Goal: Task Accomplishment & Management: Manage account settings

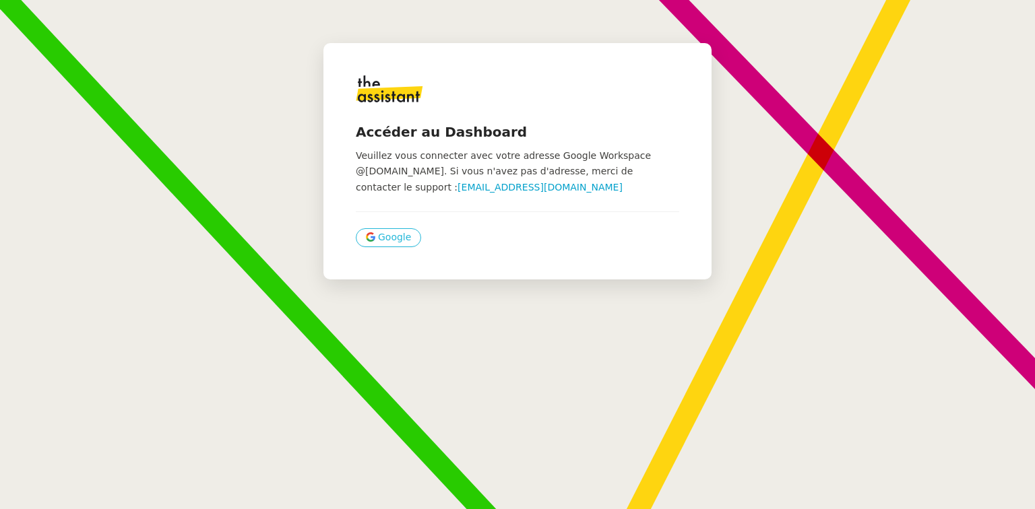
click at [380, 236] on span "Google" at bounding box center [394, 237] width 33 height 15
click at [396, 244] on span "Google" at bounding box center [394, 237] width 33 height 15
drag, startPoint x: 379, startPoint y: 225, endPoint x: 381, endPoint y: 242, distance: 17.0
click at [380, 227] on div "Accéder au Dashboard Veuillez vous connecter avec votre adresse Google Workspac…" at bounding box center [517, 161] width 388 height 236
click at [381, 244] on span "Google" at bounding box center [394, 237] width 33 height 15
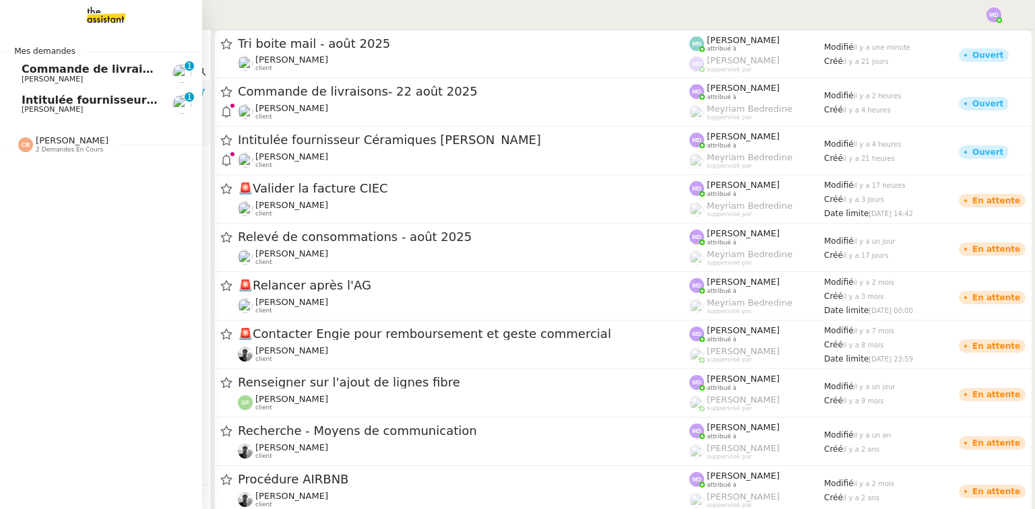
click at [55, 148] on span "2 demandes en cours" at bounding box center [69, 149] width 67 height 7
click at [77, 173] on span "Vente appartment" at bounding box center [78, 170] width 112 height 13
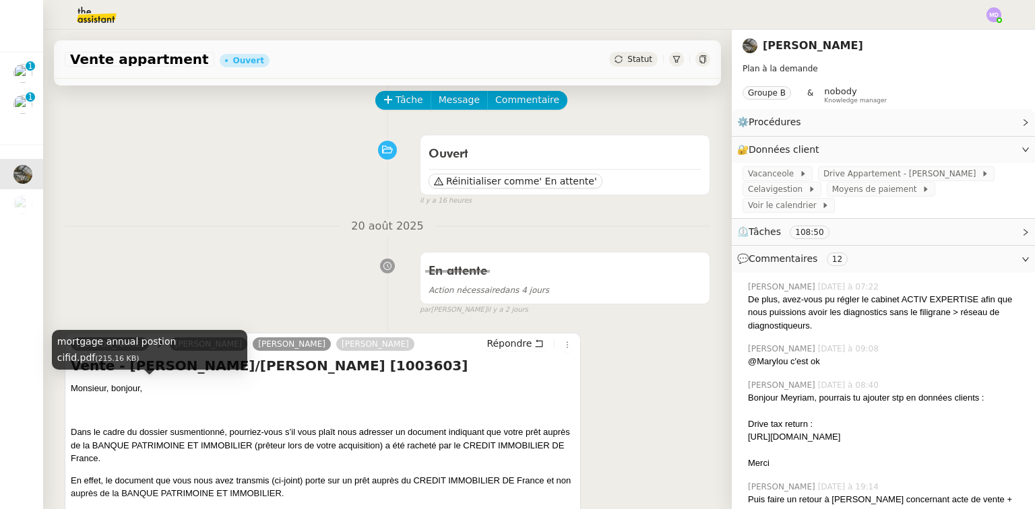
scroll to position [54, 0]
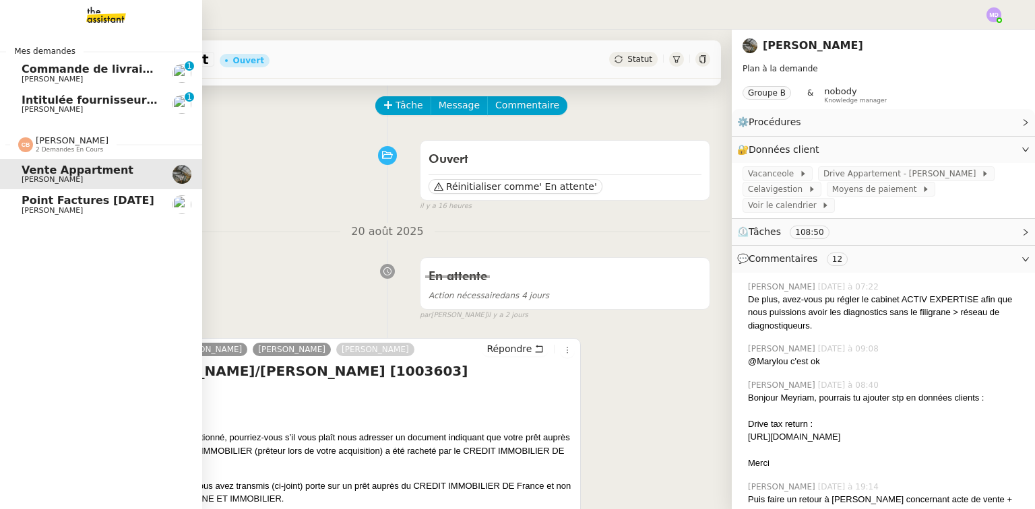
click at [78, 205] on span "Point factures [DATE]" at bounding box center [88, 200] width 133 height 13
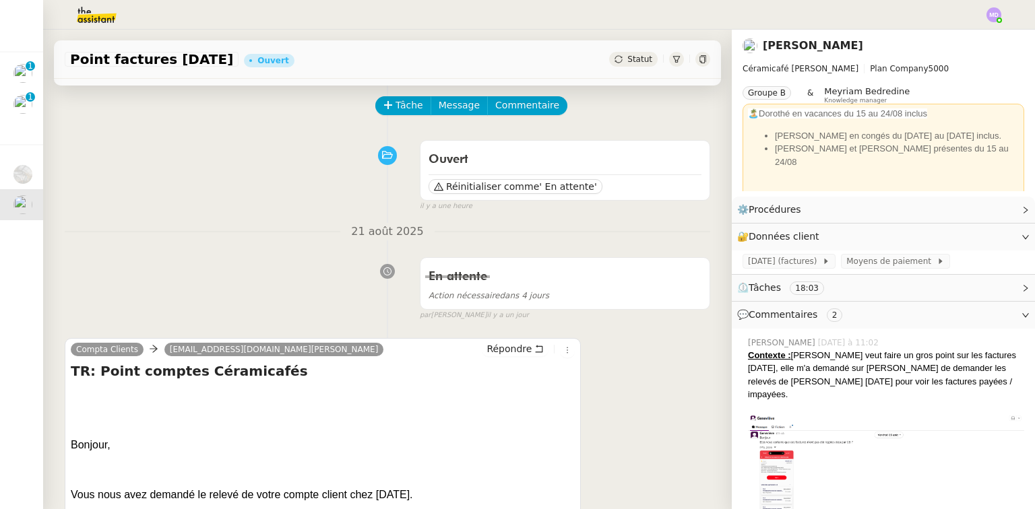
scroll to position [216, 0]
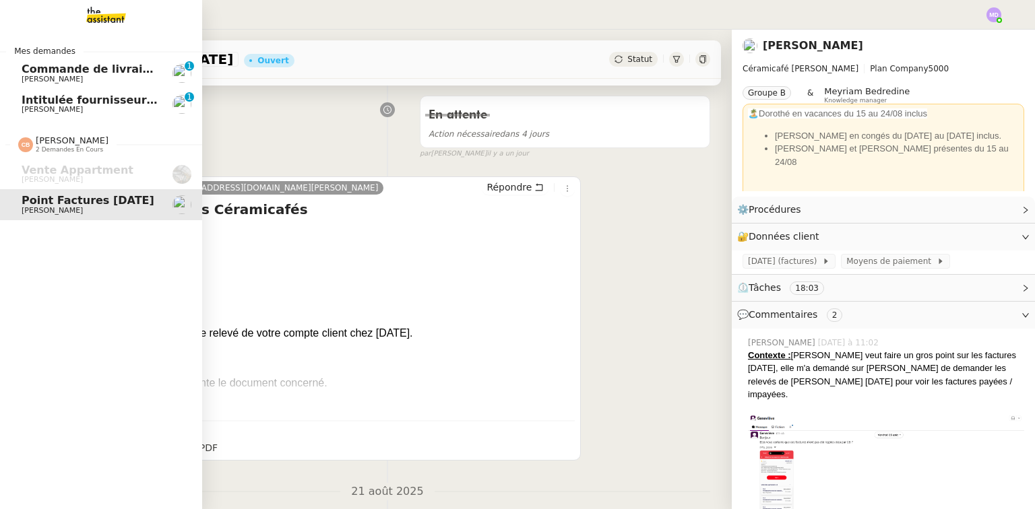
click at [94, 70] on span "Commande de livraisons- 22 août 2025" at bounding box center [121, 69] width 198 height 13
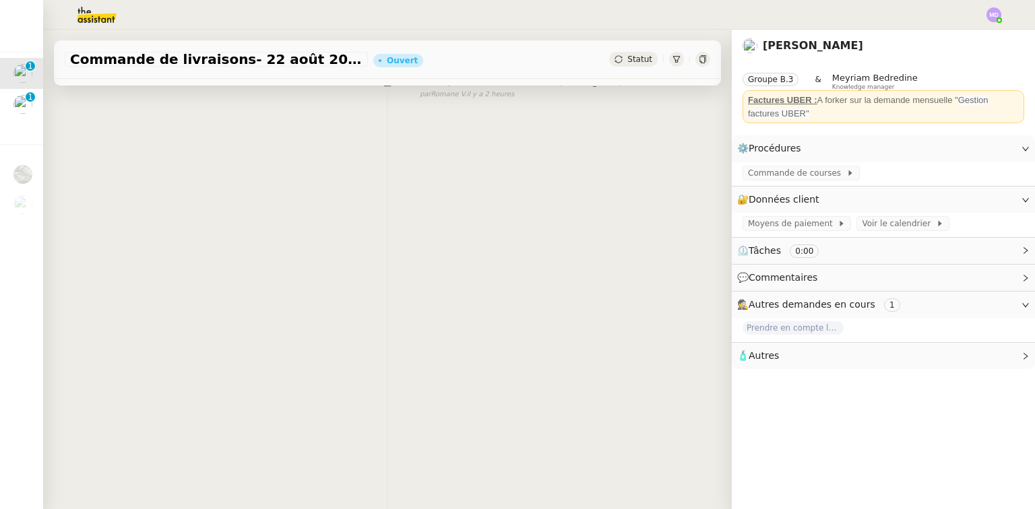
scroll to position [179, 0]
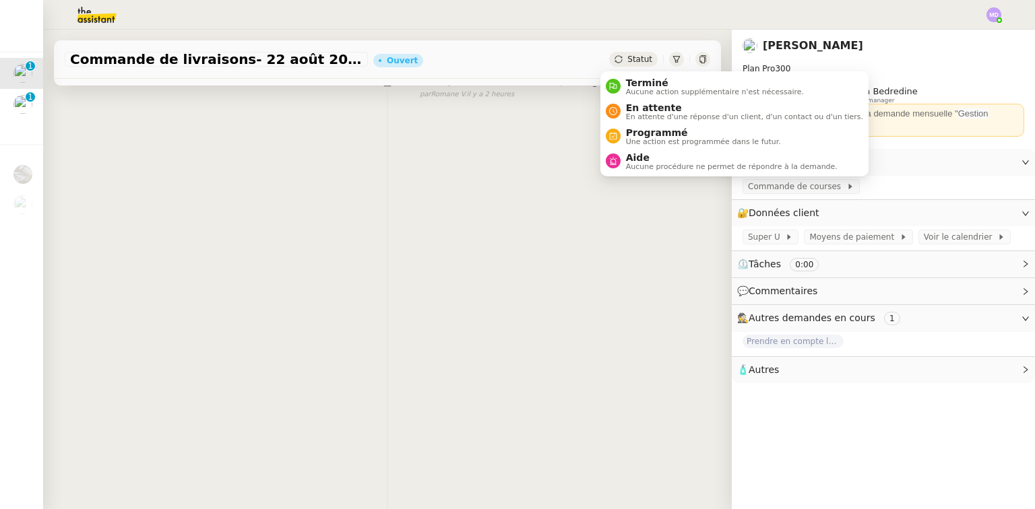
click at [627, 59] on span "Statut" at bounding box center [639, 59] width 25 height 9
click at [629, 160] on span "Aide" at bounding box center [732, 157] width 212 height 11
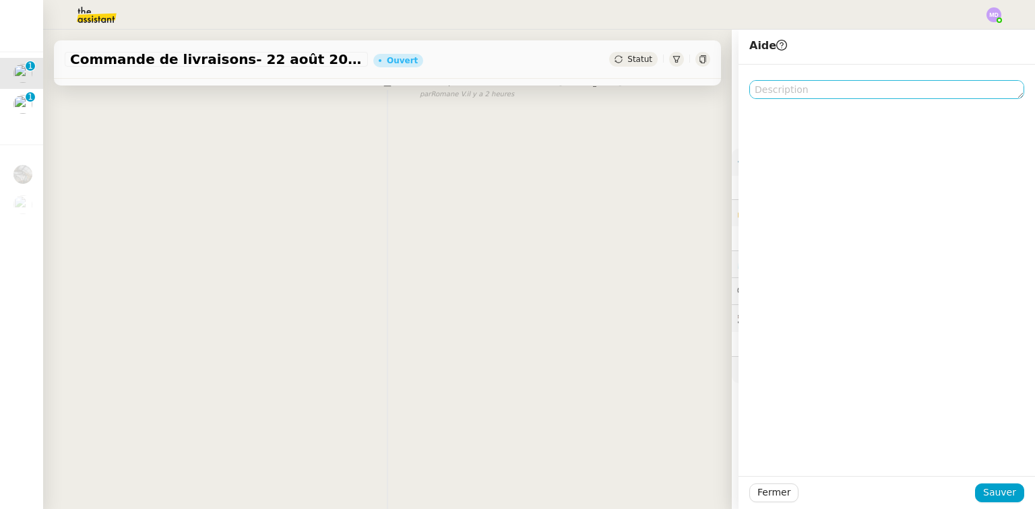
scroll to position [179, 0]
click at [775, 93] on textarea at bounding box center [886, 89] width 275 height 19
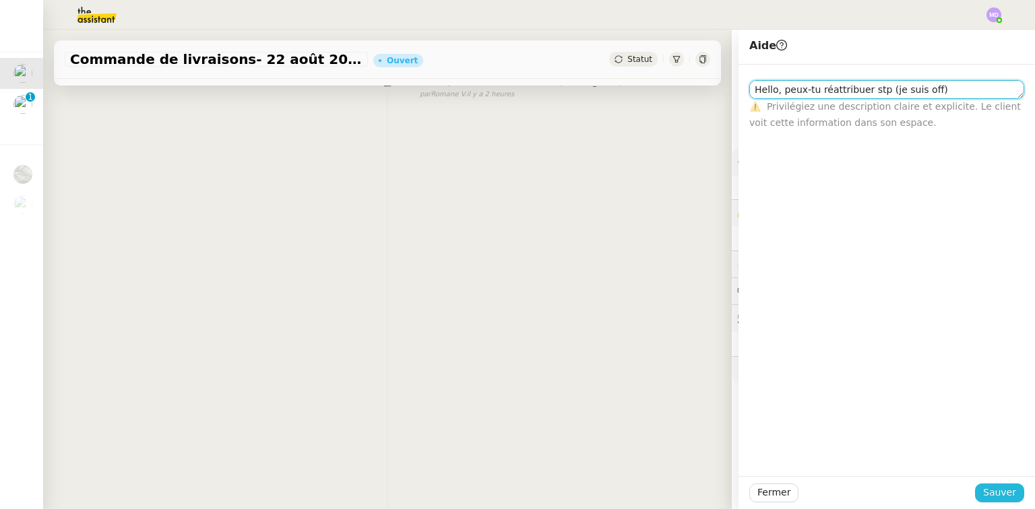
type textarea "Hello, peux-tu réattribuer stp (je suis off)"
click at [983, 490] on span "Sauver" at bounding box center [999, 492] width 33 height 15
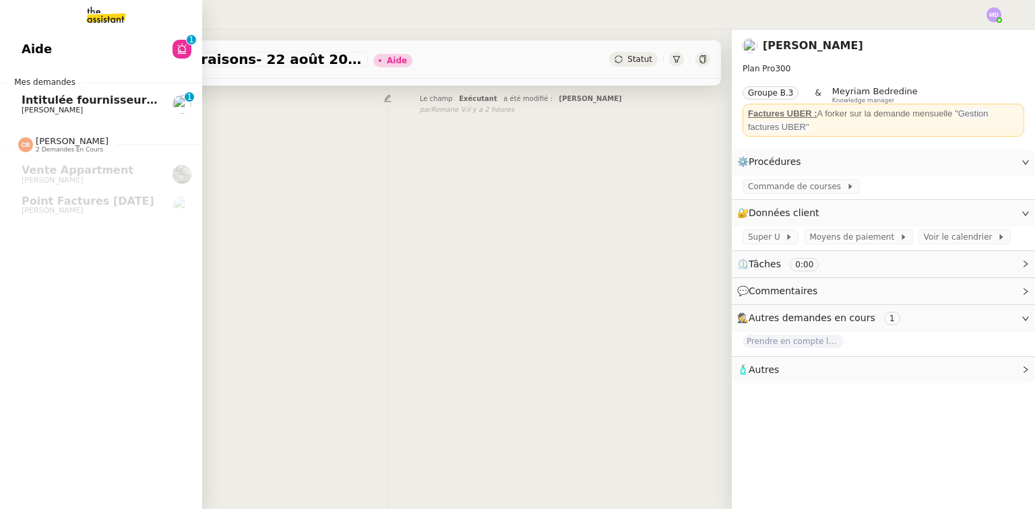
click at [73, 102] on span "Intitulée fournisseur Céramiques [PERSON_NAME]" at bounding box center [174, 100] width 305 height 13
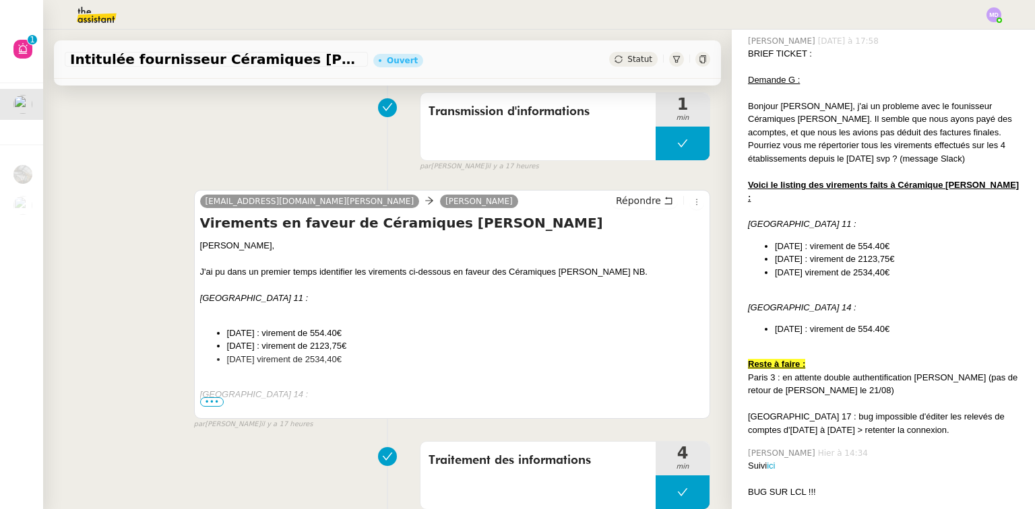
scroll to position [377, 0]
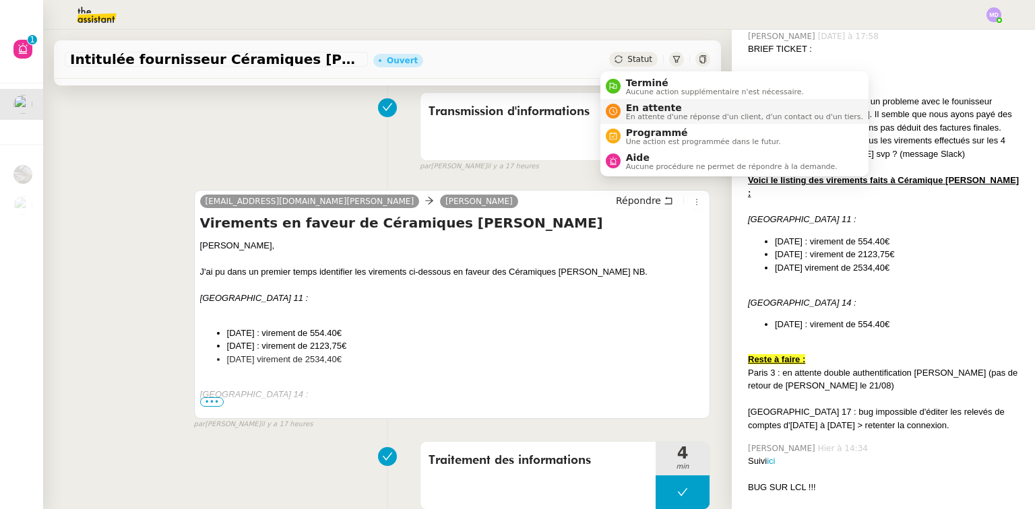
click at [632, 105] on span "En attente" at bounding box center [744, 107] width 237 height 11
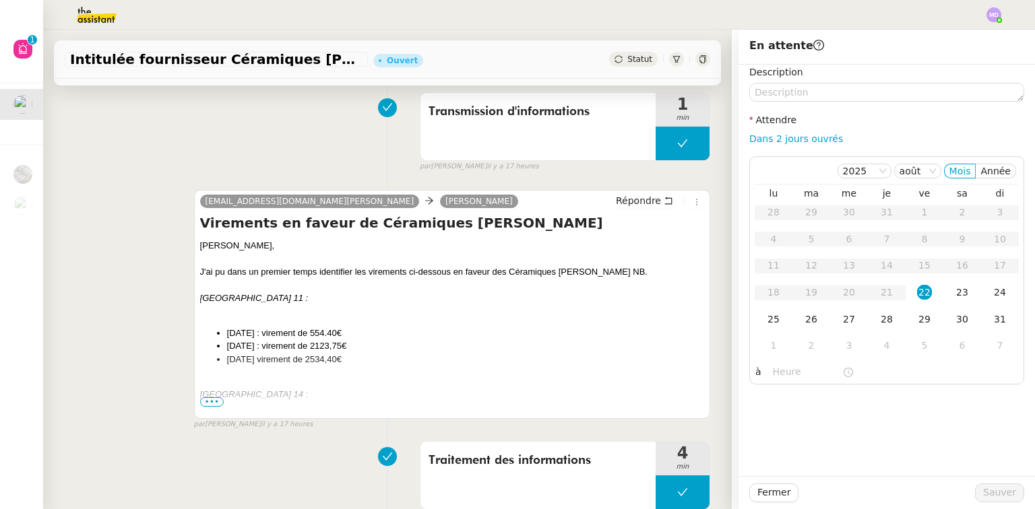
drag, startPoint x: 801, startPoint y: 139, endPoint x: 805, endPoint y: 154, distance: 15.4
click at [801, 138] on link "Dans 2 jours ouvrés" at bounding box center [796, 138] width 94 height 11
type input "07:00"
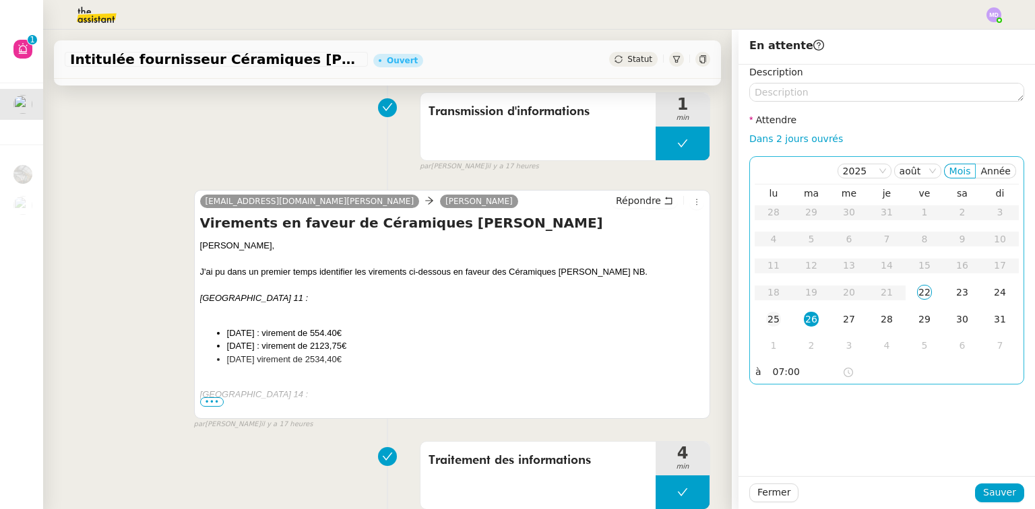
click at [771, 327] on div "25" at bounding box center [773, 319] width 15 height 15
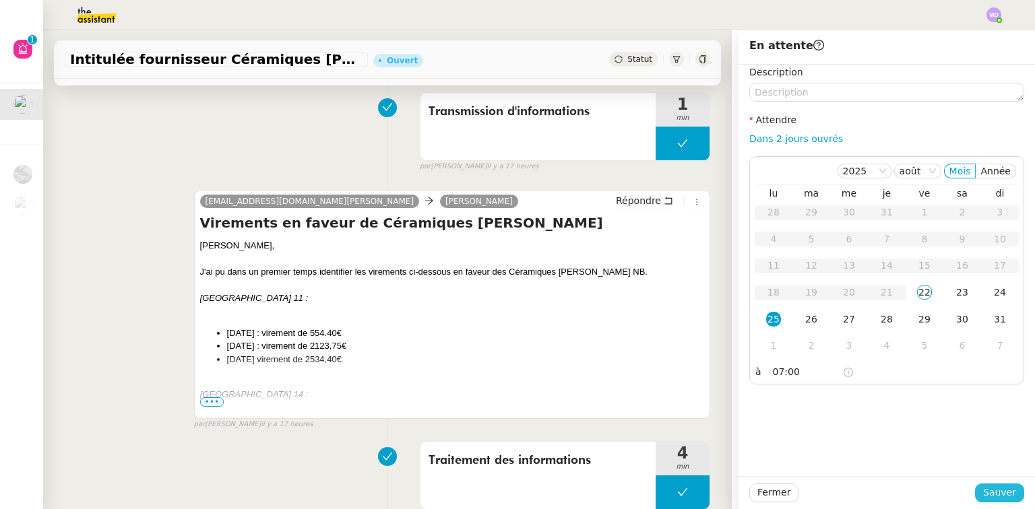
click at [990, 496] on span "Sauver" at bounding box center [999, 492] width 33 height 15
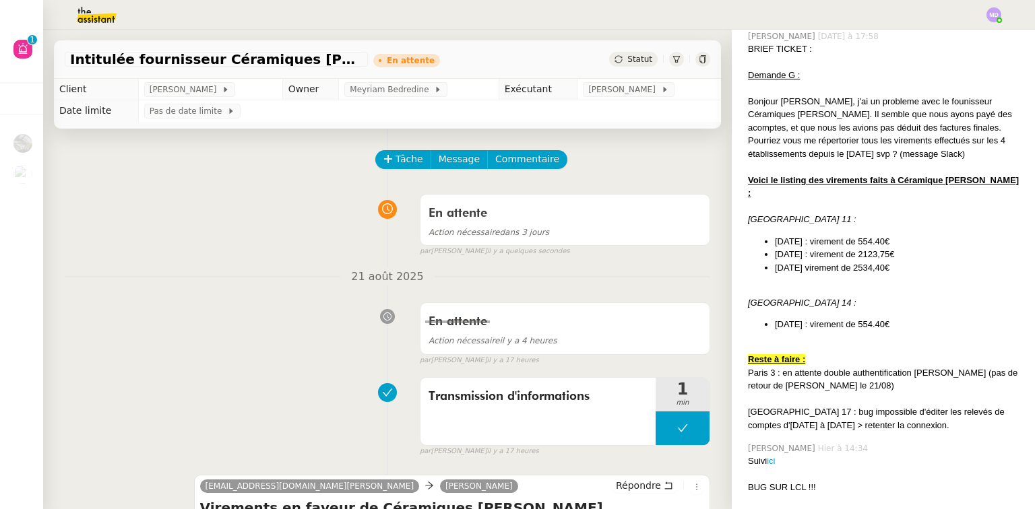
click at [627, 58] on span "Statut" at bounding box center [639, 59] width 25 height 9
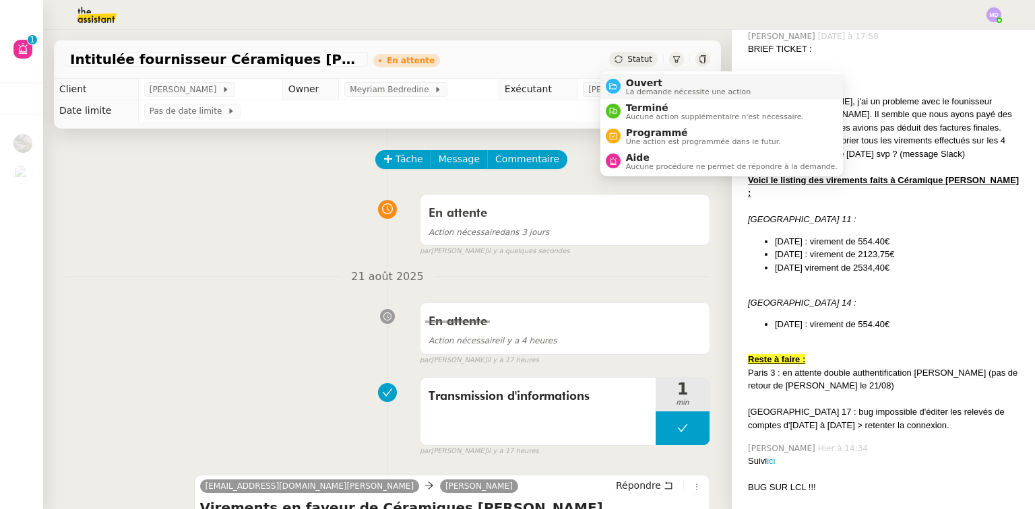
click at [623, 78] on div "Ouvert La demande nécessite une action" at bounding box center [685, 86] width 131 height 18
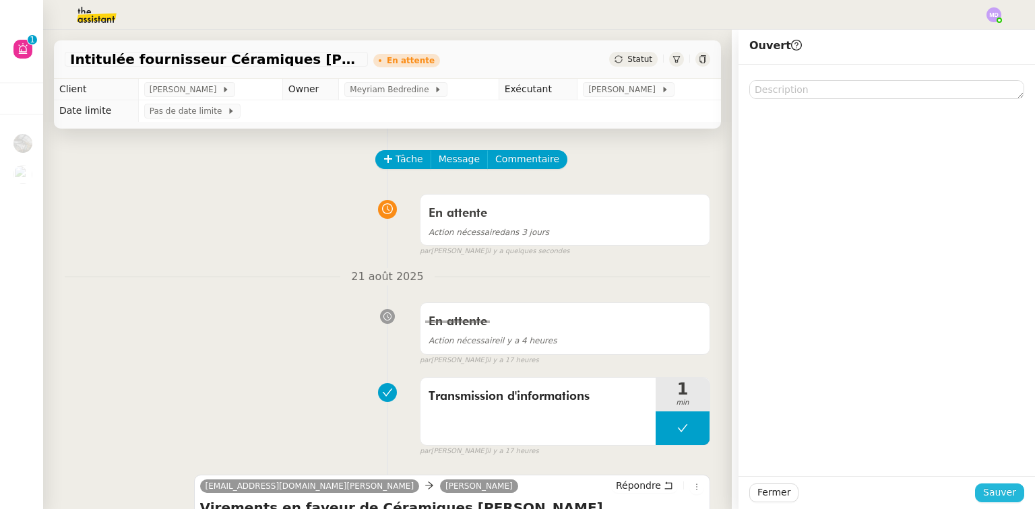
drag, startPoint x: 1005, startPoint y: 493, endPoint x: 986, endPoint y: 488, distance: 20.3
click at [1002, 493] on span "Sauver" at bounding box center [999, 492] width 33 height 15
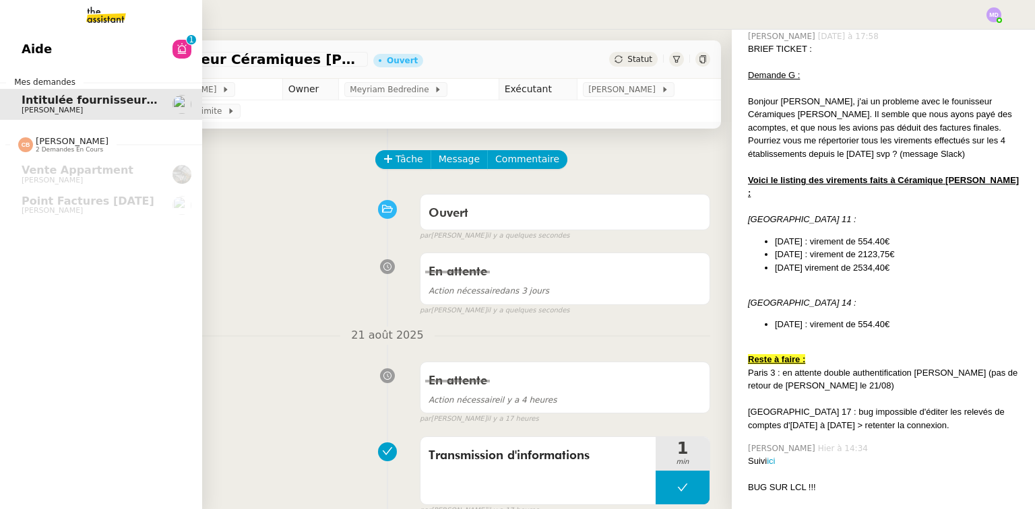
click at [25, 98] on span "Intitulée fournisseur Céramiques [PERSON_NAME]" at bounding box center [174, 100] width 305 height 13
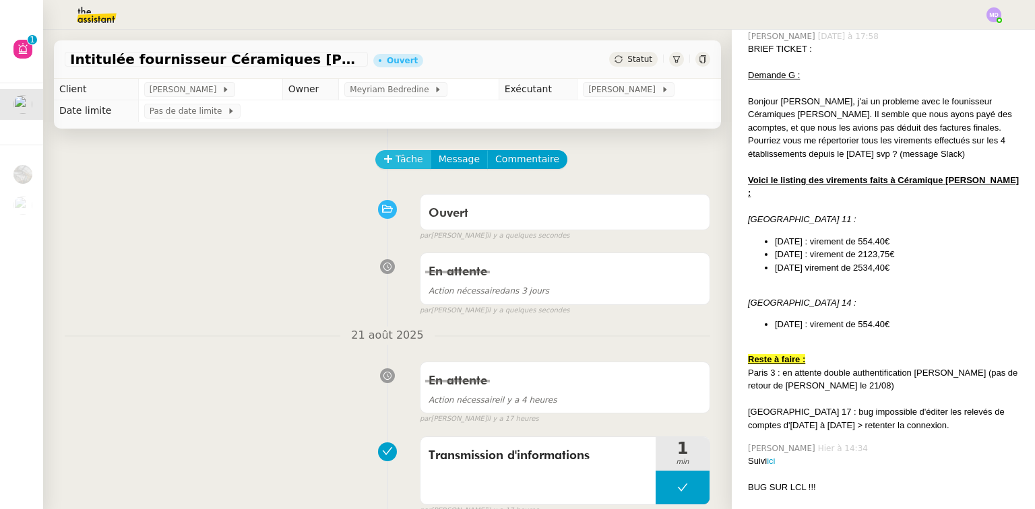
drag, startPoint x: 360, startPoint y: 152, endPoint x: 372, endPoint y: 155, distance: 12.4
click at [364, 154] on div "Tâche Message Commentaire" at bounding box center [387, 166] width 645 height 32
drag, startPoint x: 372, startPoint y: 155, endPoint x: 379, endPoint y: 159, distance: 8.4
click at [375, 156] on button "Tâche" at bounding box center [403, 159] width 56 height 19
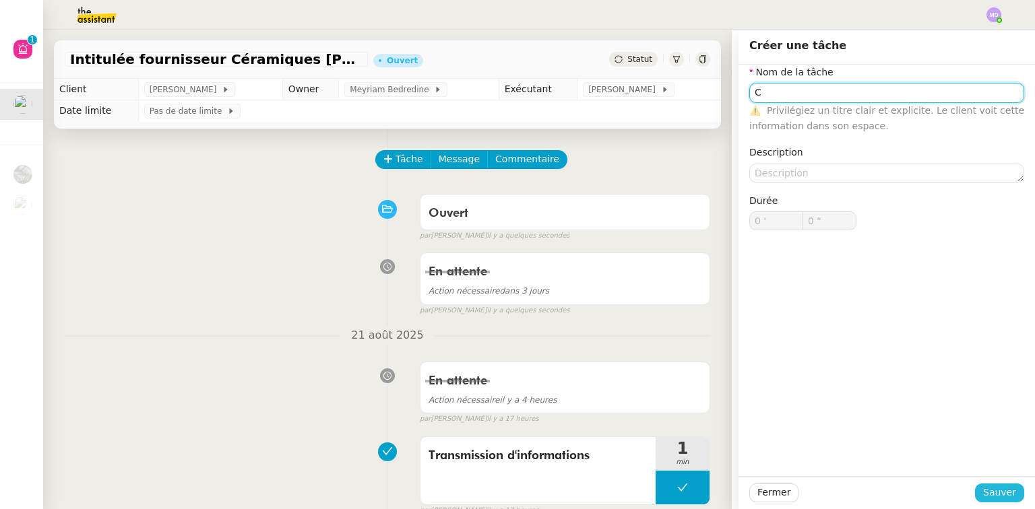
type input "C"
click at [994, 490] on span "Sauver" at bounding box center [999, 492] width 33 height 15
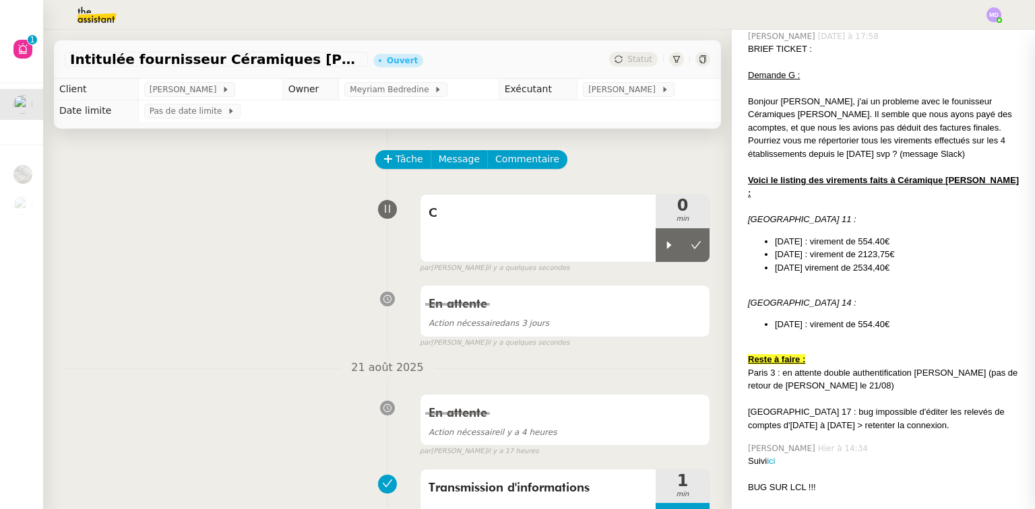
drag, startPoint x: 658, startPoint y: 241, endPoint x: 658, endPoint y: 268, distance: 27.0
click at [664, 241] on icon at bounding box center [669, 245] width 11 height 11
click at [530, 220] on span "C" at bounding box center [537, 213] width 219 height 20
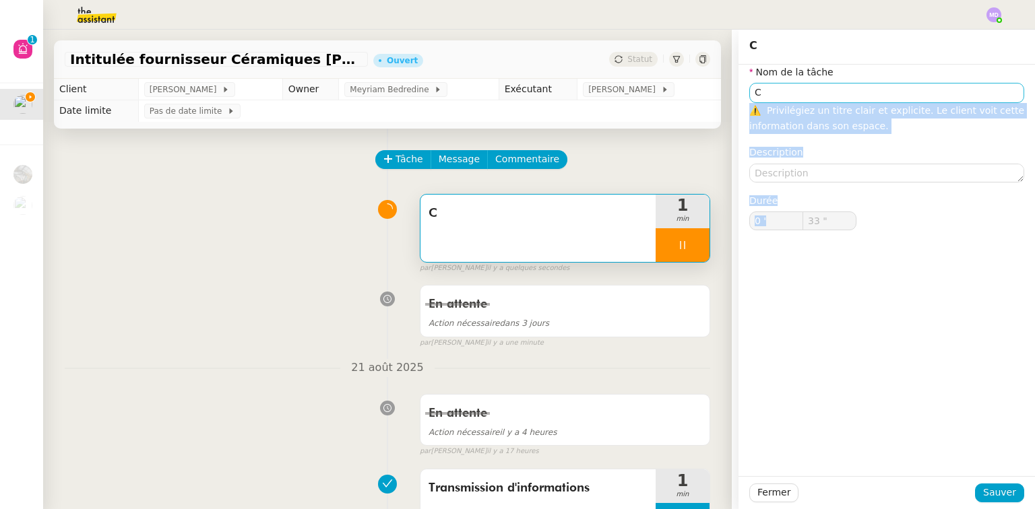
drag, startPoint x: 1023, startPoint y: 183, endPoint x: 941, endPoint y: 102, distance: 115.3
click at [1022, 70] on div "Nom de la tâche C ⚠️ Privilégiez un titre clair et explicite. Le client voit ce…" at bounding box center [886, 158] width 296 height 187
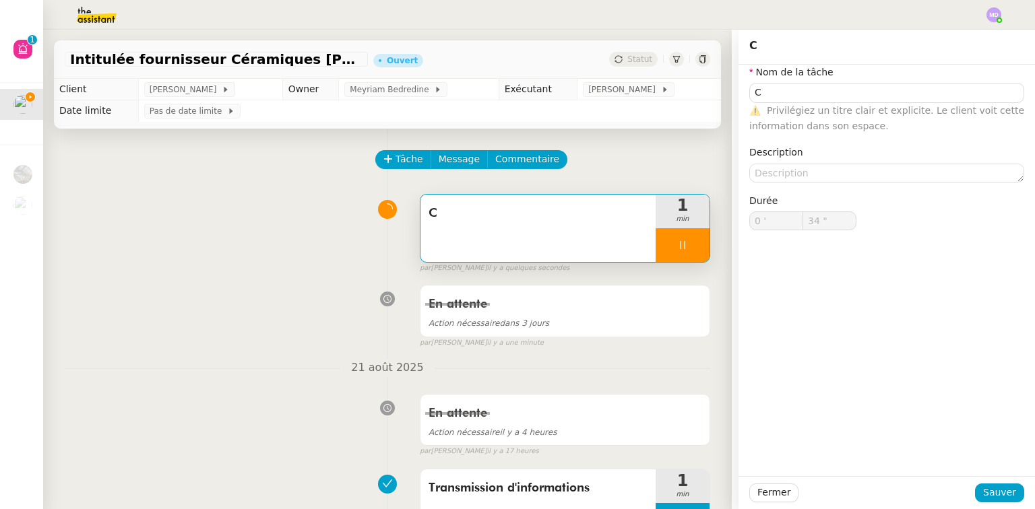
click at [546, 243] on div "C" at bounding box center [537, 228] width 235 height 67
drag, startPoint x: 645, startPoint y: 245, endPoint x: 658, endPoint y: 248, distance: 12.4
click at [656, 245] on div at bounding box center [683, 245] width 54 height 34
drag, startPoint x: 658, startPoint y: 248, endPoint x: 674, endPoint y: 249, distance: 16.9
click at [663, 248] on div at bounding box center [669, 245] width 27 height 34
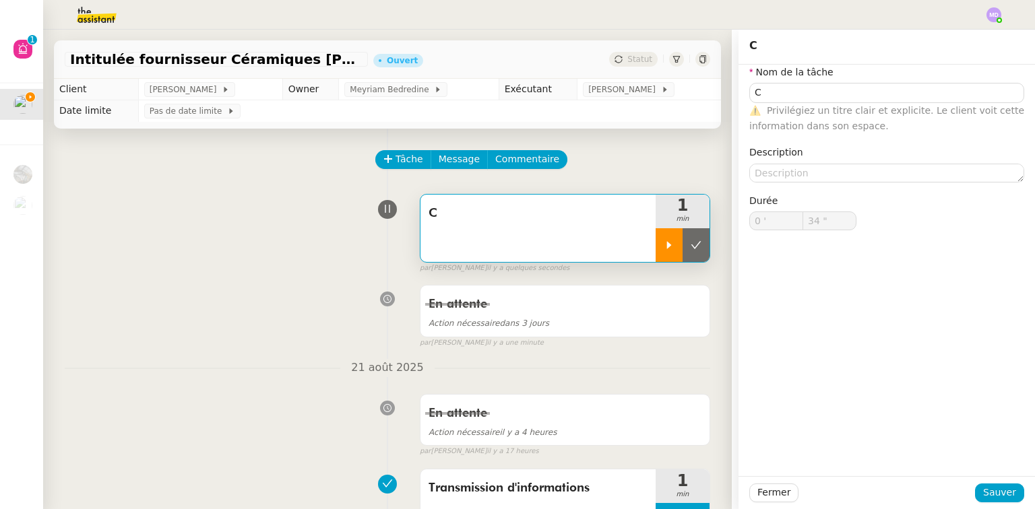
type input "35 ""
type input "C"
type input "0 '"
type input "35 ""
type input "C"
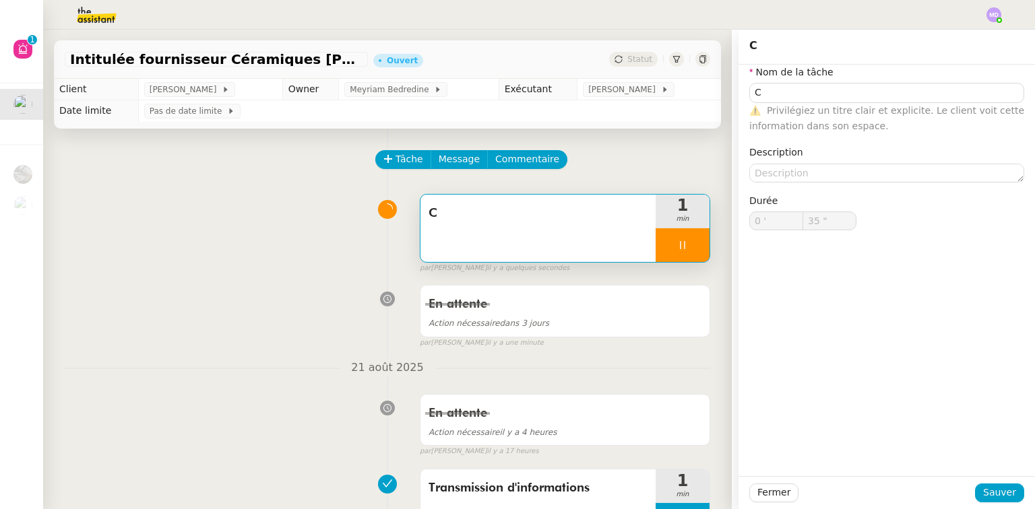
type input "0 '"
type input "35 ""
type input "C"
type input "0 '"
type input "35 ""
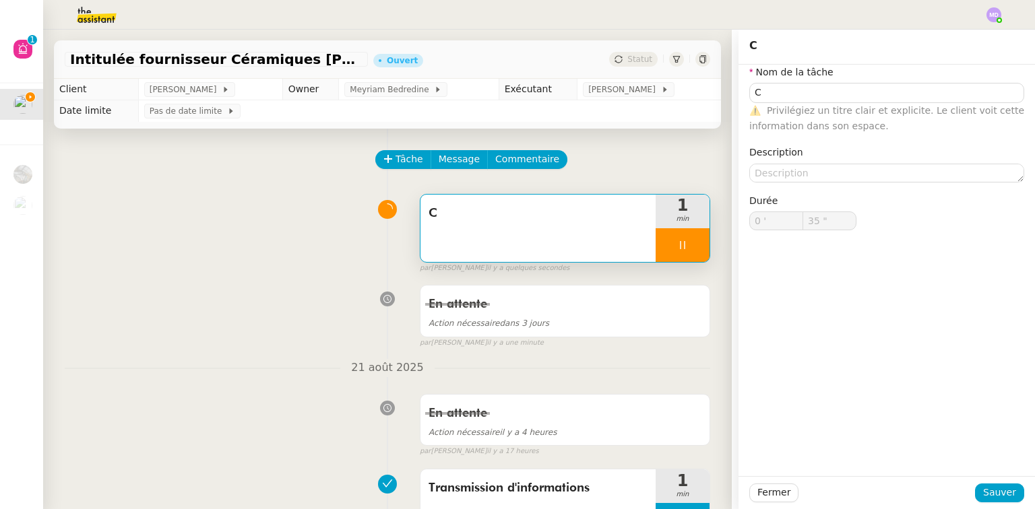
drag, startPoint x: 674, startPoint y: 249, endPoint x: 684, endPoint y: 250, distance: 10.2
click at [676, 249] on div at bounding box center [683, 245] width 54 height 34
type input "C"
type input "0 '"
type input "35 ""
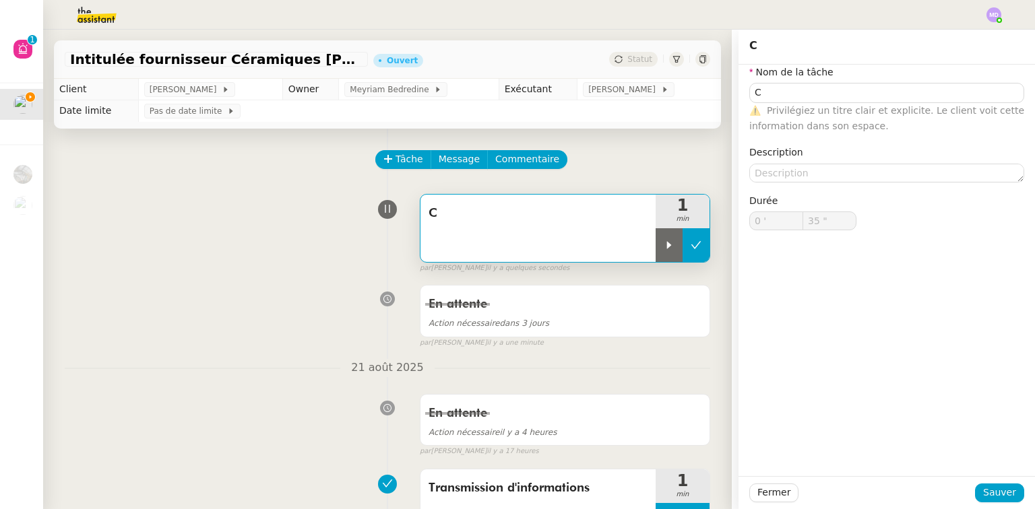
click at [690, 249] on button at bounding box center [695, 245] width 27 height 34
type input "C"
type input "0 '"
type input "35 ""
type input "C"
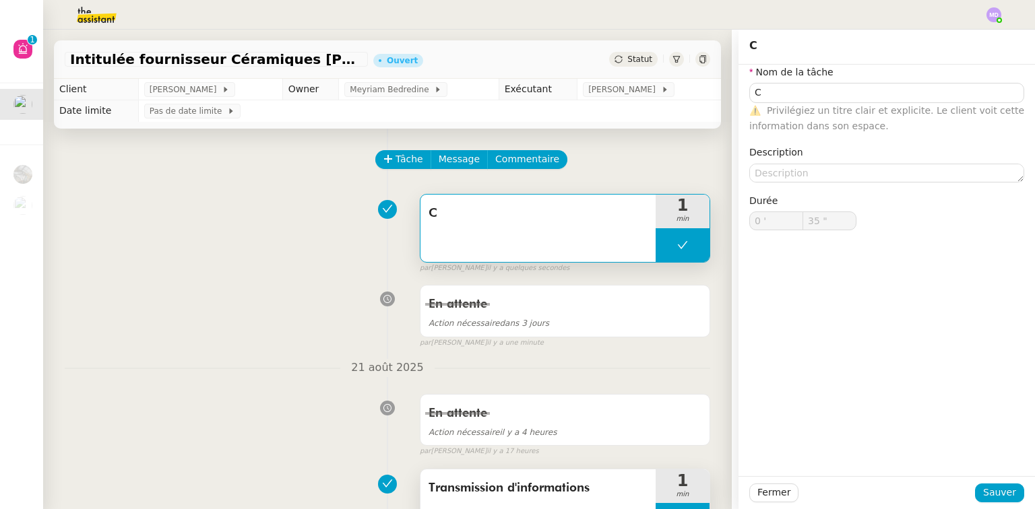
type input "0 '"
type input "35 ""
type input "C"
type input "0 '"
type input "35 ""
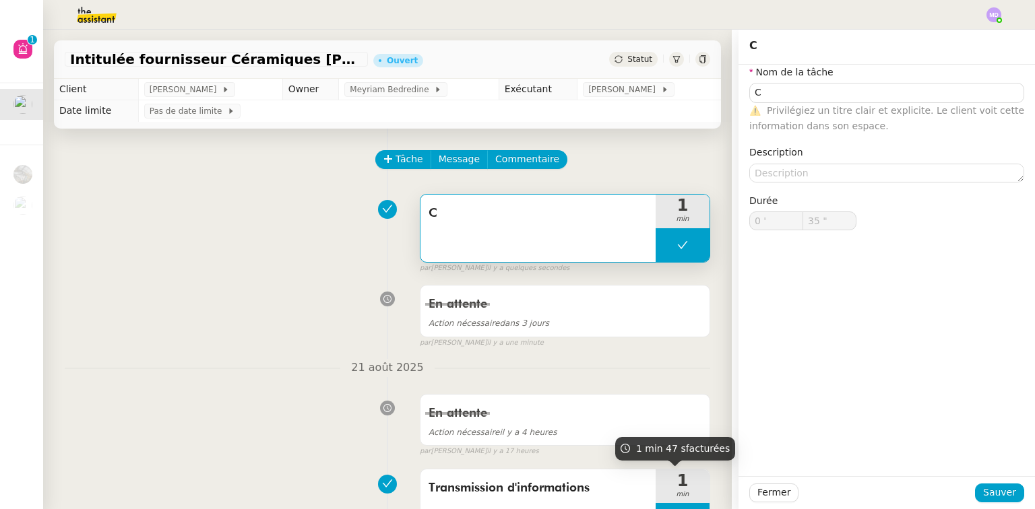
type input "C"
type input "0 '"
type input "35 ""
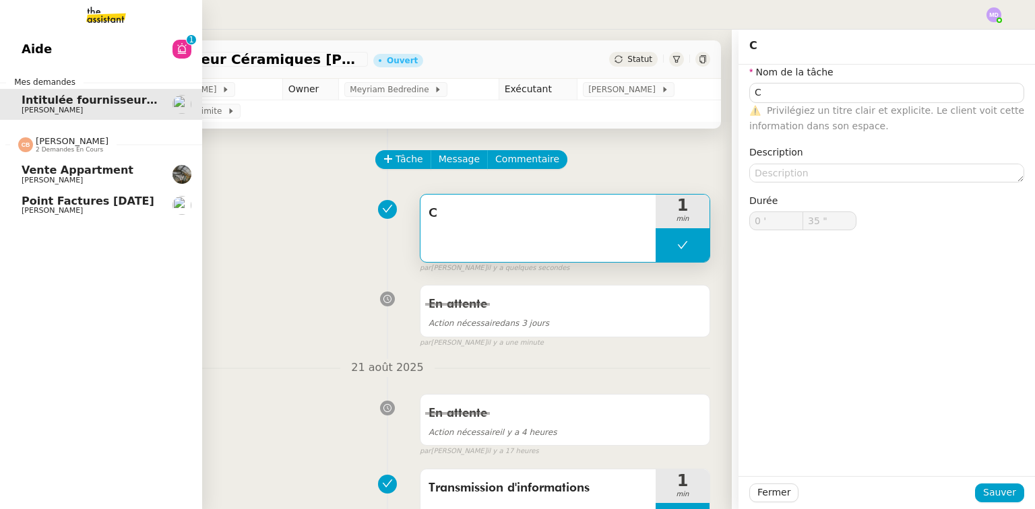
click at [37, 209] on span "[PERSON_NAME]" at bounding box center [52, 210] width 61 height 9
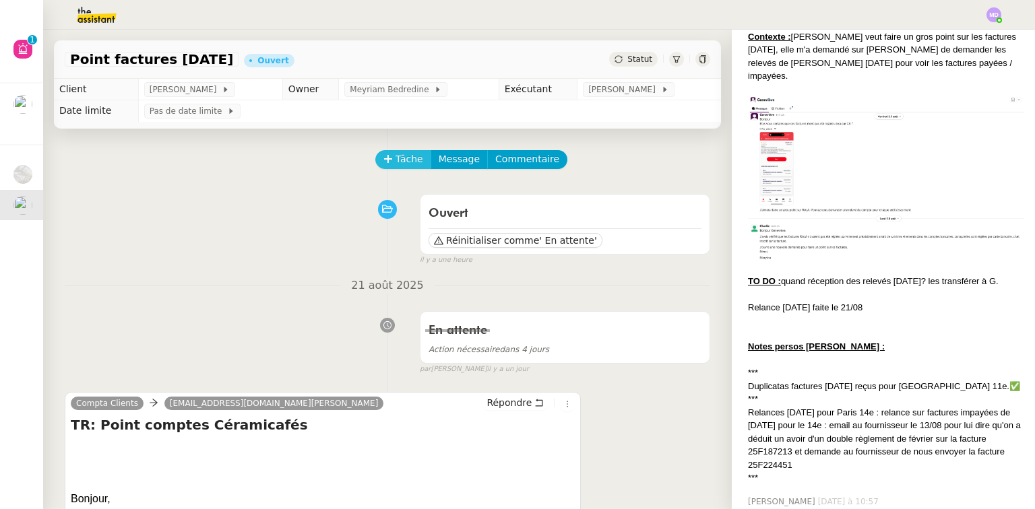
click at [400, 164] on span "Tâche" at bounding box center [409, 159] width 28 height 15
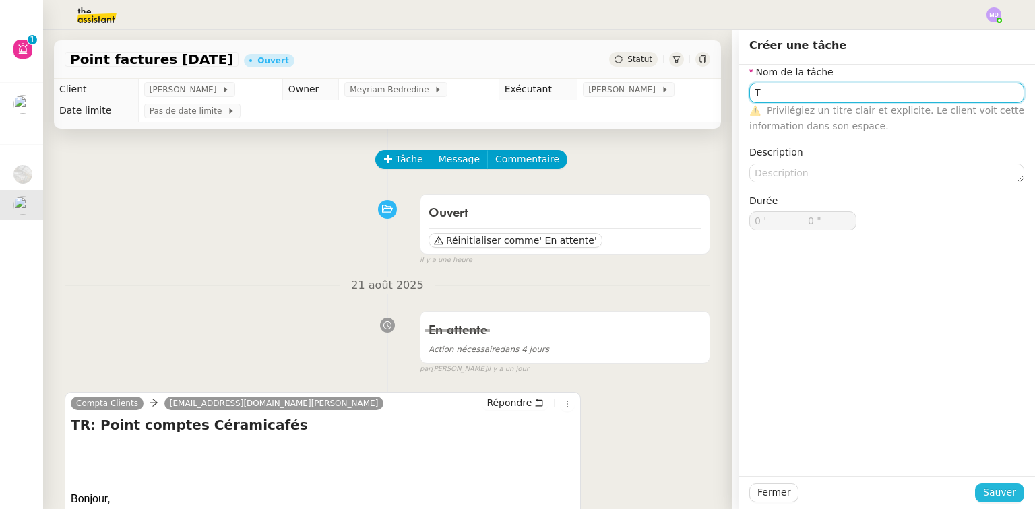
type input "T"
click at [989, 490] on span "Sauver" at bounding box center [999, 492] width 33 height 15
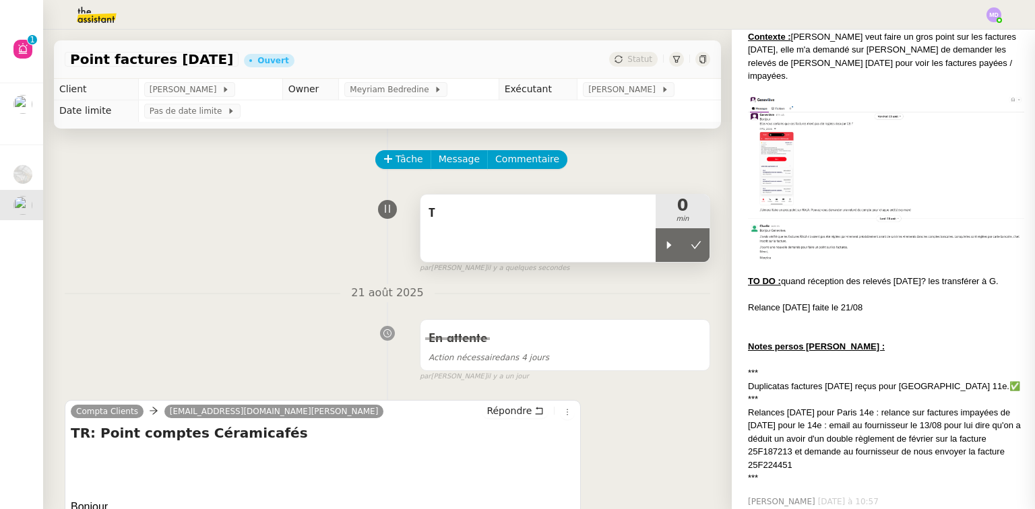
drag, startPoint x: 664, startPoint y: 245, endPoint x: 637, endPoint y: 234, distance: 28.2
click at [659, 243] on div at bounding box center [669, 245] width 27 height 34
click at [637, 234] on div "T" at bounding box center [537, 228] width 235 height 67
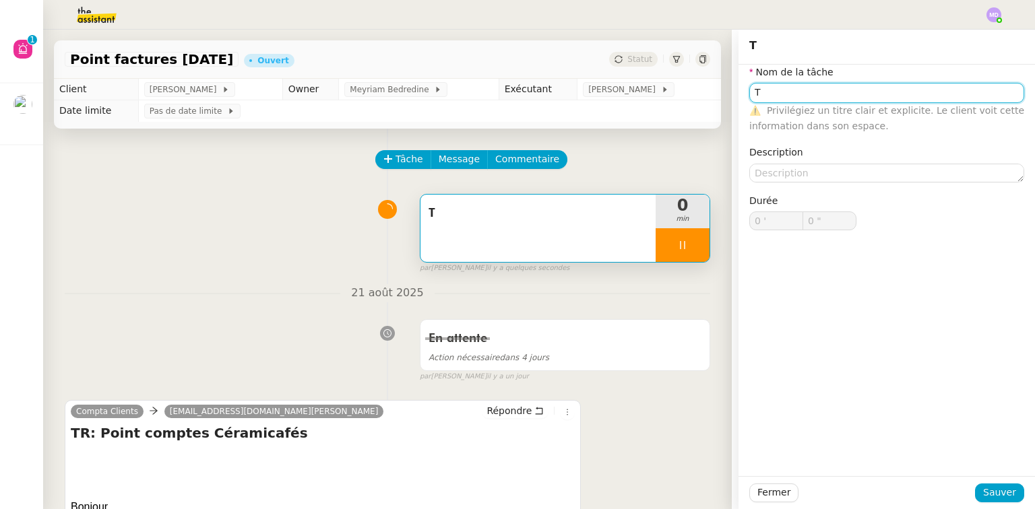
click at [835, 97] on input "T" at bounding box center [886, 93] width 275 height 20
type input "Trait"
type input "1 ""
type input "Traitement des i"
type input "2 ""
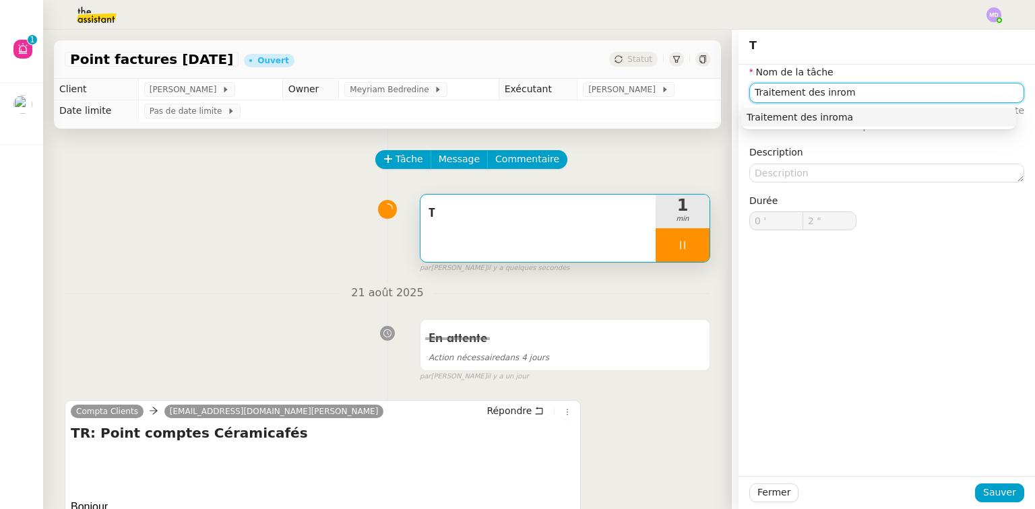
type input "Traitement des inro"
type input "3 ""
type input "Traitement des informa"
type input "4 ""
type input "Traitement des informations"
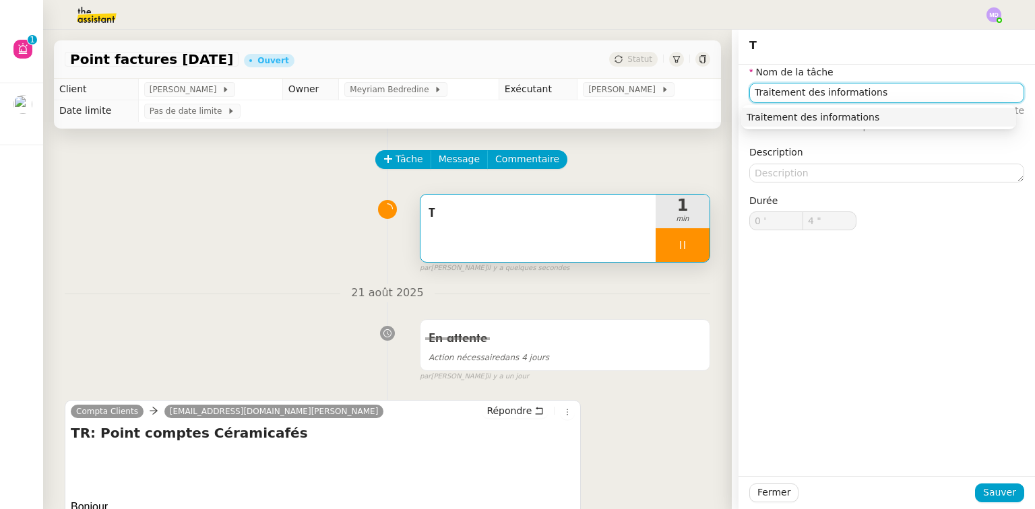
type input "5 ""
click at [825, 117] on div "Traitement des informations" at bounding box center [878, 117] width 264 height 12
type input "Traitement des informations"
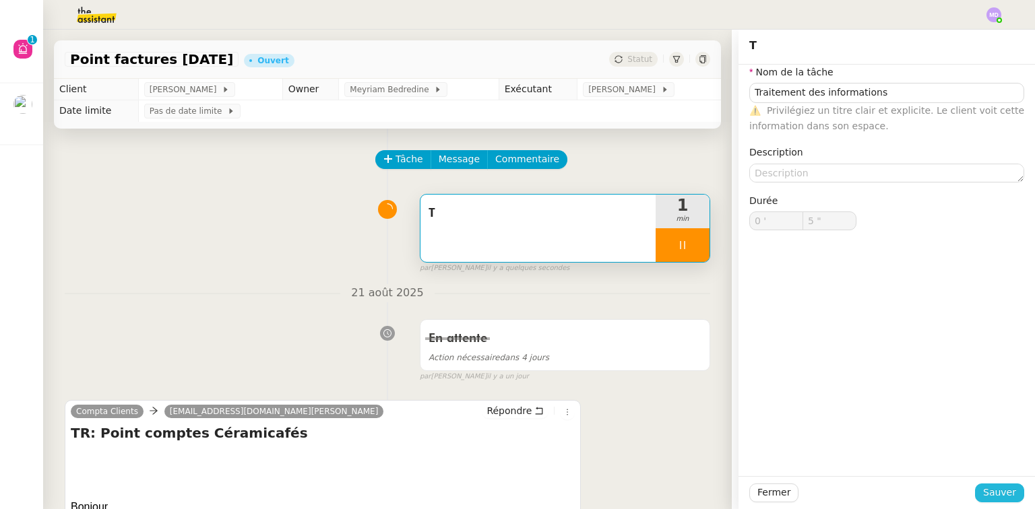
click at [984, 496] on span "Sauver" at bounding box center [999, 492] width 33 height 15
type input "6 ""
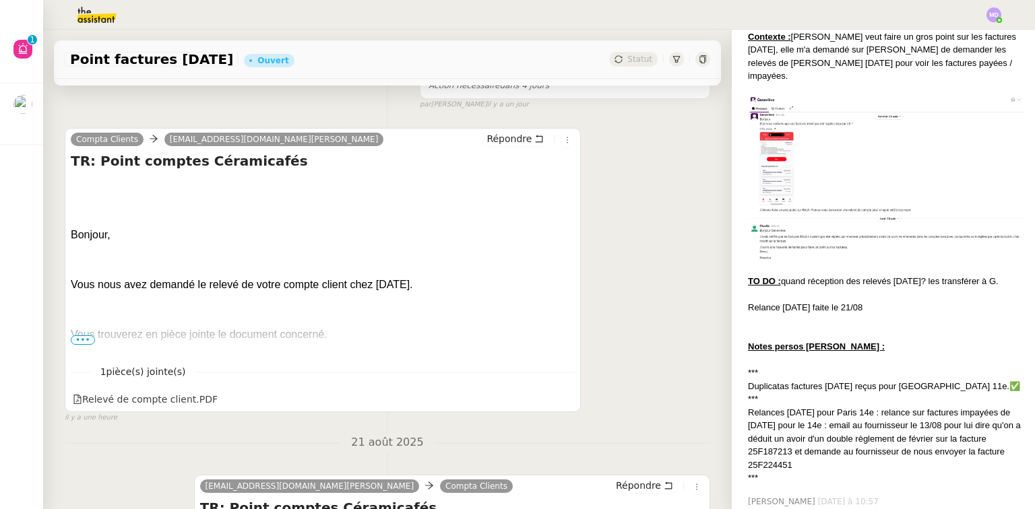
scroll to position [323, 0]
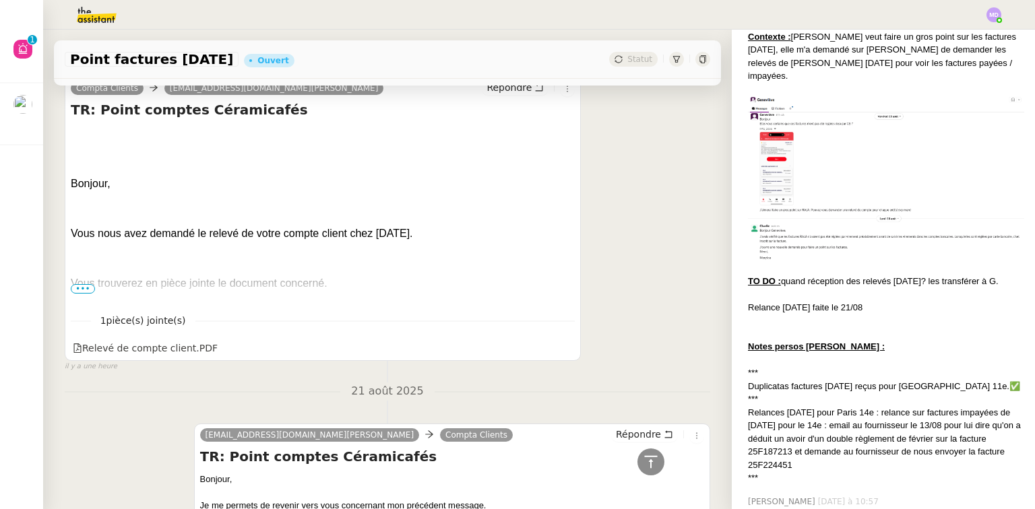
click at [81, 290] on span "•••" at bounding box center [83, 288] width 24 height 9
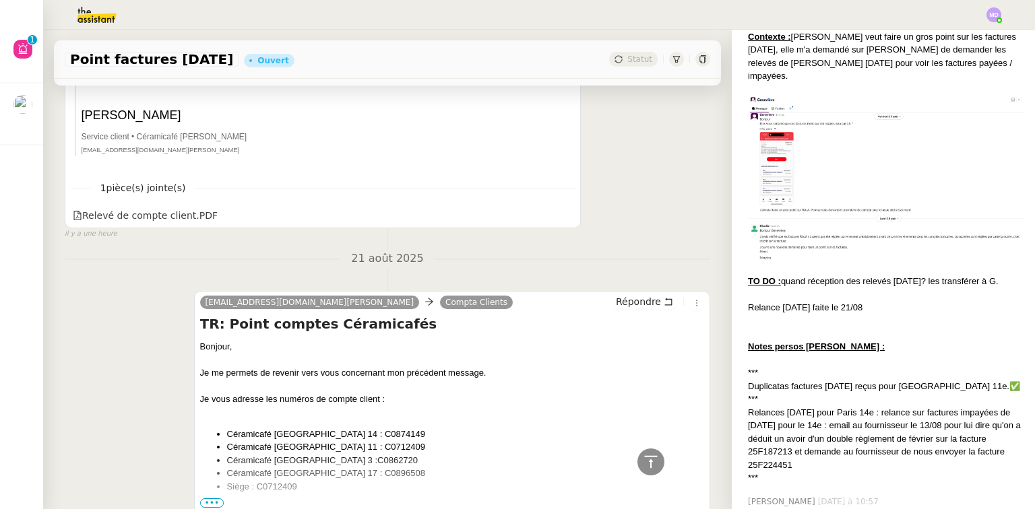
scroll to position [2102, 0]
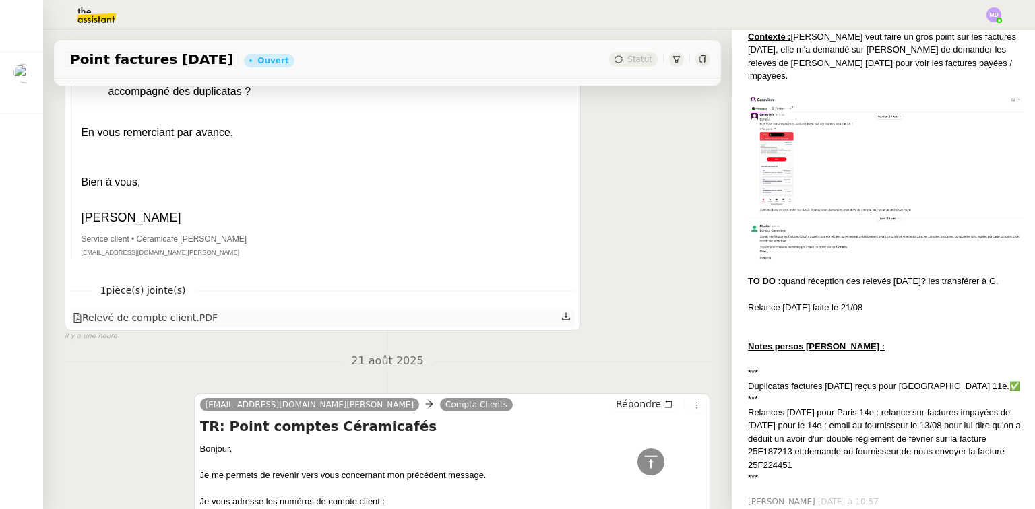
click at [561, 310] on link at bounding box center [565, 316] width 9 height 15
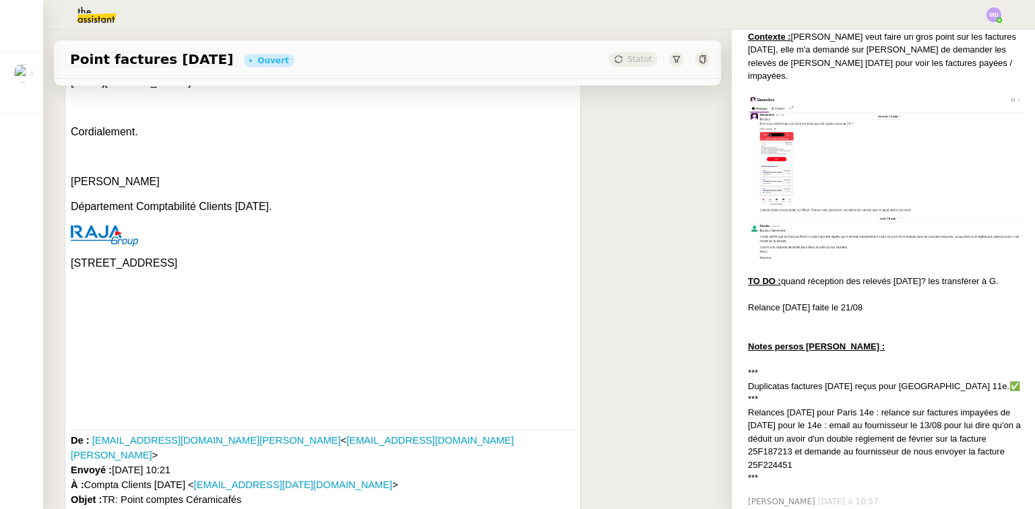
scroll to position [0, 0]
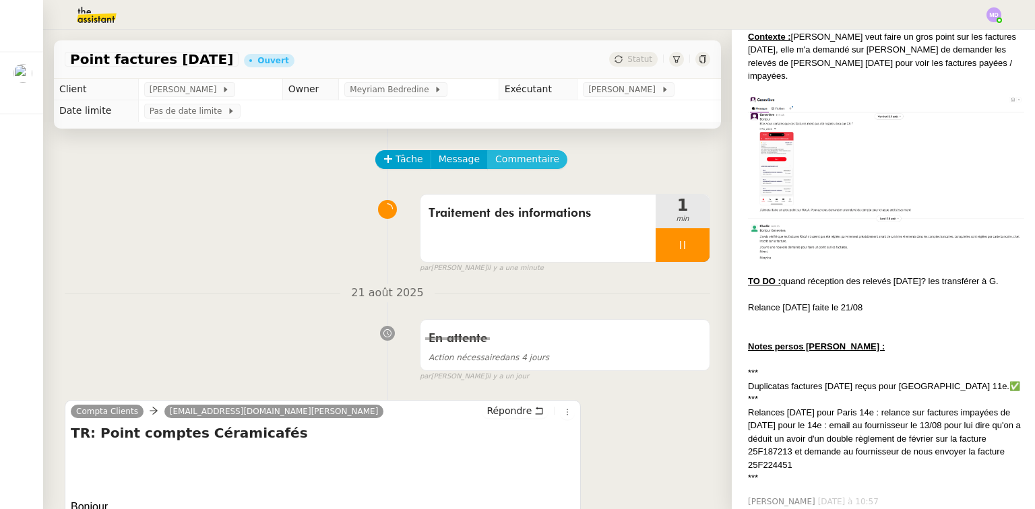
click at [507, 164] on span "Commentaire" at bounding box center [527, 159] width 64 height 15
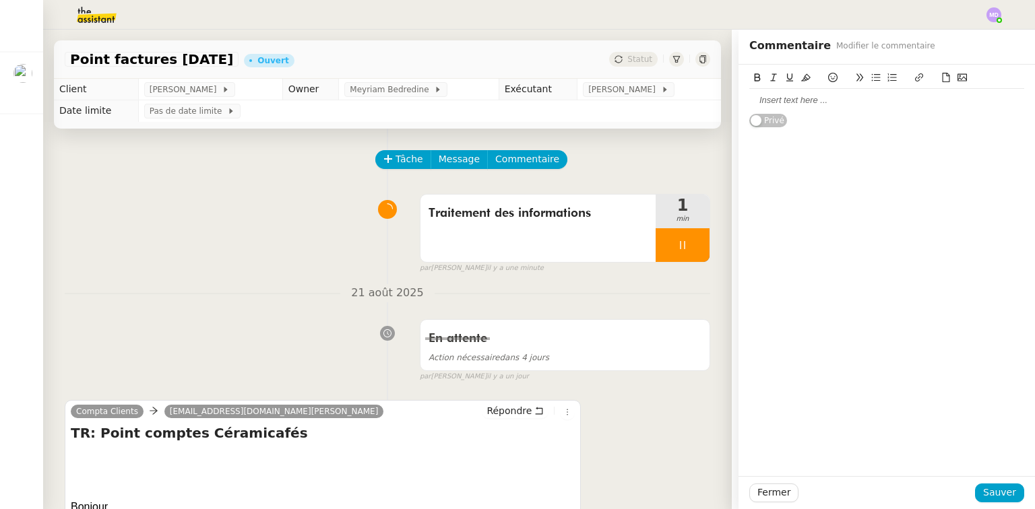
click at [788, 103] on div at bounding box center [886, 100] width 275 height 12
click at [941, 78] on icon at bounding box center [945, 77] width 9 height 9
click at [848, 102] on div "Relevé de compte client" at bounding box center [886, 100] width 275 height 12
click at [938, 73] on button at bounding box center [946, 77] width 16 height 15
click at [984, 495] on span "Sauver" at bounding box center [999, 492] width 33 height 15
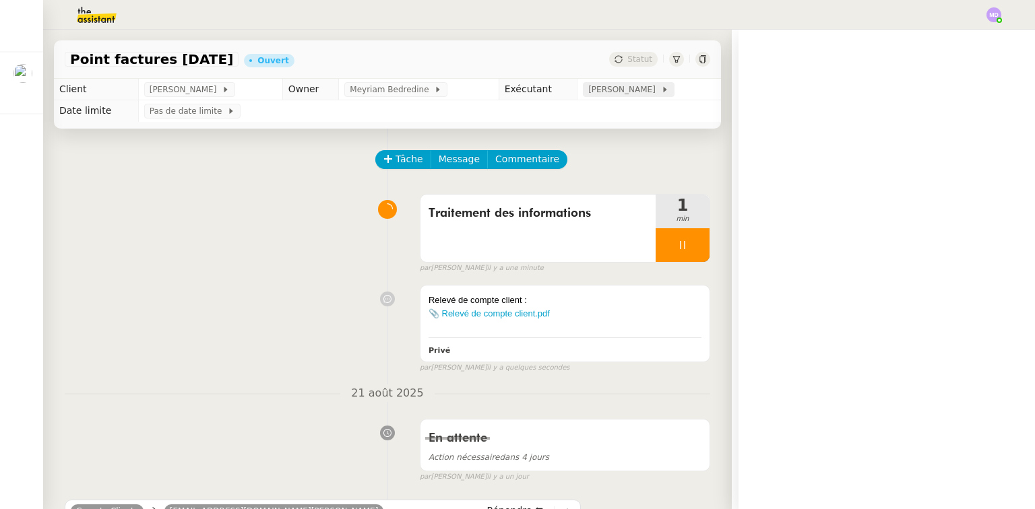
click at [626, 92] on span "[PERSON_NAME]" at bounding box center [624, 89] width 72 height 13
click at [800, 82] on input "text" at bounding box center [891, 80] width 252 height 18
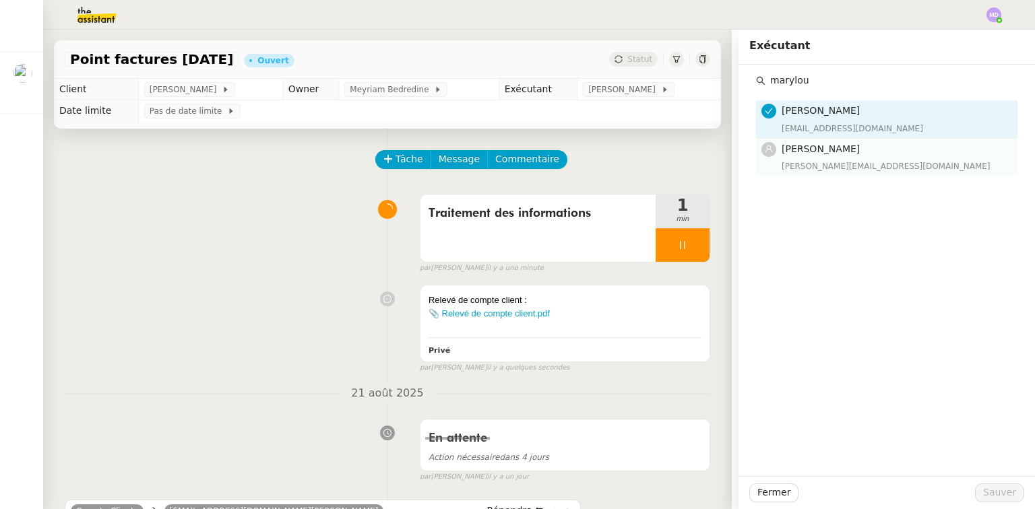
type input "marylou"
click at [809, 146] on span "[PERSON_NAME]" at bounding box center [821, 149] width 78 height 11
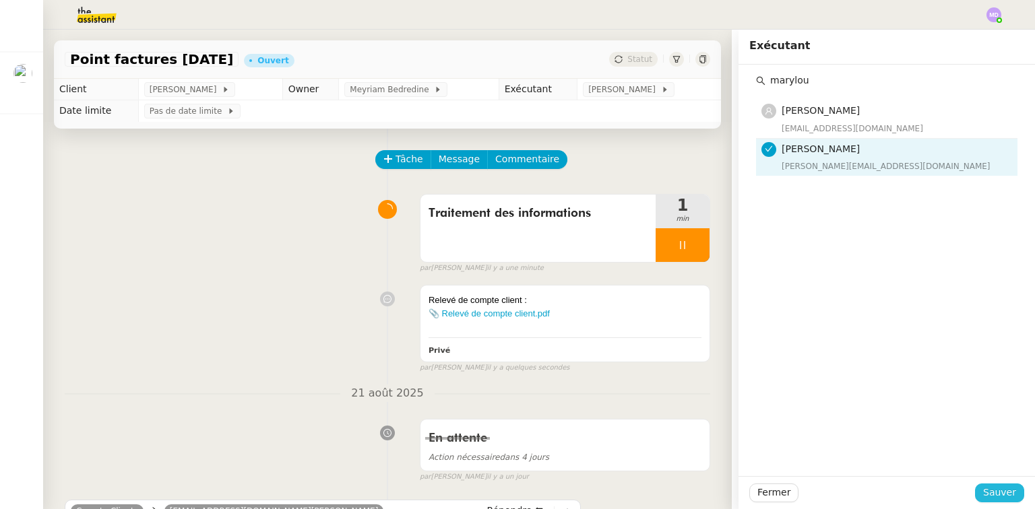
click at [1000, 490] on span "Sauver" at bounding box center [999, 492] width 33 height 15
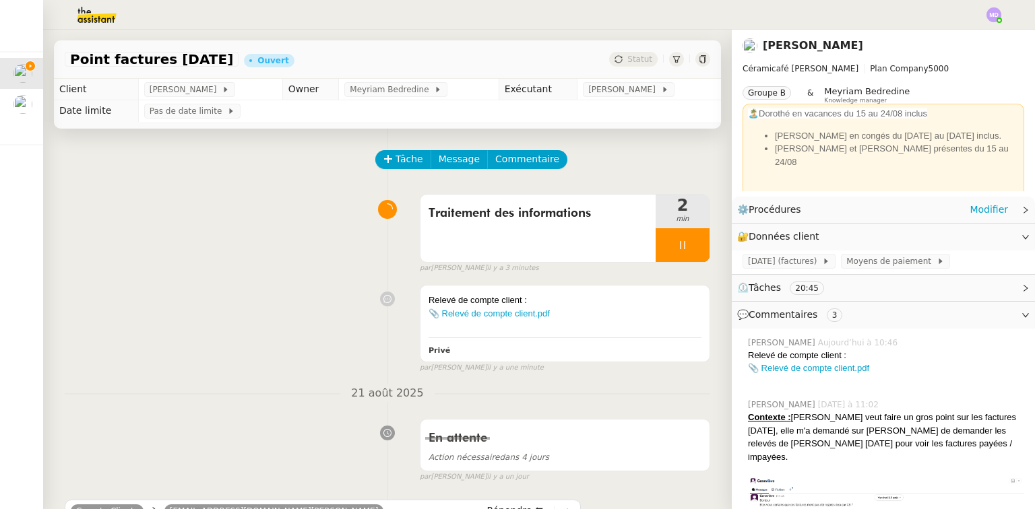
drag, startPoint x: 889, startPoint y: 208, endPoint x: 908, endPoint y: 215, distance: 20.0
click at [892, 208] on div "⚙️ Procédures Modifier" at bounding box center [872, 209] width 271 height 15
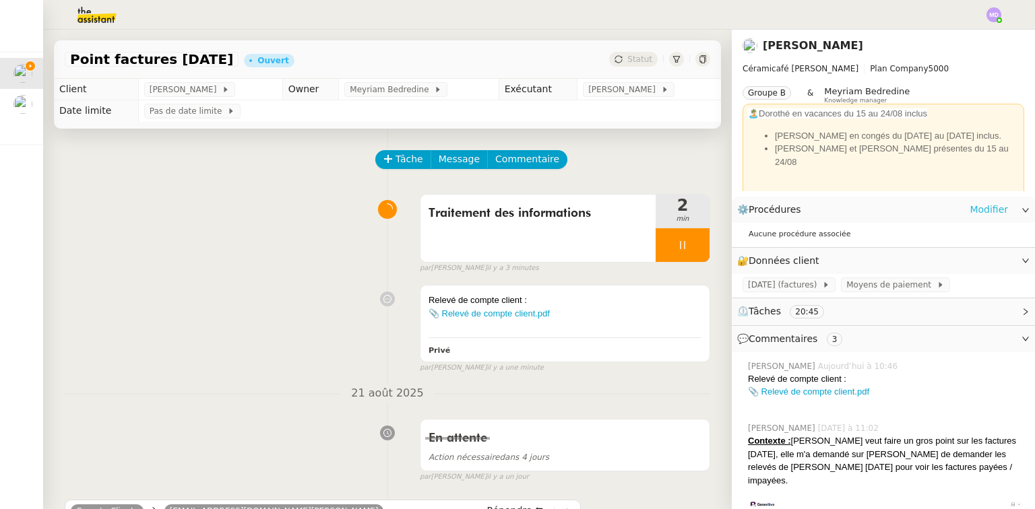
click at [976, 214] on link "Modifier" at bounding box center [988, 209] width 38 height 15
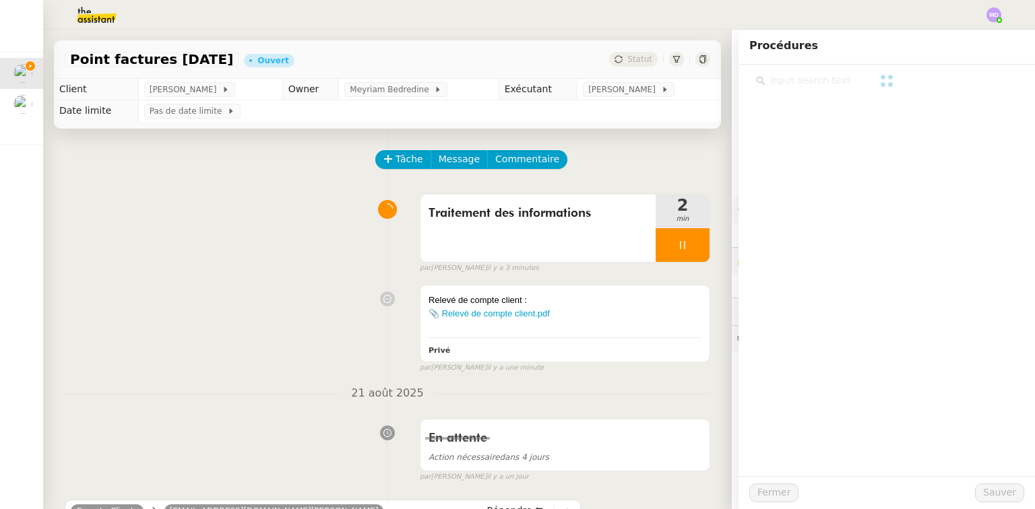
click at [977, 214] on link "Modifier" at bounding box center [988, 209] width 38 height 15
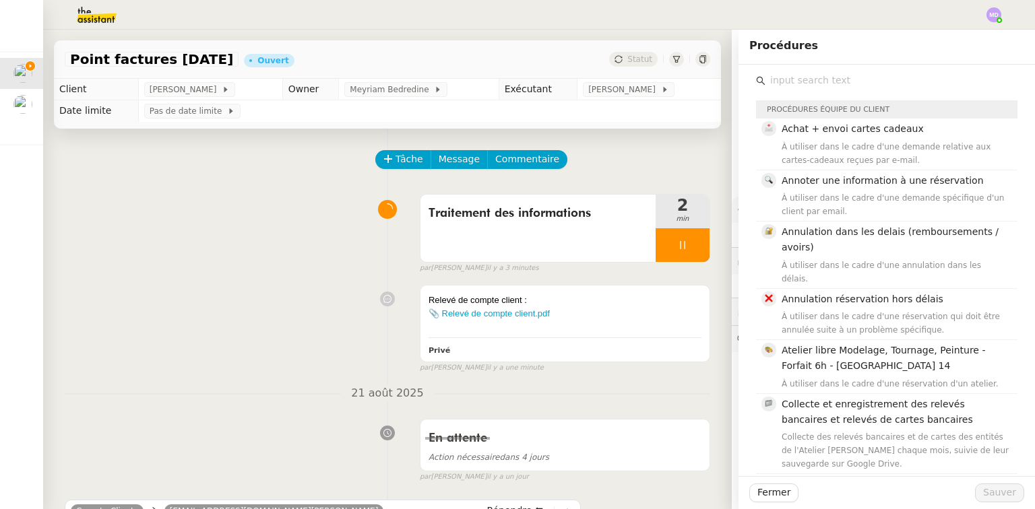
click at [843, 87] on input "text" at bounding box center [891, 80] width 252 height 18
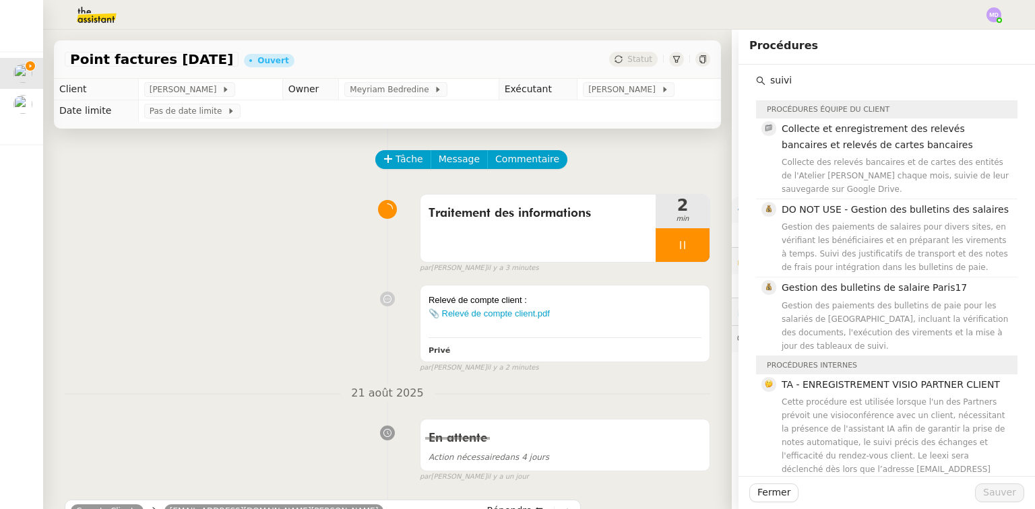
click at [749, 87] on div "suivi Procédures équipe du client Collecte et enregistrement des relevés bancai…" at bounding box center [886, 364] width 275 height 598
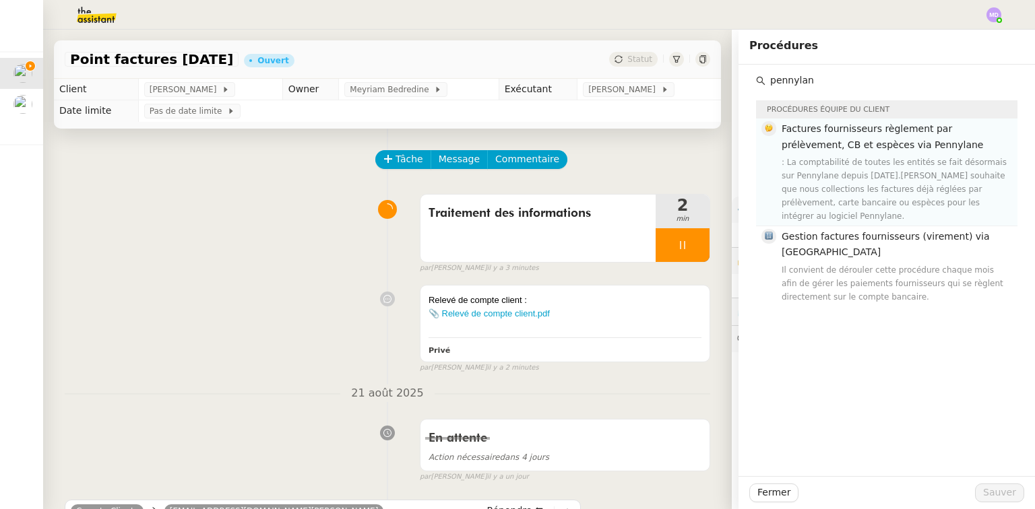
type input "pennylan"
click at [825, 172] on div ": La comptabilité de toutes les entités se fait désormais sur Pennylane depuis …" at bounding box center [896, 189] width 228 height 67
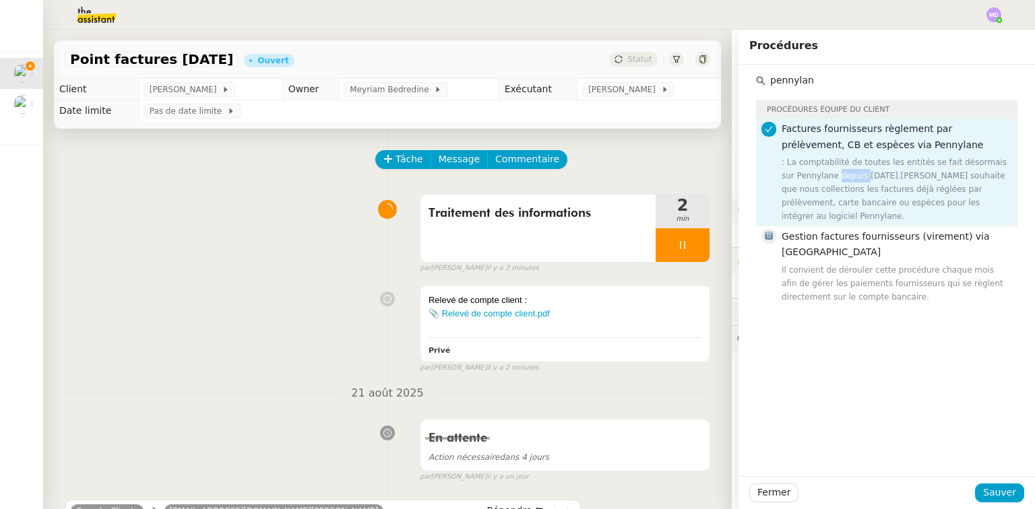
click at [825, 172] on div ": La comptabilité de toutes les entités se fait désormais sur Pennylane depuis …" at bounding box center [896, 189] width 228 height 67
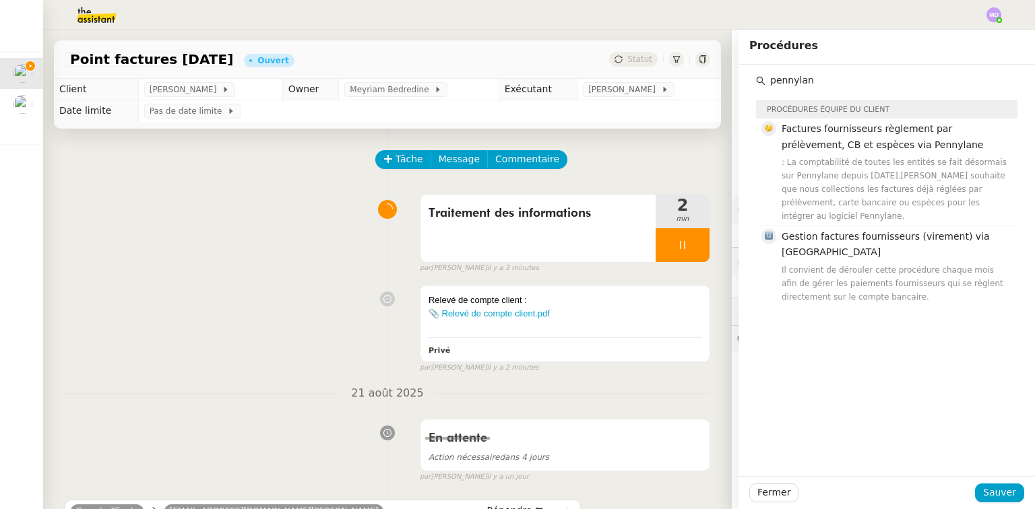
drag, startPoint x: 827, startPoint y: 255, endPoint x: 868, endPoint y: 308, distance: 66.7
click at [827, 263] on div "Il convient de dérouler cette procédure chaque mois afin de gérer les paiements…" at bounding box center [896, 283] width 228 height 40
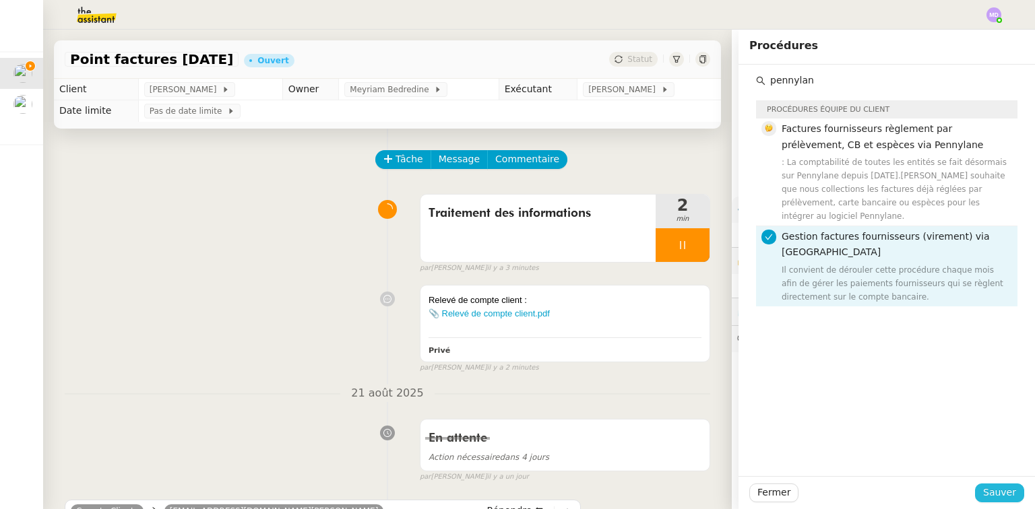
drag, startPoint x: 979, startPoint y: 482, endPoint x: 986, endPoint y: 495, distance: 14.2
click at [984, 490] on div "Fermer Sauver" at bounding box center [886, 492] width 296 height 33
click at [986, 495] on span "Sauver" at bounding box center [999, 492] width 33 height 15
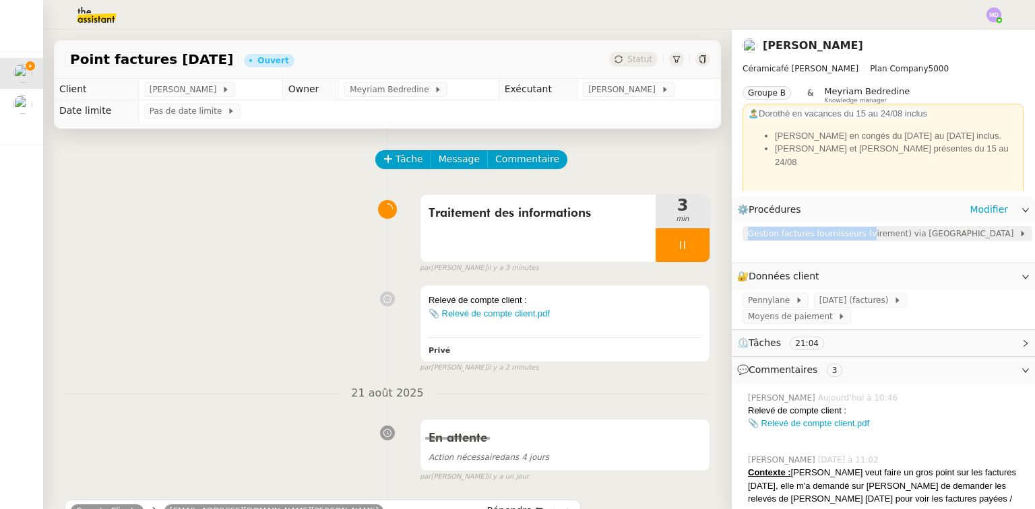
click at [851, 231] on div "Gestion factures fournisseurs (virement) via [GEOGRAPHIC_DATA]" at bounding box center [887, 233] width 290 height 15
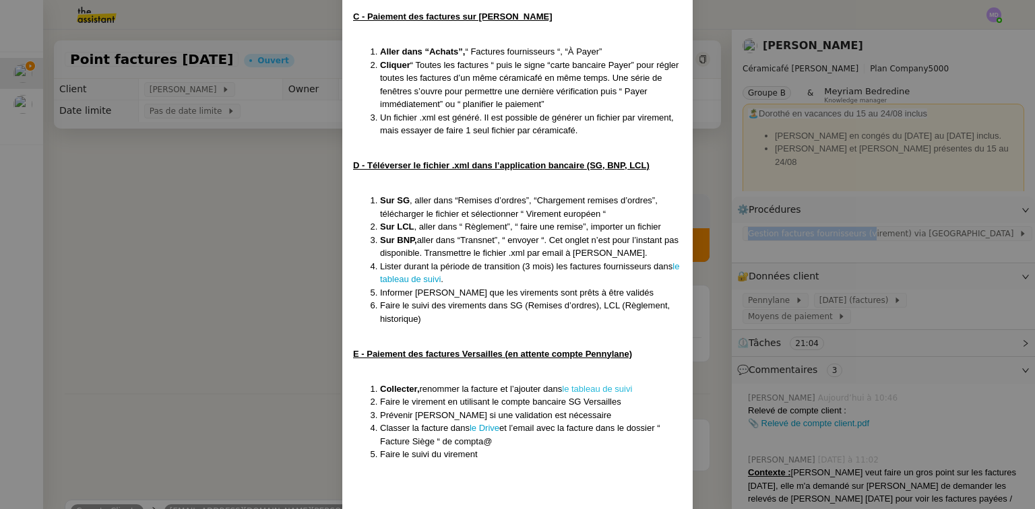
scroll to position [852, 0]
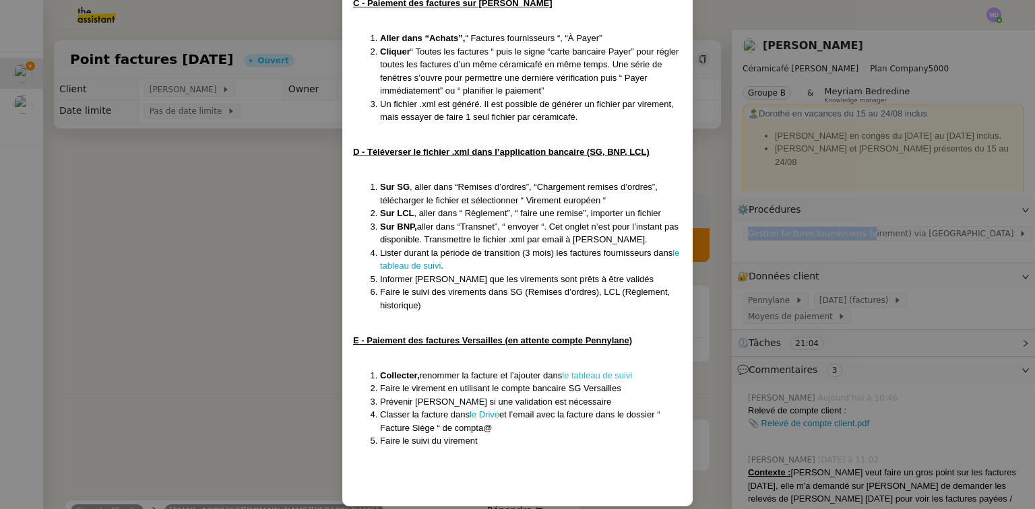
click at [581, 371] on link "le tableau de suivi" at bounding box center [597, 376] width 70 height 10
click at [270, 213] on nz-modal-container "MAJ le 22/07/2025 Contexte : Geneviève souhaite que nous gérions le paiement de…" at bounding box center [517, 254] width 1035 height 509
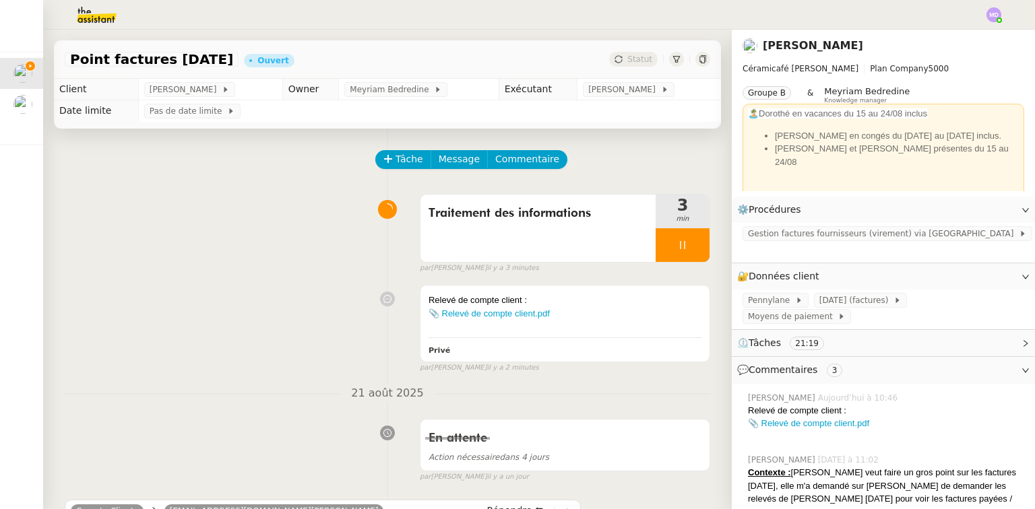
scroll to position [785, 0]
click at [608, 307] on div "Relevé de compte client :" at bounding box center [564, 300] width 273 height 13
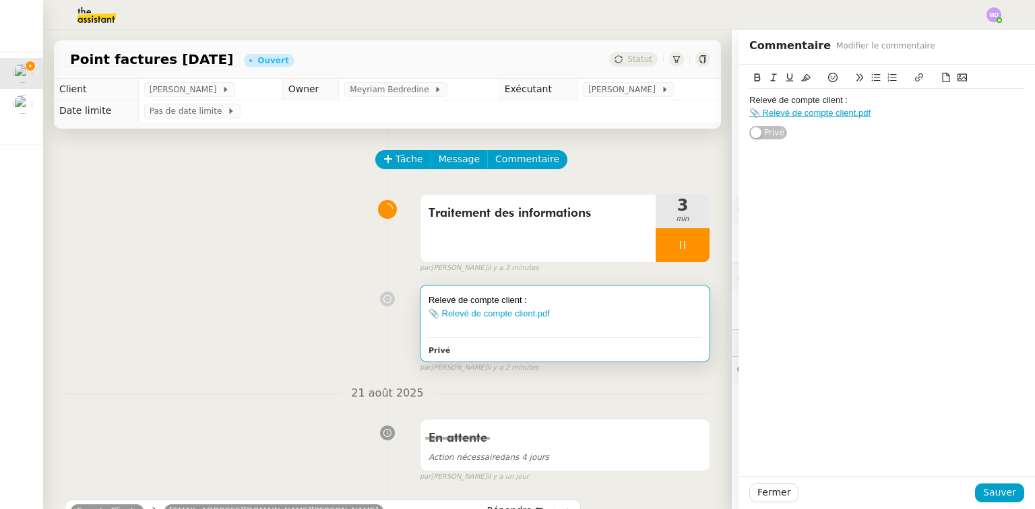
click at [919, 118] on div "📎 Relevé de compte client.pdf" at bounding box center [886, 113] width 275 height 12
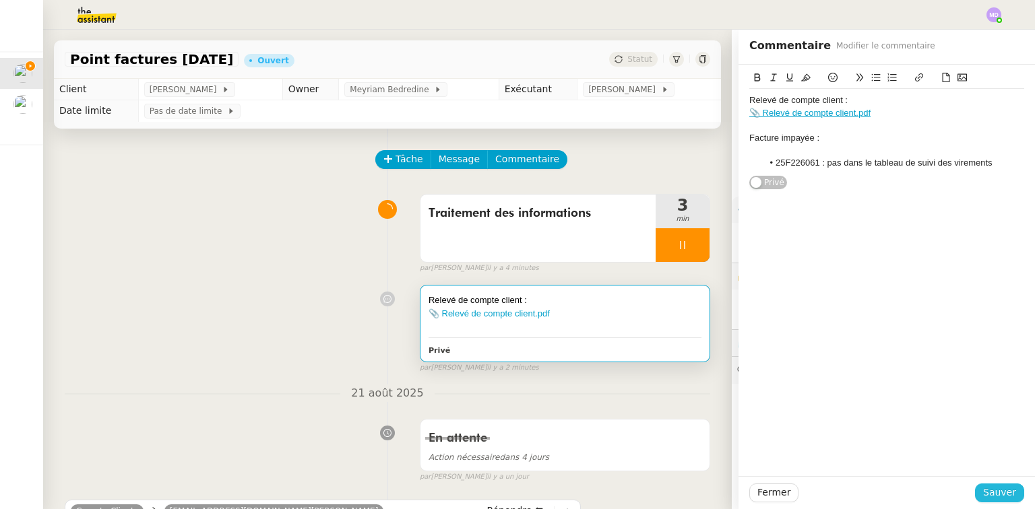
drag, startPoint x: 1000, startPoint y: 490, endPoint x: 984, endPoint y: 482, distance: 17.5
click at [995, 488] on span "Sauver" at bounding box center [999, 492] width 33 height 15
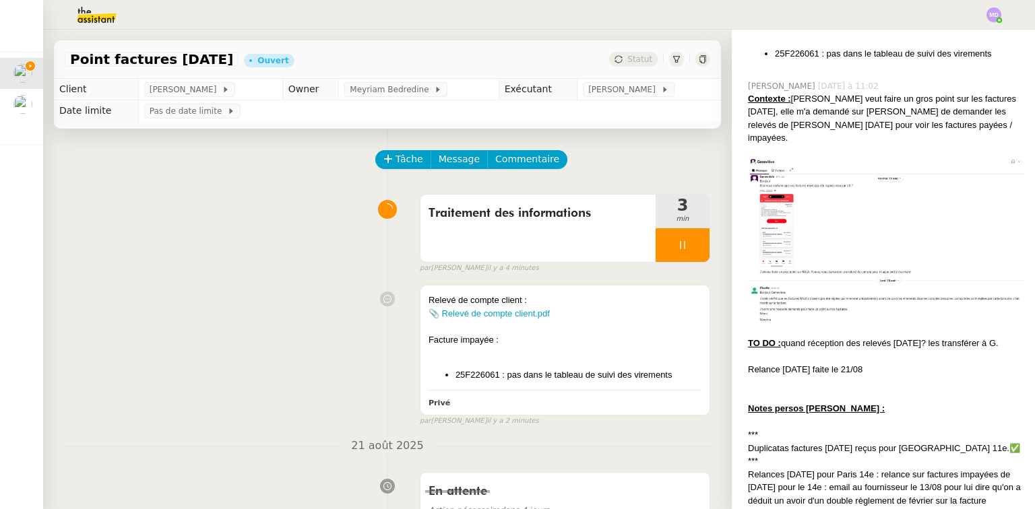
scroll to position [593, 0]
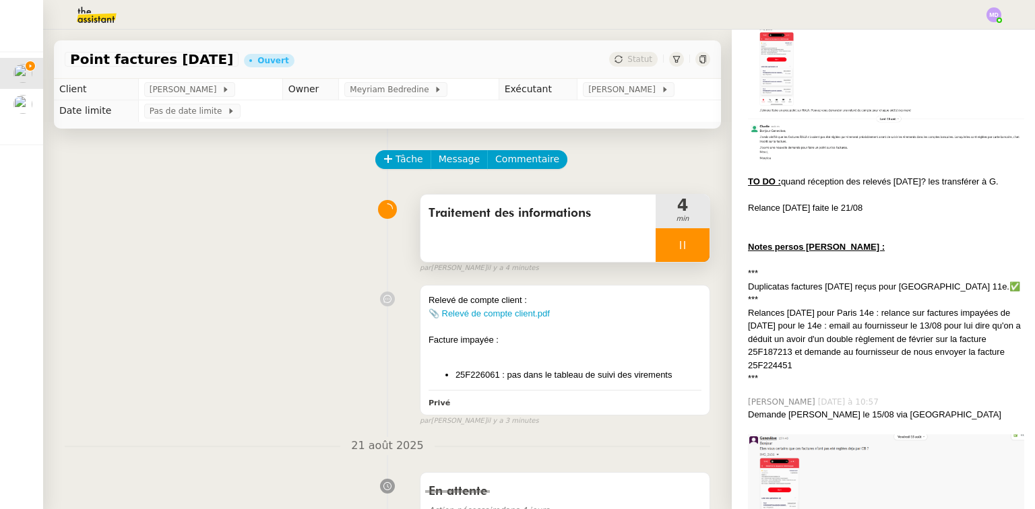
click at [677, 250] on icon at bounding box center [682, 245] width 11 height 11
click at [667, 248] on icon at bounding box center [669, 244] width 5 height 7
click at [586, 341] on div "Facture impayée :" at bounding box center [564, 339] width 273 height 13
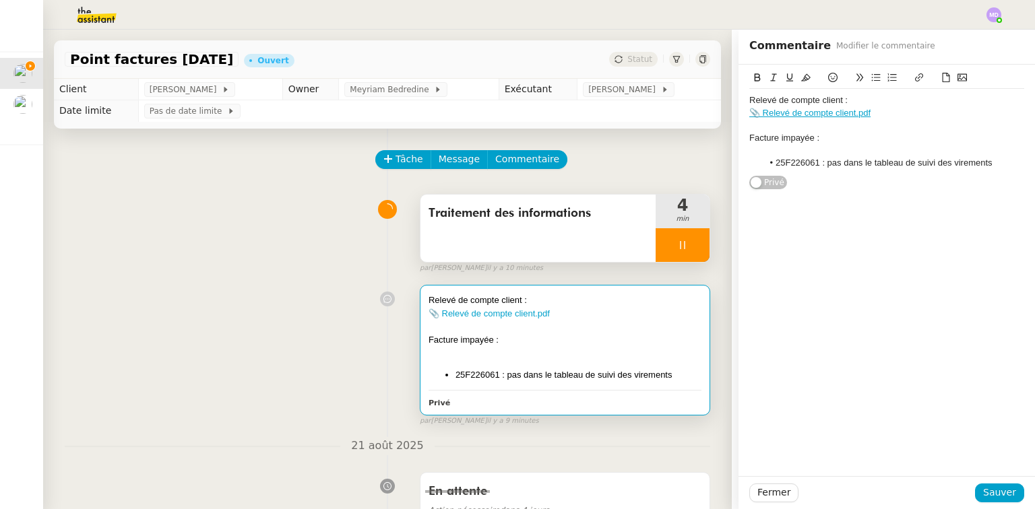
click at [600, 335] on div "Facture impayée :" at bounding box center [564, 339] width 273 height 13
click at [790, 166] on li "25F226061 : pas dans le tableau de suivi des virements" at bounding box center [894, 163] width 262 height 12
copy li "25F226061"
click at [986, 162] on li "25F226061 : pas dans le tableau de suivi des virements" at bounding box center [894, 163] width 262 height 12
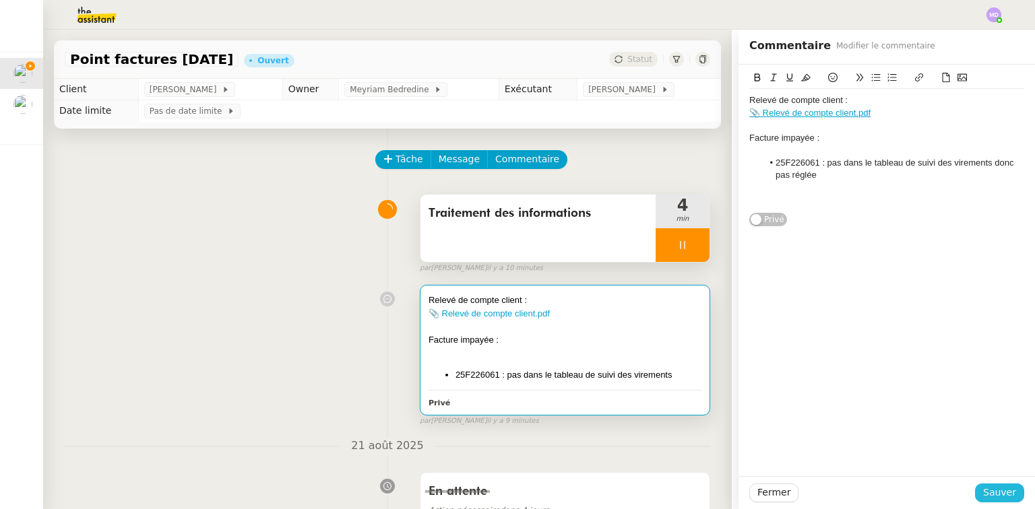
click at [1002, 485] on span "Sauver" at bounding box center [999, 492] width 33 height 15
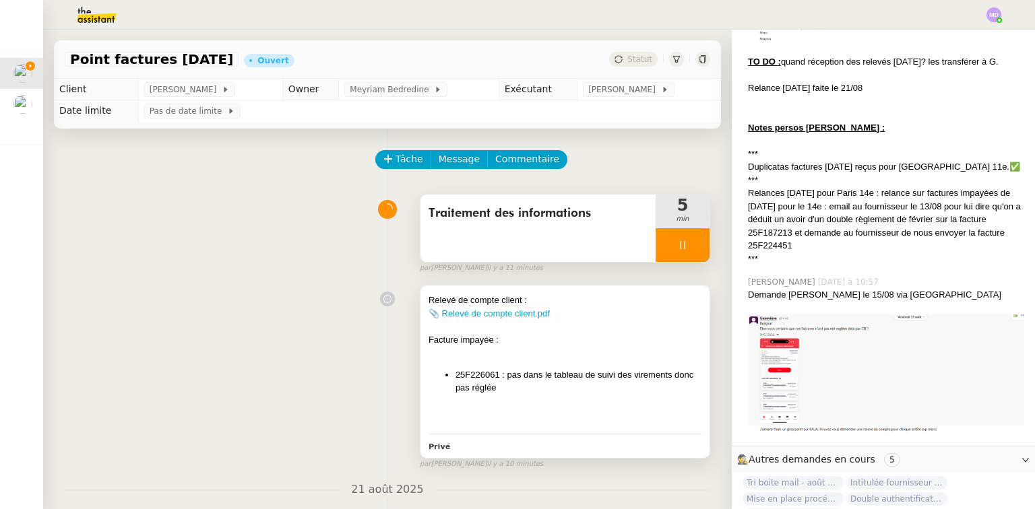
scroll to position [755, 0]
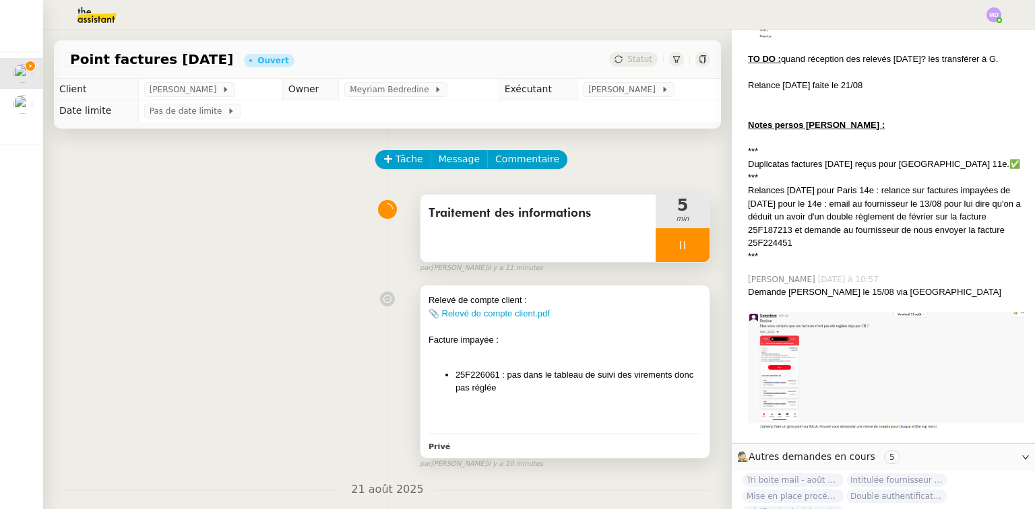
click at [607, 331] on div at bounding box center [564, 326] width 273 height 13
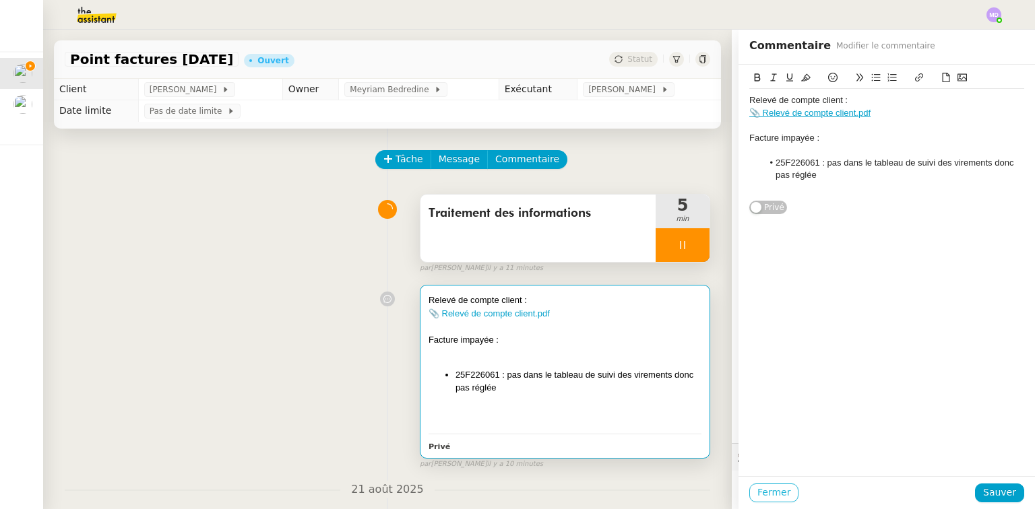
click at [759, 494] on span "Fermer" at bounding box center [773, 492] width 33 height 15
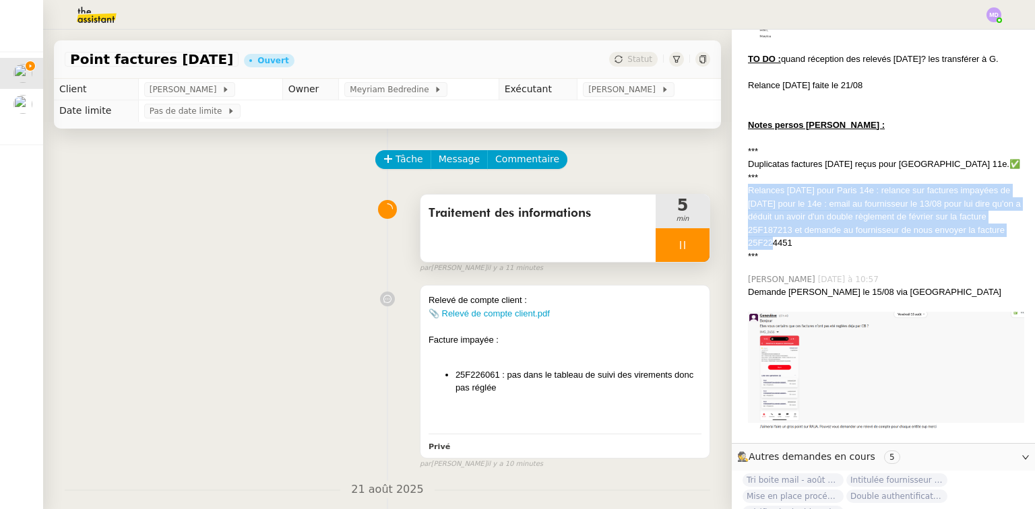
drag, startPoint x: 801, startPoint y: 197, endPoint x: 740, endPoint y: 146, distance: 79.4
click at [748, 184] on div "Relances [DATE] pour Paris 14e : relance sur factures impayées de [DATE] pour l…" at bounding box center [886, 217] width 276 height 66
copy div "Relances [DATE] pour Paris 14e : relance sur factures impayées de [DATE] pour l…"
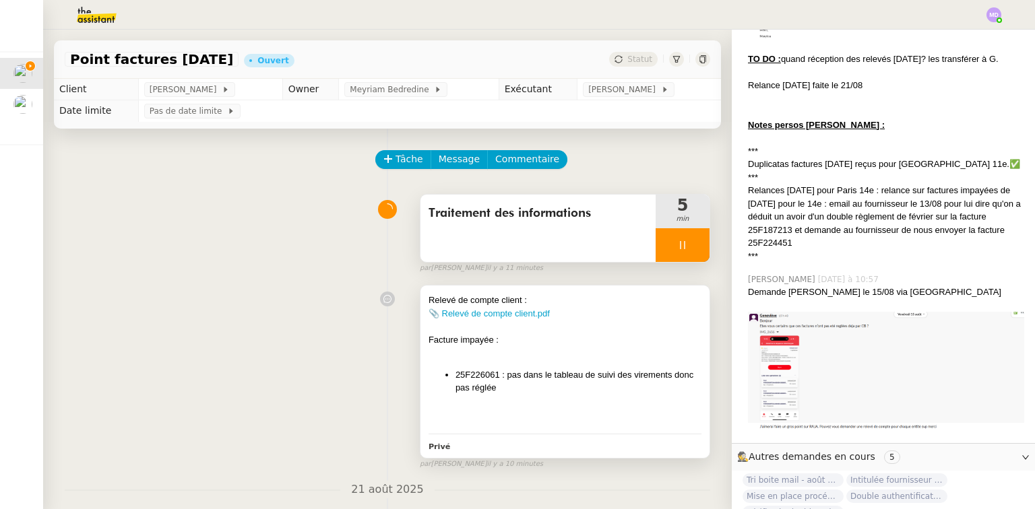
click at [618, 340] on div "Facture impayée :" at bounding box center [564, 339] width 273 height 13
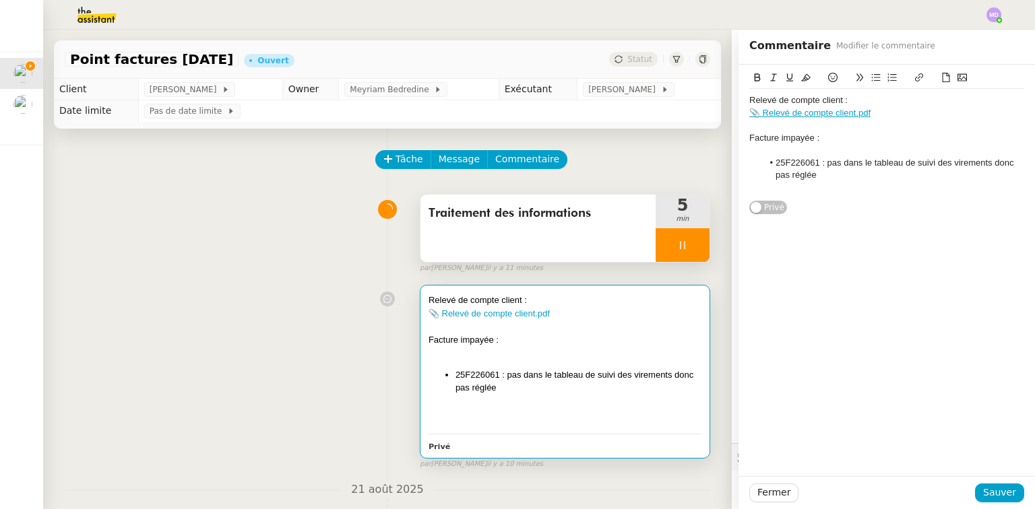
click at [827, 176] on li "25F226061 : pas dans le tableau de suivi des virements donc pas réglée" at bounding box center [894, 169] width 262 height 25
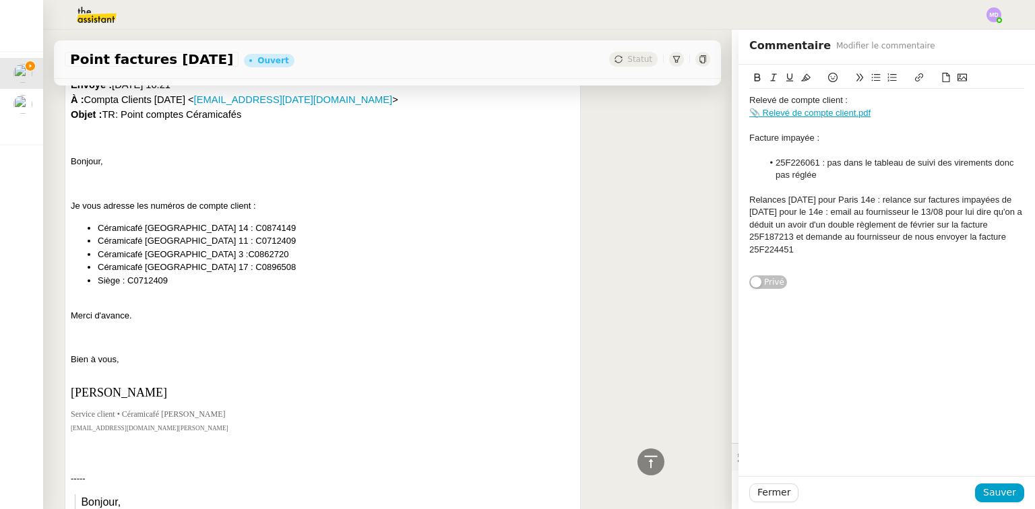
scroll to position [1240, 0]
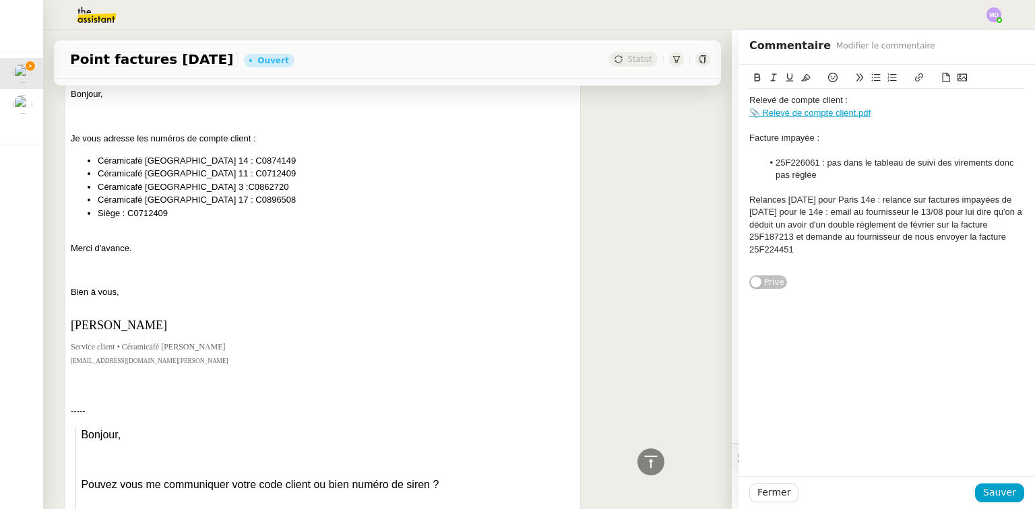
click at [829, 179] on li "25F226061 : pas dans le tableau de suivi des virements donc pas réglée" at bounding box center [894, 169] width 262 height 25
click at [819, 178] on li "25F226061 : pas dans le tableau de suivi des virements donc pas réglée (Paris 3…" at bounding box center [894, 169] width 262 height 25
drag, startPoint x: 846, startPoint y: 170, endPoint x: 815, endPoint y: 178, distance: 32.7
click at [815, 178] on li "25F226061 : pas dans le tableau de suivi des virements donc pas réglée (Paris 3…" at bounding box center [894, 169] width 262 height 25
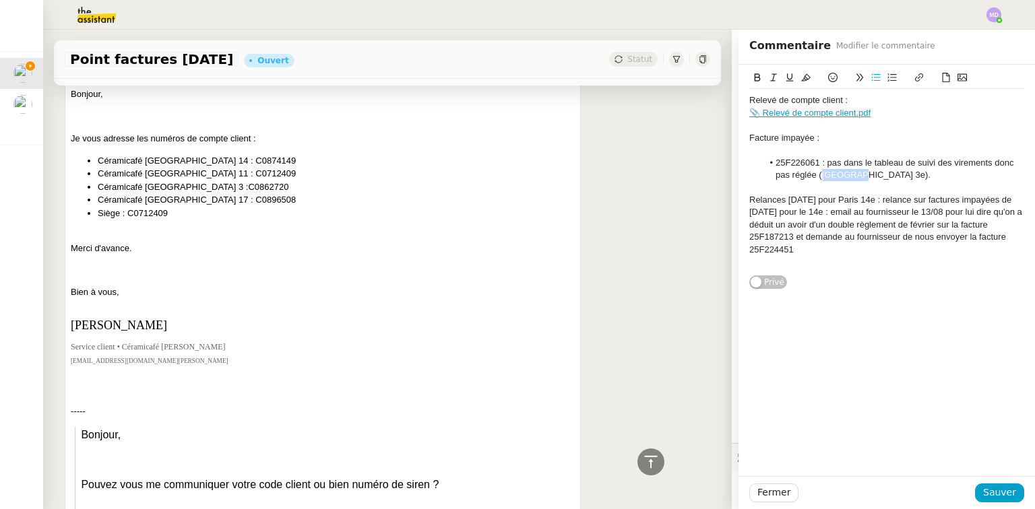
copy li "Paris 3e"
click at [767, 162] on li "25F226061 : pas dans le tableau de suivi des virements donc pas réglée (Paris 3…" at bounding box center [894, 169] width 262 height 25
drag, startPoint x: 870, startPoint y: 177, endPoint x: 927, endPoint y: 174, distance: 56.7
click at [927, 174] on li "Paris 3e > 25F226061 : pas dans le tableau de suivi des virements donc pas régl…" at bounding box center [894, 169] width 262 height 25
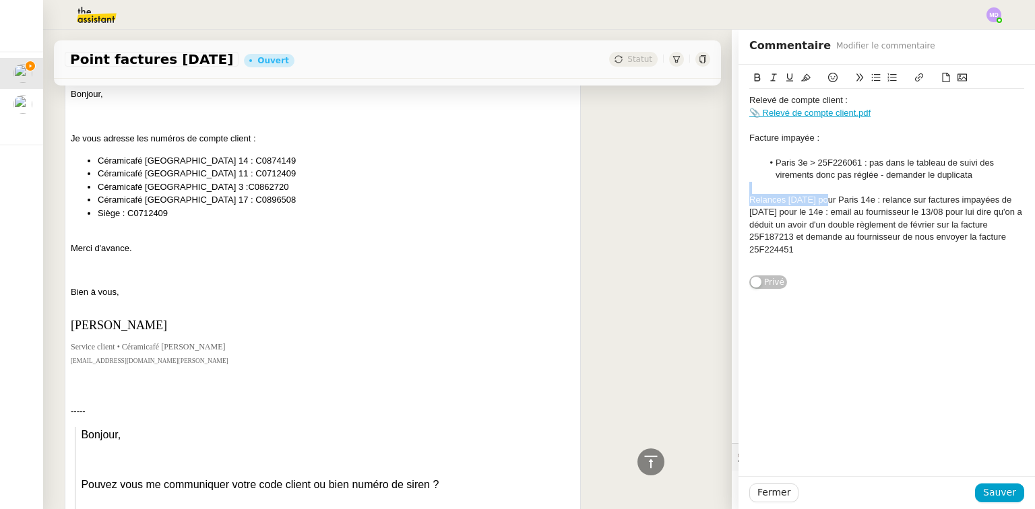
drag, startPoint x: 823, startPoint y: 201, endPoint x: 757, endPoint y: 189, distance: 66.5
click at [757, 189] on div "Relevé de compte client : 📎 Relevé de compte client.pdf Facture impayée : Paris…" at bounding box center [886, 181] width 275 height 185
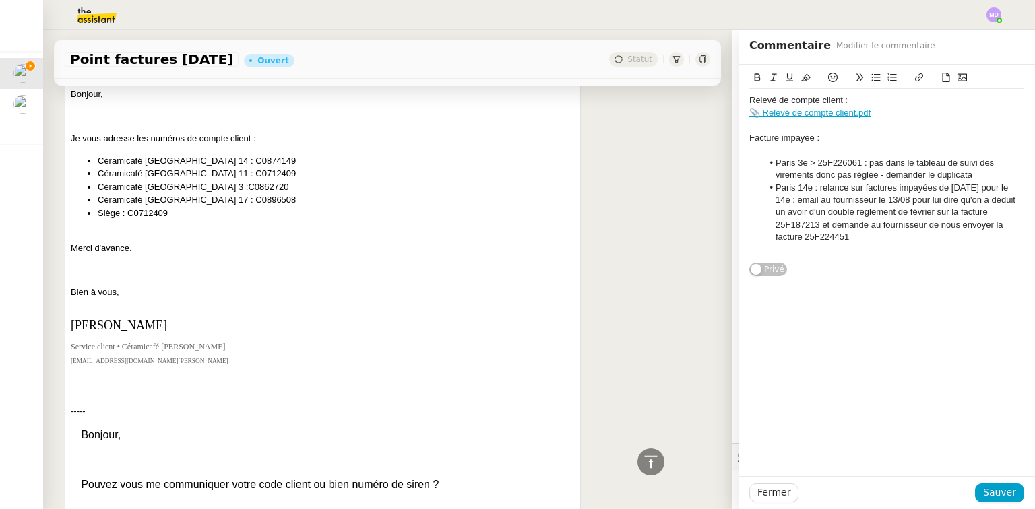
click at [814, 187] on li "Paris 14e : relance sur factures impayées de Raja pour le 14e : email au fourni…" at bounding box center [894, 213] width 262 height 62
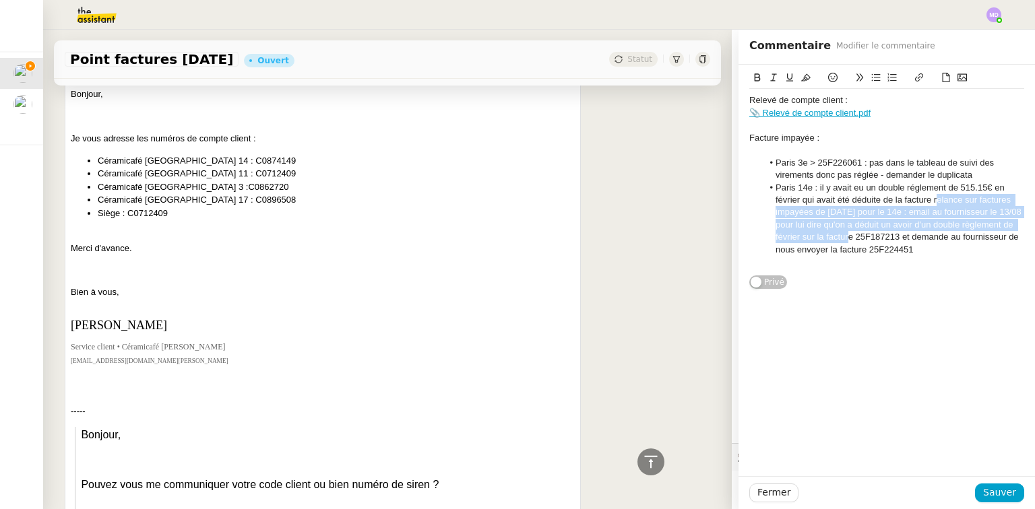
drag, startPoint x: 927, startPoint y: 202, endPoint x: 846, endPoint y: 241, distance: 90.4
click at [846, 241] on li "Paris 14e : il y avait eu un double réglement de 515.15€ en février qui avait é…" at bounding box center [894, 219] width 262 height 75
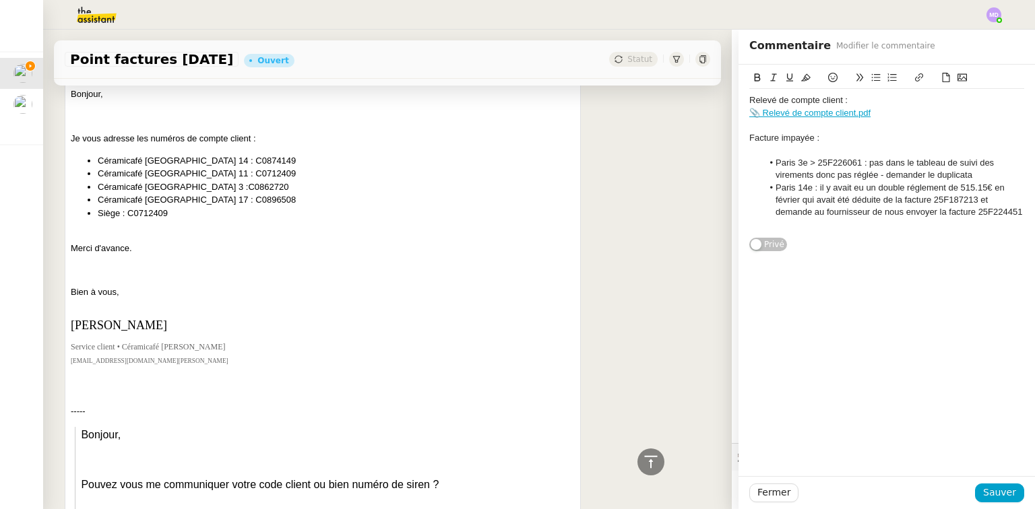
click at [974, 199] on li "Paris 14e : il y avait eu un double réglement de 515.15€ en février qui avait é…" at bounding box center [894, 200] width 262 height 37
drag, startPoint x: 870, startPoint y: 211, endPoint x: 890, endPoint y: 224, distance: 23.7
click at [890, 224] on li "Paris 14e : il y avait eu un double réglement de 515.15€ en février qui avait é…" at bounding box center [894, 207] width 262 height 50
click at [1005, 494] on span "Sauver" at bounding box center [999, 492] width 33 height 15
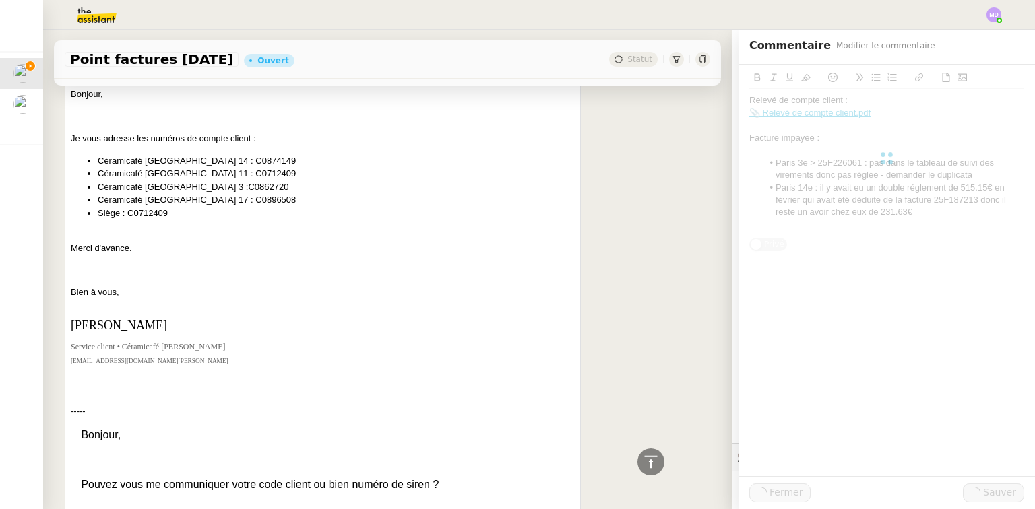
scroll to position [1266, 0]
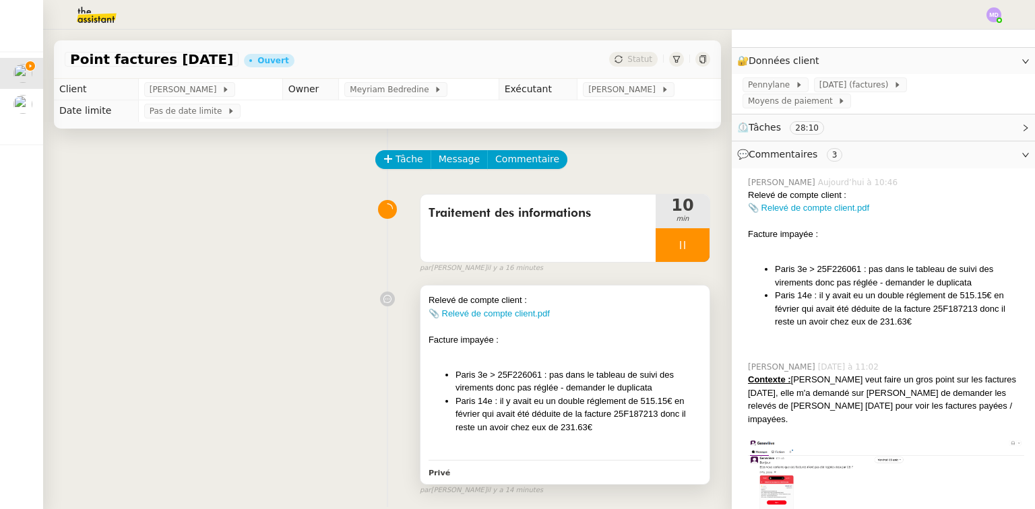
click at [598, 343] on div "Facture impayée :" at bounding box center [564, 339] width 273 height 13
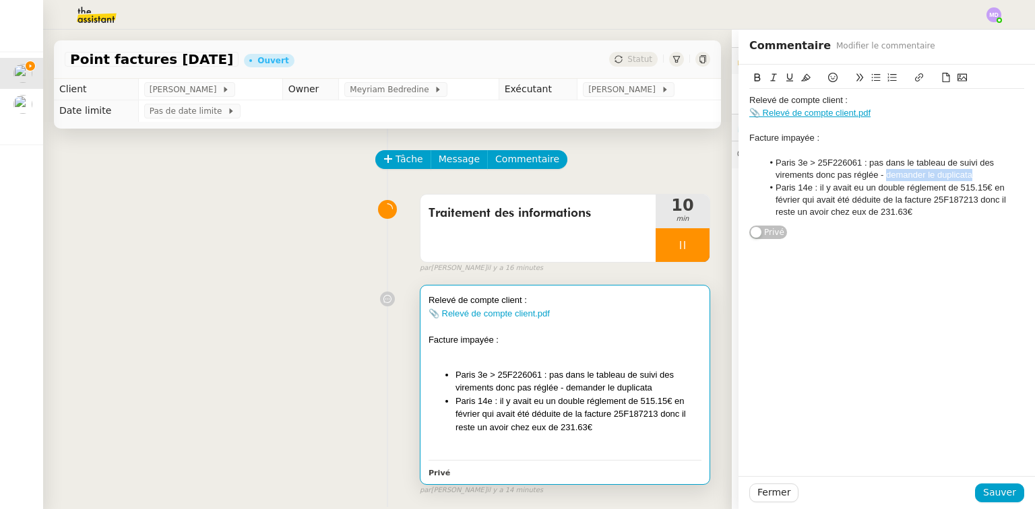
drag, startPoint x: 879, startPoint y: 175, endPoint x: 969, endPoint y: 173, distance: 90.3
click at [969, 173] on li "Paris 3e > 25F226061 : pas dans le tableau de suivi des virements donc pas régl…" at bounding box center [894, 169] width 262 height 25
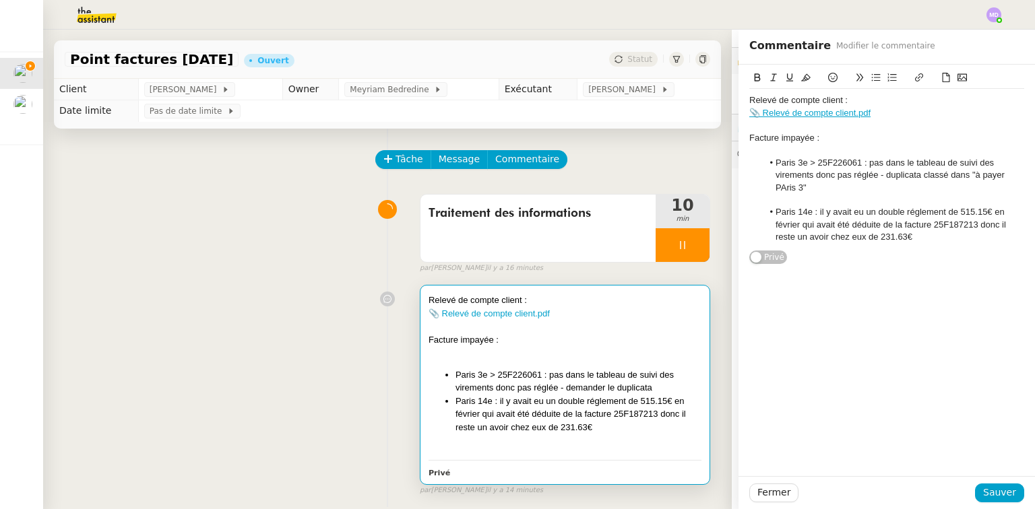
click at [773, 186] on li "Paris 3e > 25F226061 : pas dans le tableau de suivi des virements donc pas régl…" at bounding box center [894, 175] width 262 height 37
click at [800, 186] on li "Paris 3e > 25F226061 : pas dans le tableau de suivi des virements donc pas régl…" at bounding box center [894, 175] width 262 height 37
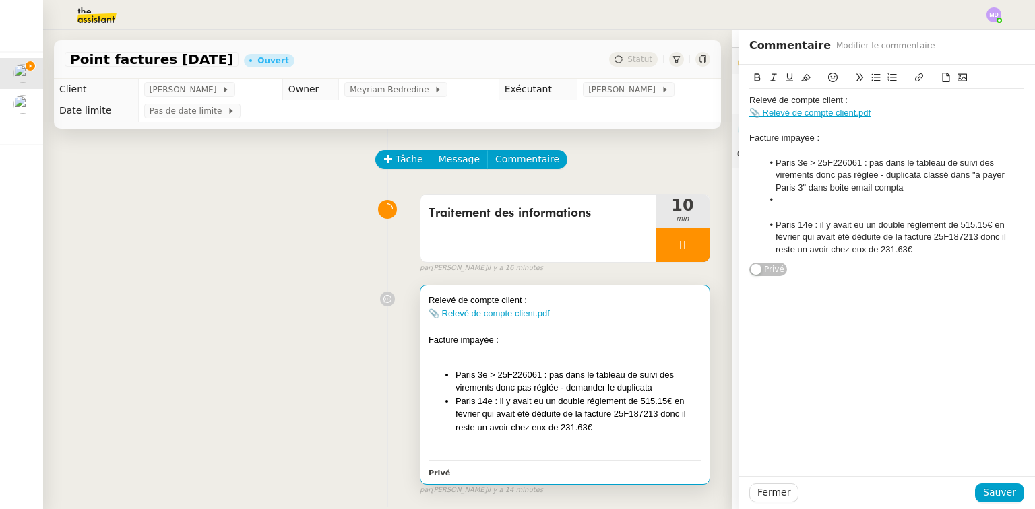
click at [938, 84] on button at bounding box center [946, 77] width 16 height 15
click at [766, 199] on li "📎 25F226061.pdf" at bounding box center [894, 200] width 262 height 12
click at [987, 492] on span "Sauver" at bounding box center [999, 492] width 33 height 15
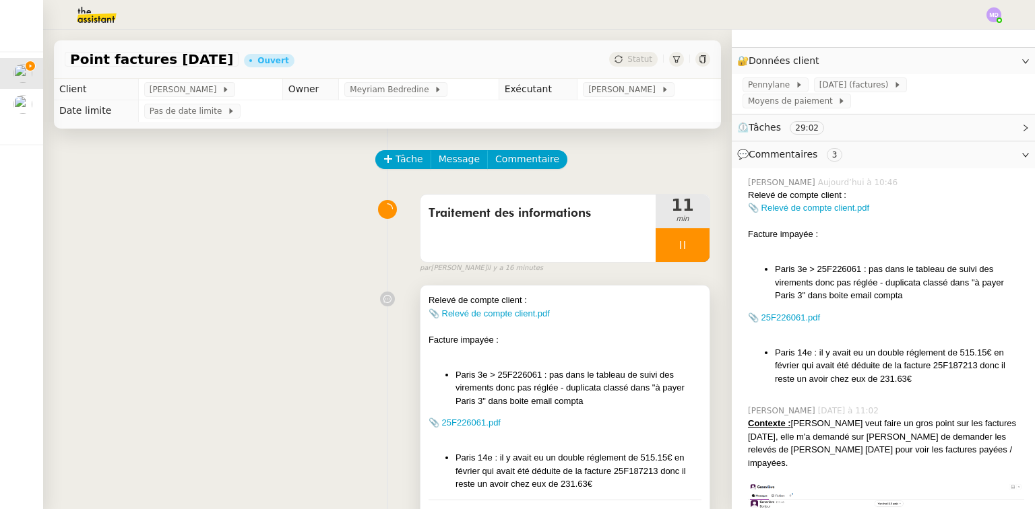
click at [584, 336] on div "Facture impayée :" at bounding box center [564, 339] width 273 height 13
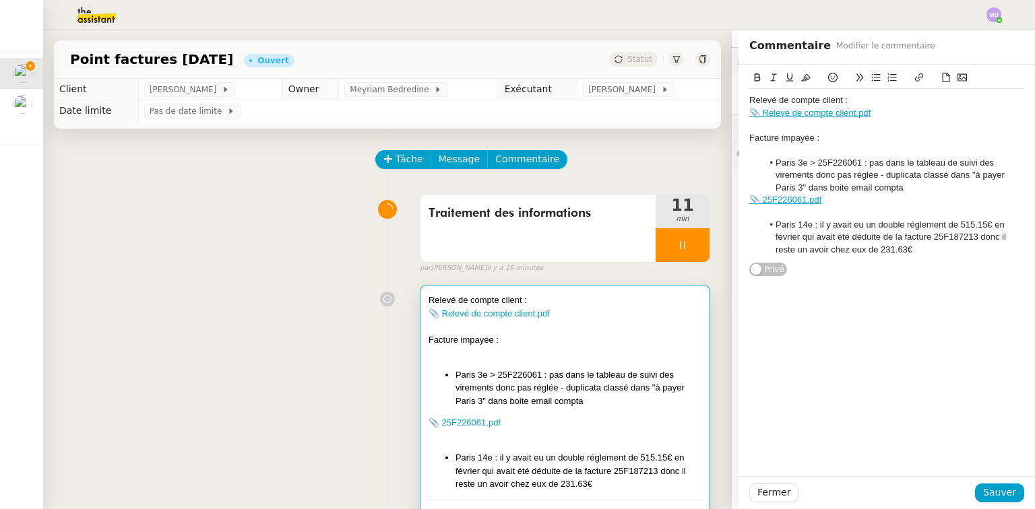
click at [917, 251] on li "Paris 14e : il y avait eu un double réglement de 515.15€ en février qui avait é…" at bounding box center [894, 237] width 262 height 37
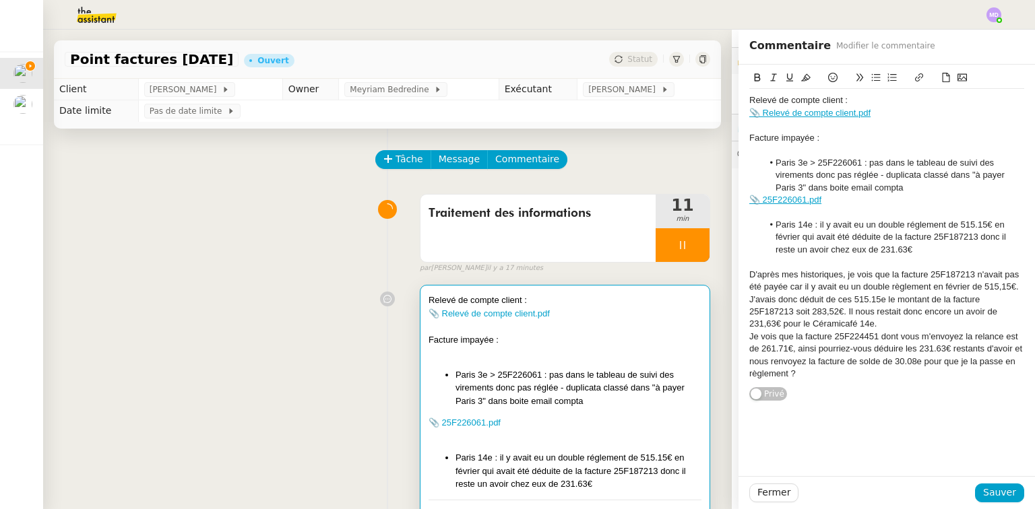
click at [879, 300] on div "J'avais donc déduit de ces 515.15e le montant de la facture 25F187213 soit 283,…" at bounding box center [886, 312] width 275 height 37
click at [876, 304] on div "J'avais donc déduit de ces 515.15e le montant de la facture 25F187213 soit 283,…" at bounding box center [886, 312] width 275 height 37
click at [861, 337] on div "Je vois que la facture 25F224451 dont vous m'envoyez la relance est de 261.71€,…" at bounding box center [886, 356] width 275 height 50
click at [915, 334] on div "Je vois que la facture 25F224451 dont vous m'envoyez la relance est de 261.71€,…" at bounding box center [886, 356] width 275 height 50
click at [995, 491] on span "Sauver" at bounding box center [999, 492] width 33 height 15
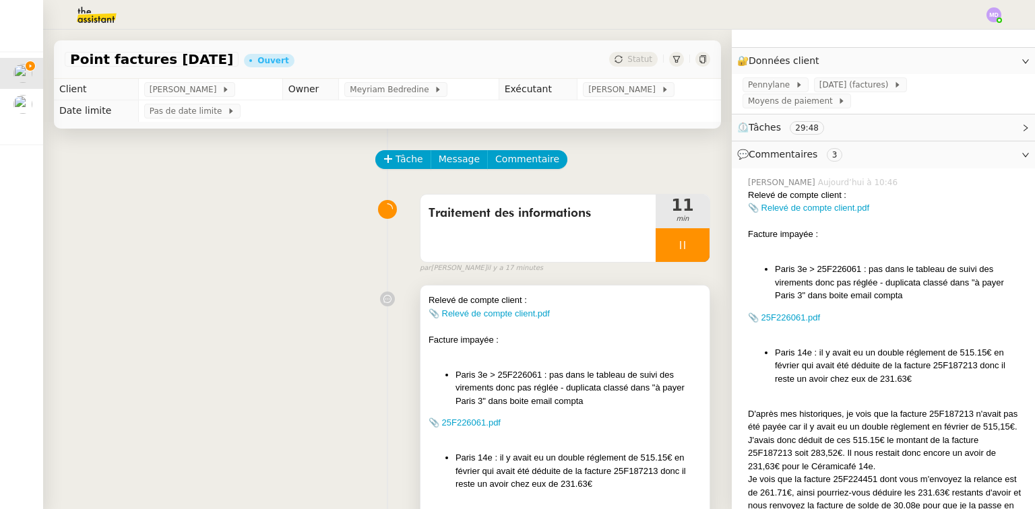
click at [547, 368] on div "Relevé de compte client : 📎 Relevé de compte client.pdf Facture impayée : [GEOG…" at bounding box center [564, 463] width 273 height 338
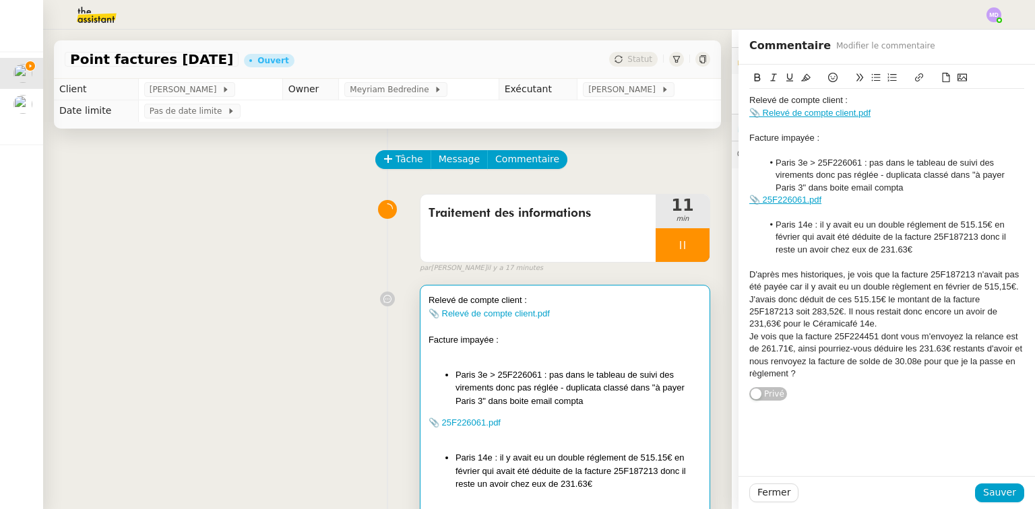
click at [874, 323] on div "J'avais donc déduit de ces 515.15€ le montant de la facture 25F187213 soit 283,…" at bounding box center [886, 312] width 275 height 37
click at [854, 336] on div "Je vois que la facture 25F224451 dont vous m'envoyez la relance est de 261.71€,…" at bounding box center [886, 356] width 275 height 50
drag, startPoint x: 854, startPoint y: 336, endPoint x: 851, endPoint y: 311, distance: 25.8
click at [854, 336] on div "Je vois que la facture 25F224451 dont vous m'envoyez la relance est de 261.71€,…" at bounding box center [886, 356] width 275 height 50
click at [801, 78] on icon at bounding box center [805, 77] width 9 height 9
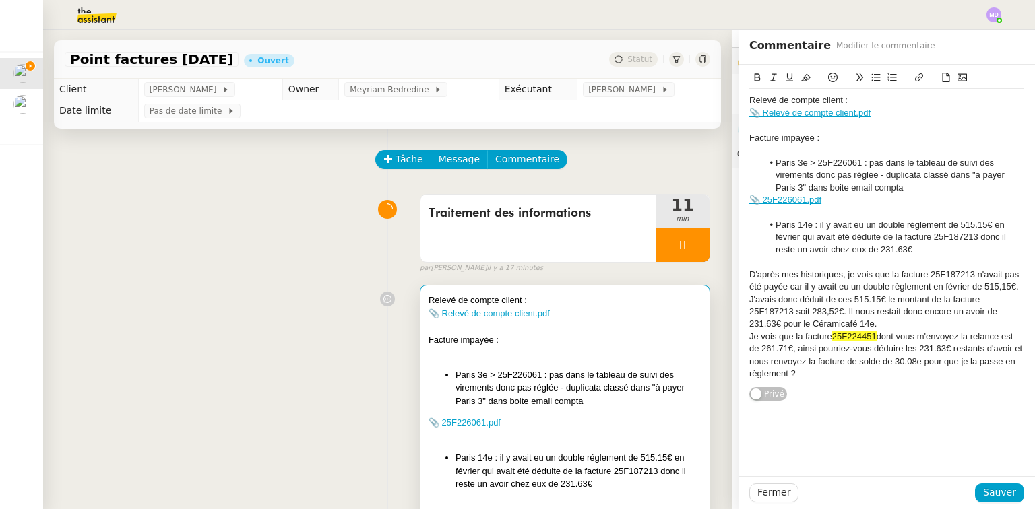
click at [884, 378] on div "Je vois que la facture 25F224451 dont vous m'envoyez la relance est de 261.71€,…" at bounding box center [886, 356] width 275 height 50
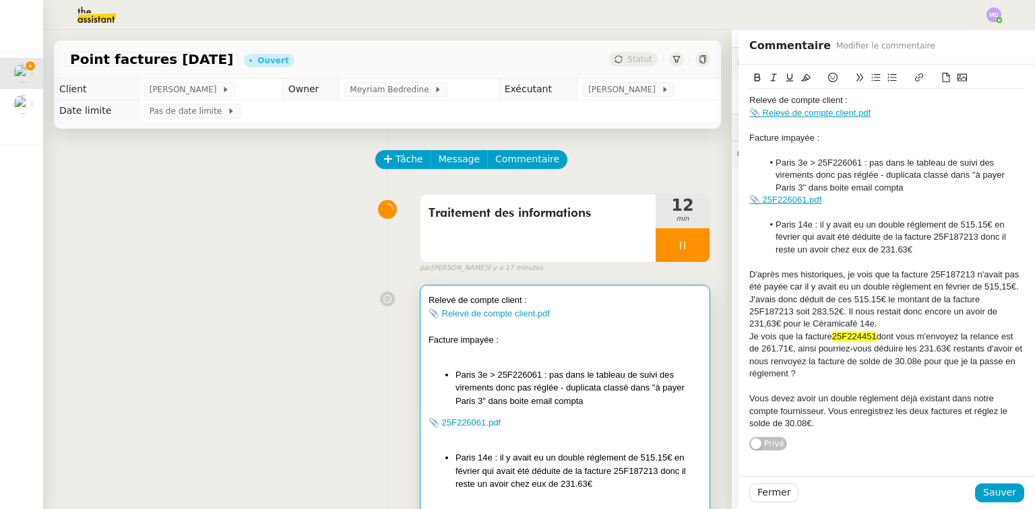
click at [749, 400] on div "Vous devez avoir un double règlement déjà existant dans notre compte fournisseu…" at bounding box center [886, 411] width 275 height 37
drag, startPoint x: 815, startPoint y: 399, endPoint x: 862, endPoint y: 409, distance: 48.2
click at [862, 409] on div "Retour de [DATE] > Vous devez avoir un double règlement déjà existant dans notr…" at bounding box center [886, 411] width 275 height 37
click at [848, 411] on div "Retour de [DATE] > [PERSON_NAME] enregistrez les deux factures et réglez le sol…" at bounding box center [886, 405] width 275 height 25
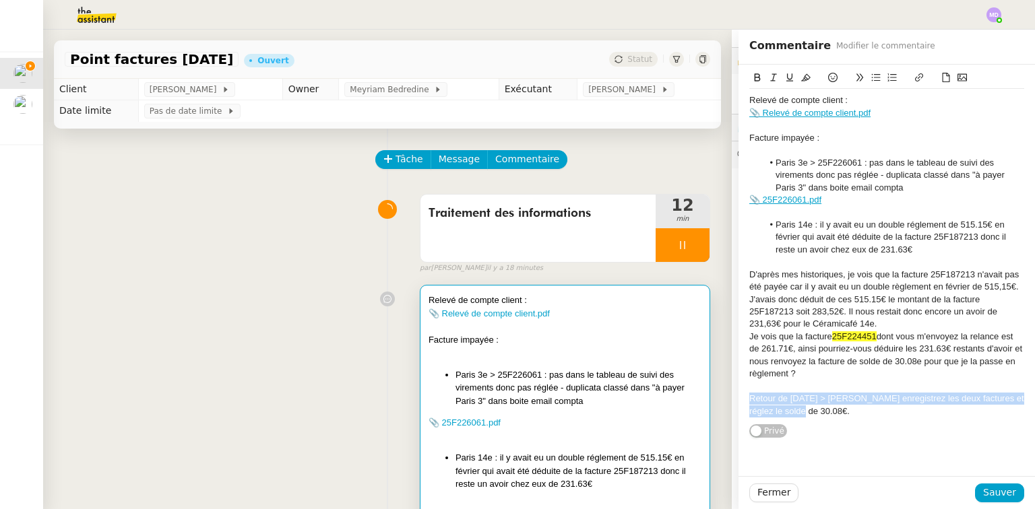
drag, startPoint x: 810, startPoint y: 411, endPoint x: 738, endPoint y: 401, distance: 73.5
click at [738, 401] on div "Relevé de compte client : 📎 Relevé de compte client.pdf Facture impayée : [GEOG…" at bounding box center [886, 252] width 296 height 374
click at [801, 77] on icon at bounding box center [805, 77] width 9 height 9
click at [891, 331] on div "Je vois que la facture 25F224451 dont vous m'envoyez la relance est de 261.71€,…" at bounding box center [886, 356] width 275 height 50
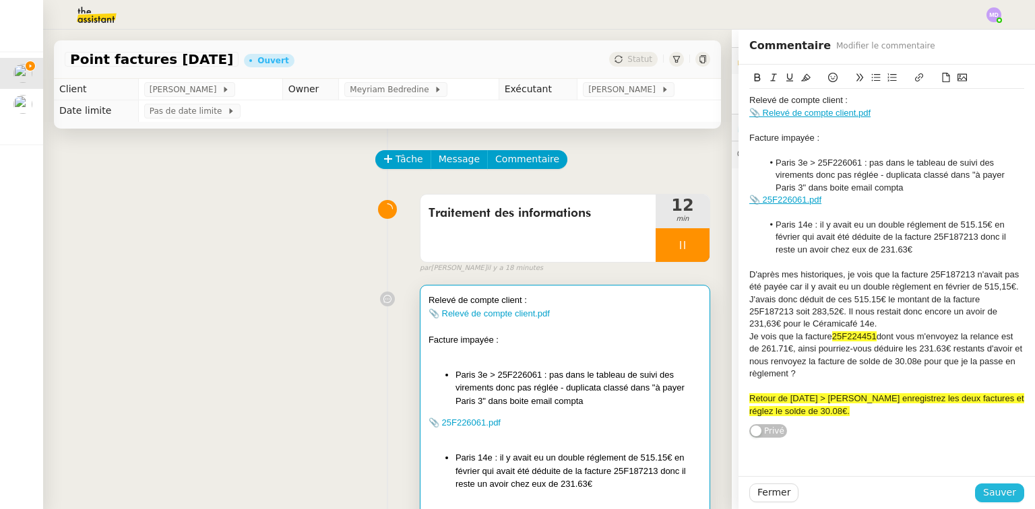
click at [990, 493] on span "Sauver" at bounding box center [999, 492] width 33 height 15
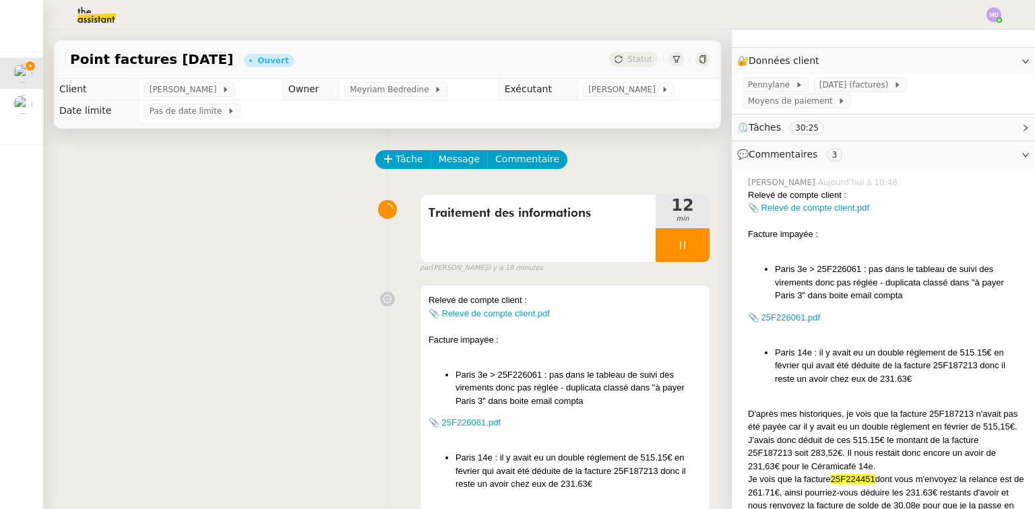
click at [843, 474] on span "25F224451" at bounding box center [853, 479] width 44 height 10
copy div "25F224451"
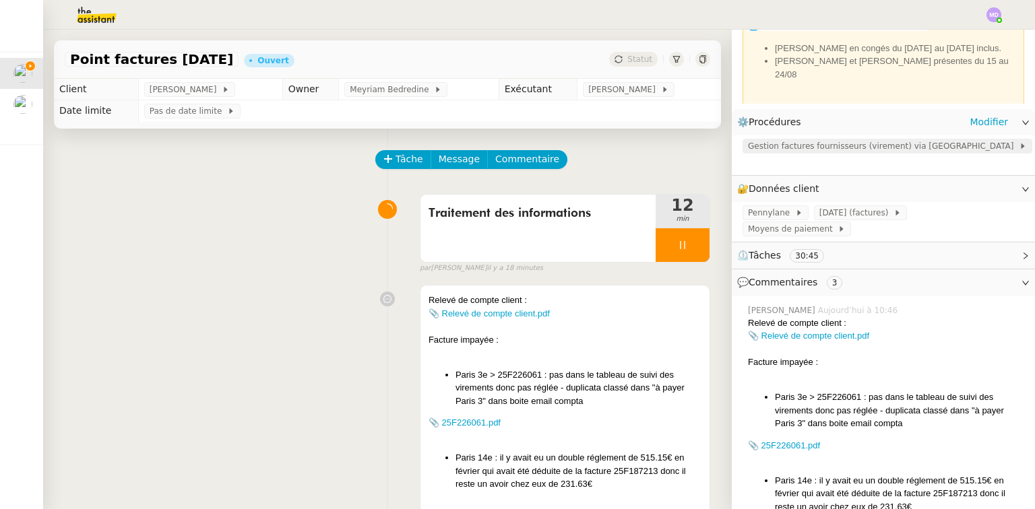
scroll to position [54, 0]
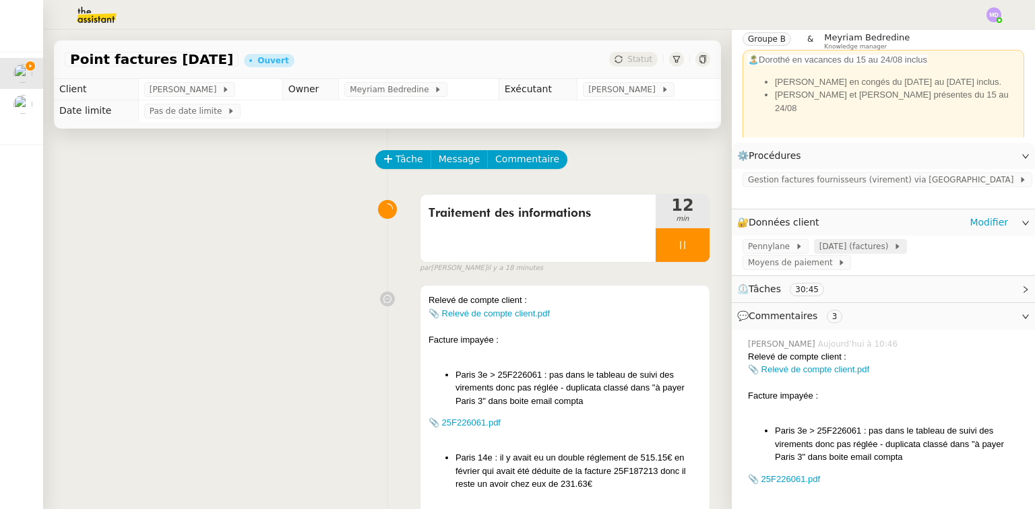
click at [830, 240] on span "[DATE] (factures)" at bounding box center [856, 246] width 74 height 13
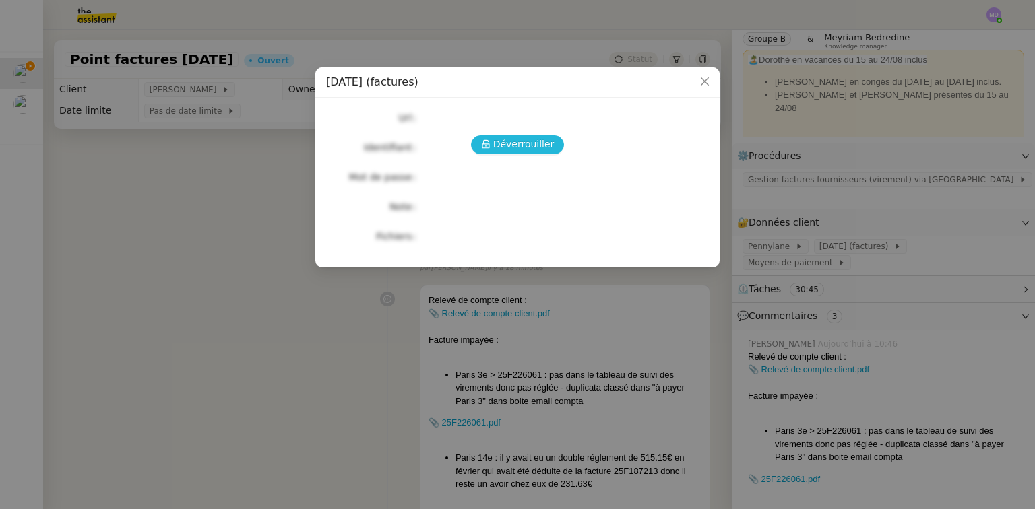
click at [525, 135] on button "Déverrouiller" at bounding box center [518, 144] width 94 height 19
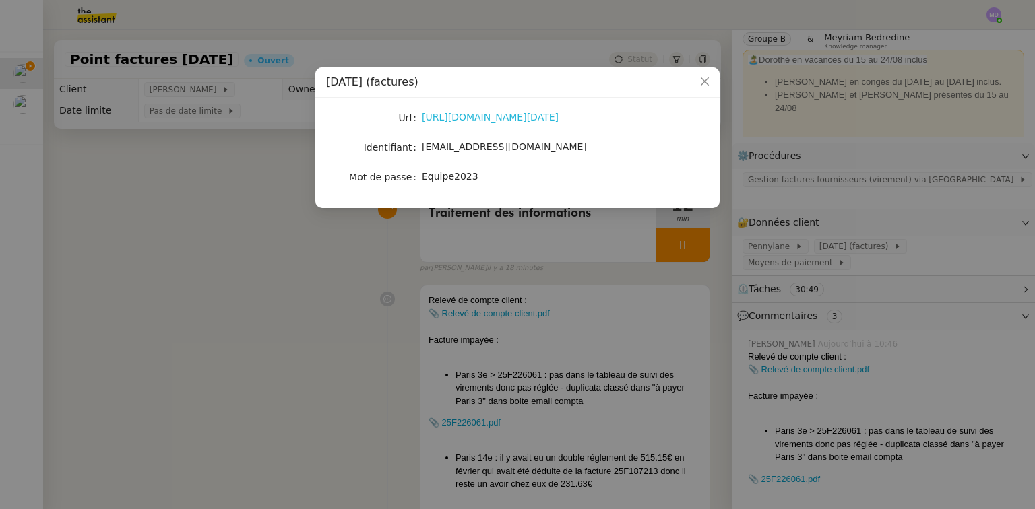
click at [475, 116] on link "[URL][DOMAIN_NAME][DATE]" at bounding box center [490, 117] width 137 height 11
click at [305, 349] on nz-modal-container "[DATE] (factures) Url [URL][DOMAIN_NAME][DATE] Identifiant [EMAIL_ADDRESS][DOMA…" at bounding box center [517, 254] width 1035 height 509
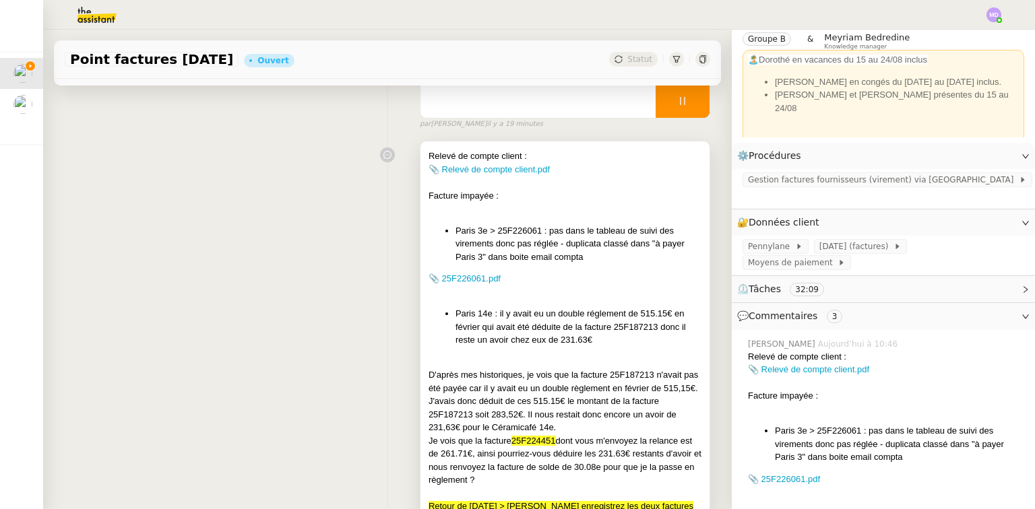
scroll to position [269, 0]
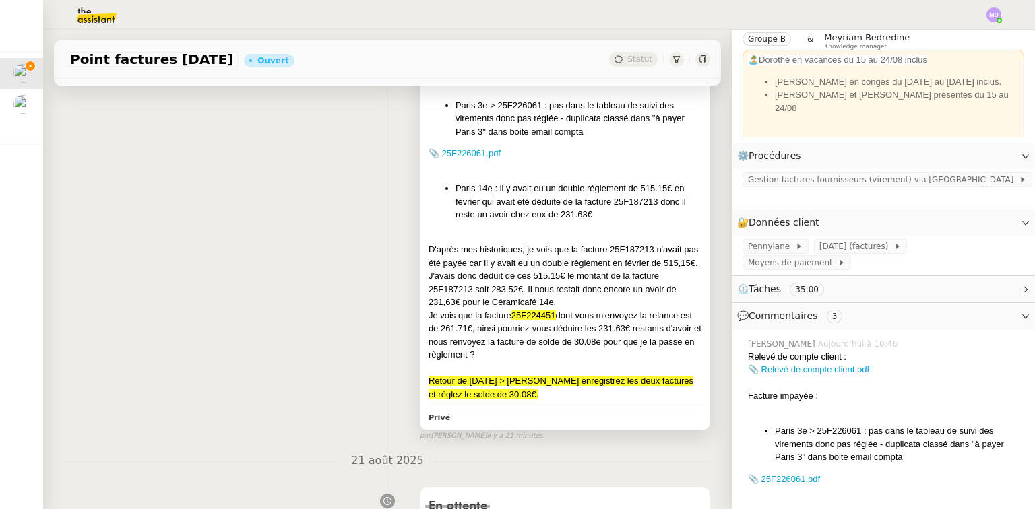
click at [589, 299] on div "J'avais donc déduit de ces 515.15€ le montant de la facture 25F187213 soit 283,…" at bounding box center [564, 289] width 273 height 40
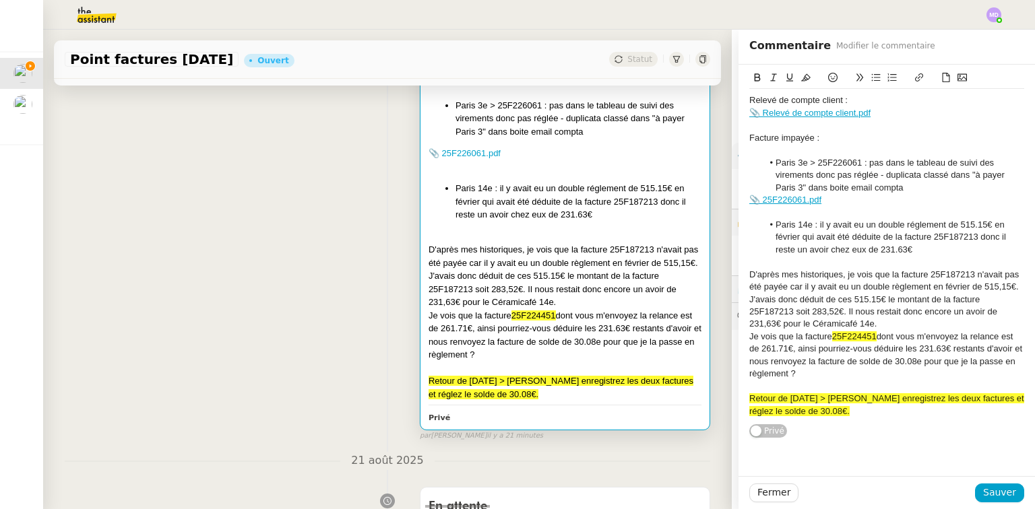
click at [843, 381] on div at bounding box center [886, 387] width 275 height 12
click at [941, 82] on icon at bounding box center [945, 77] width 9 height 9
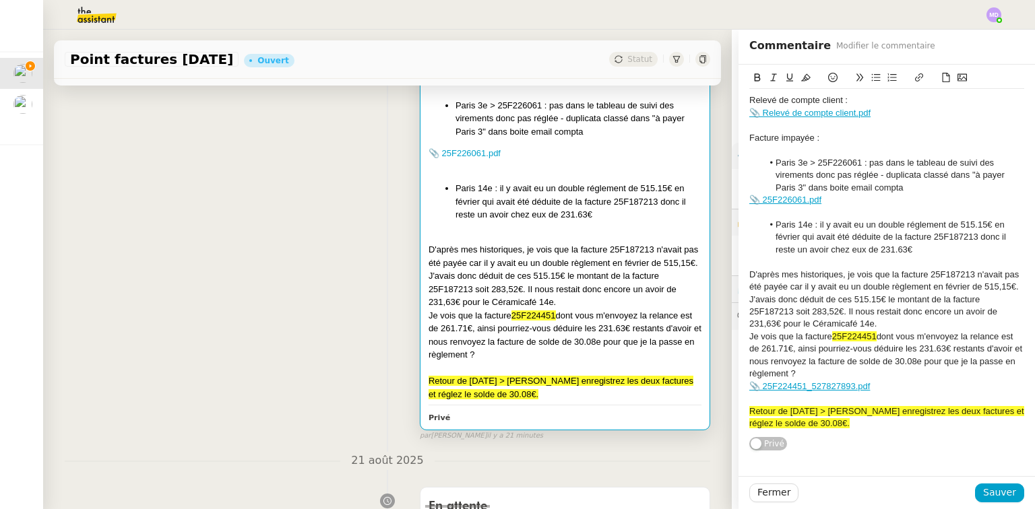
click at [835, 424] on div "Retour de [DATE] > [PERSON_NAME] enregistrez les deux factures et réglez le sol…" at bounding box center [886, 418] width 275 height 25
click at [986, 488] on span "Sauver" at bounding box center [999, 492] width 33 height 15
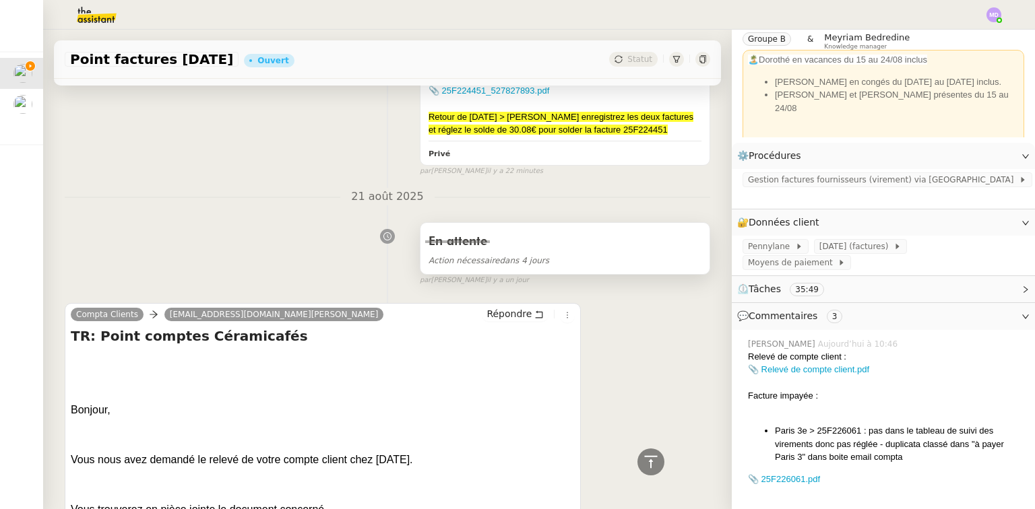
scroll to position [431, 0]
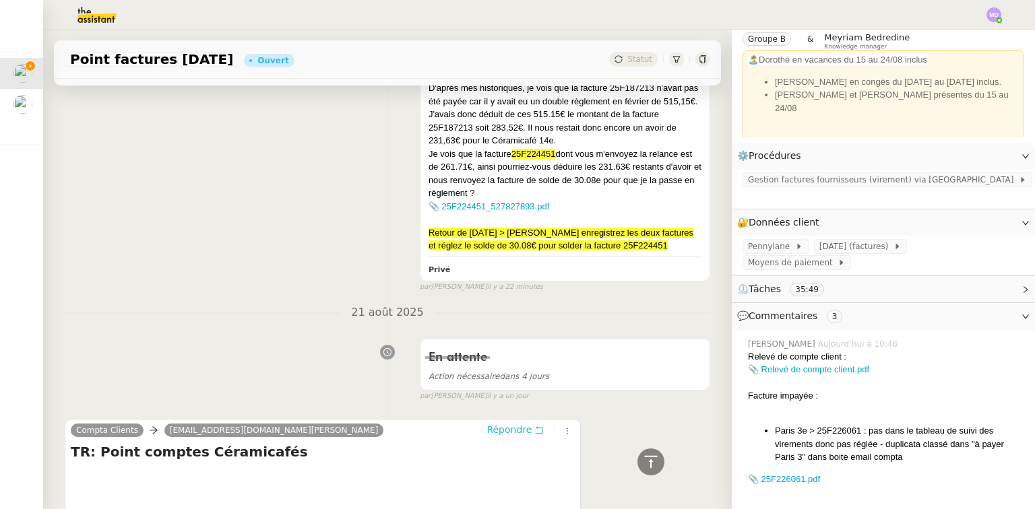
click at [511, 437] on span "Répondre" at bounding box center [508, 429] width 45 height 13
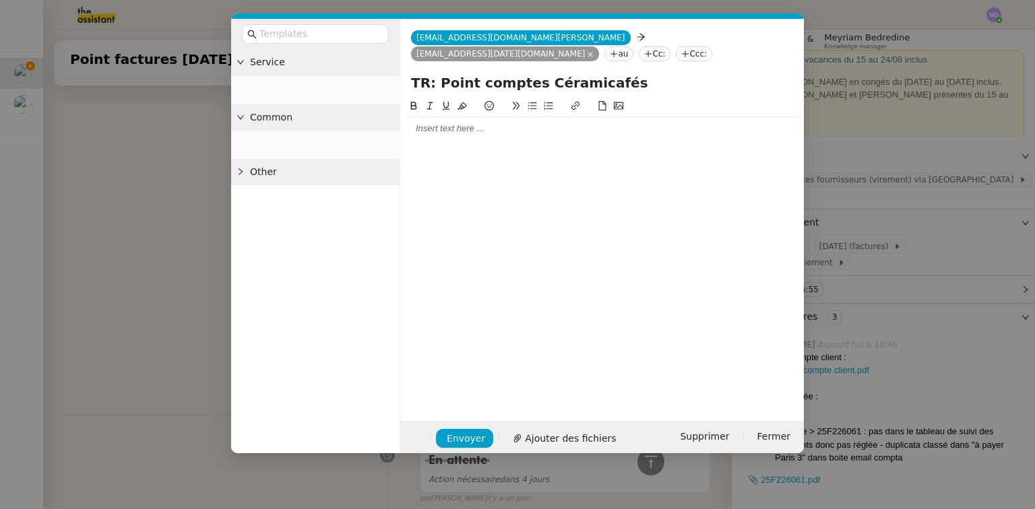
scroll to position [534, 0]
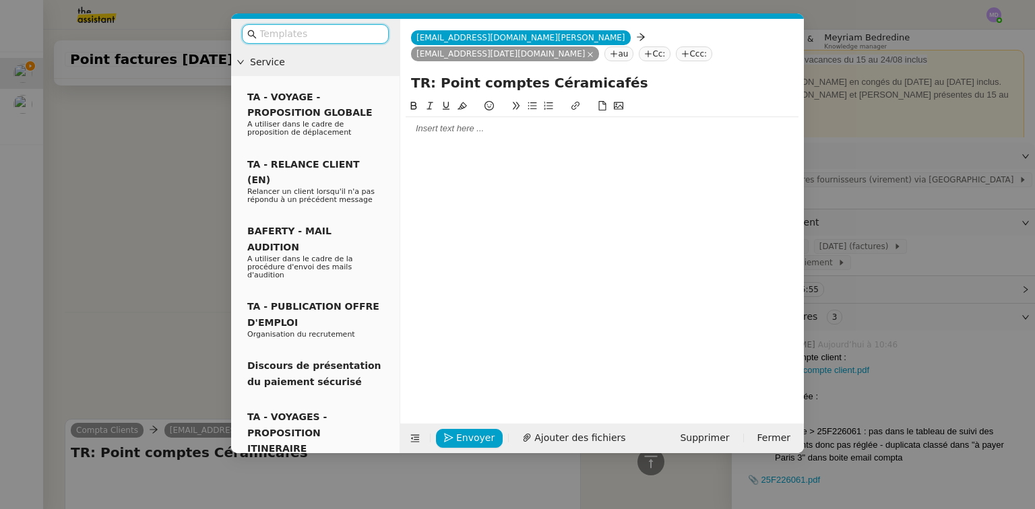
click at [469, 123] on div at bounding box center [602, 129] width 393 height 12
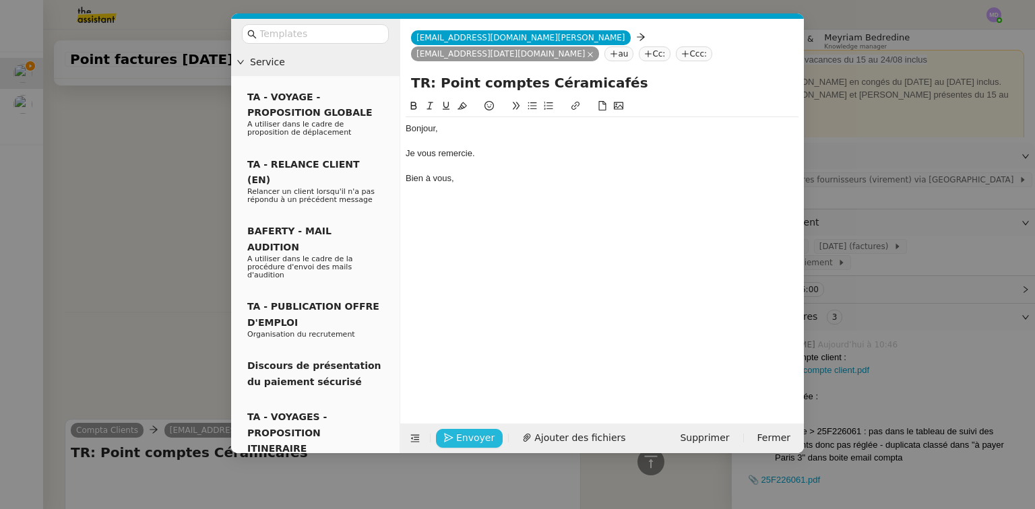
click at [466, 429] on button "Envoyer" at bounding box center [469, 438] width 67 height 19
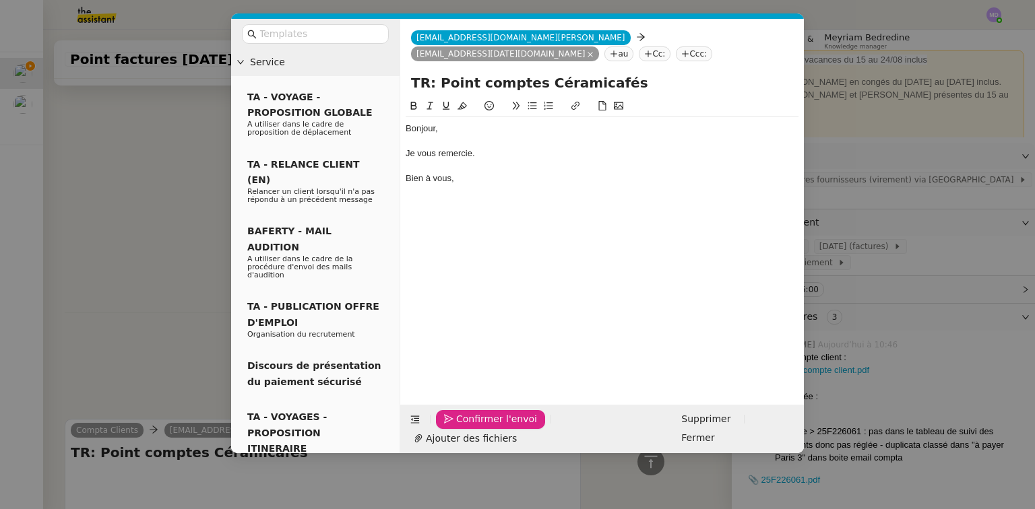
click at [466, 427] on button "Confirmer l'envoi" at bounding box center [490, 419] width 109 height 19
click at [465, 428] on div "Confirmer l'envoi Ajouter des fichiers Supprimer Fermer" at bounding box center [602, 429] width 404 height 49
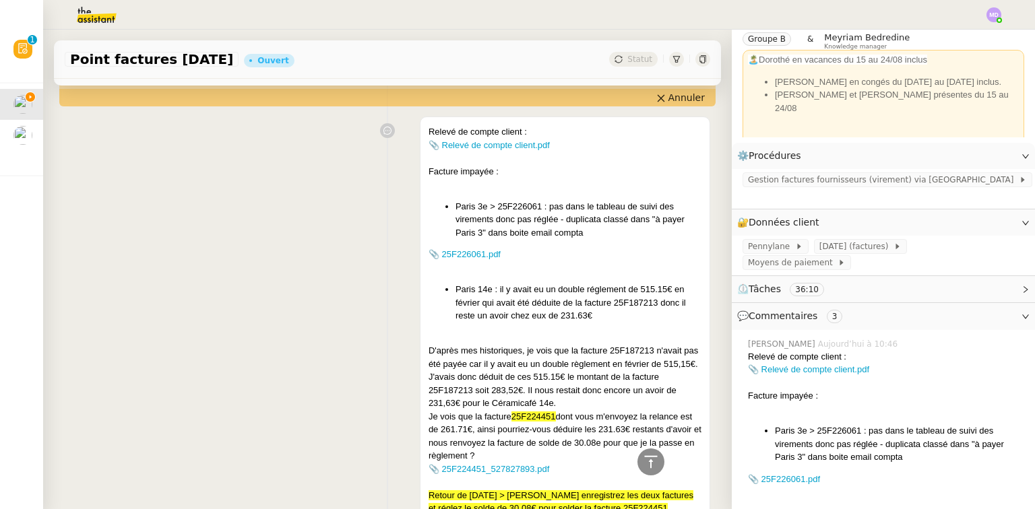
scroll to position [0, 0]
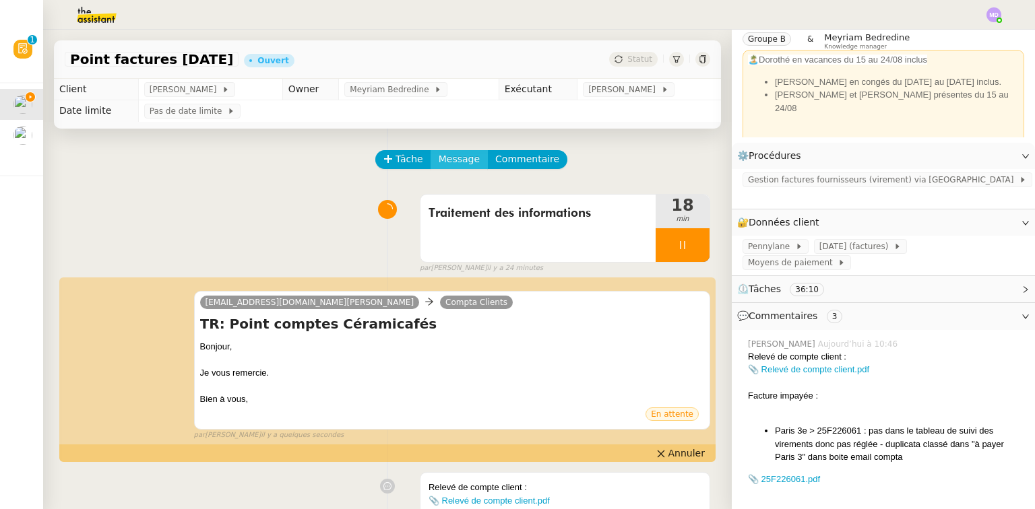
drag, startPoint x: 443, startPoint y: 156, endPoint x: 445, endPoint y: 163, distance: 7.0
click at [443, 156] on span "Message" at bounding box center [459, 159] width 41 height 15
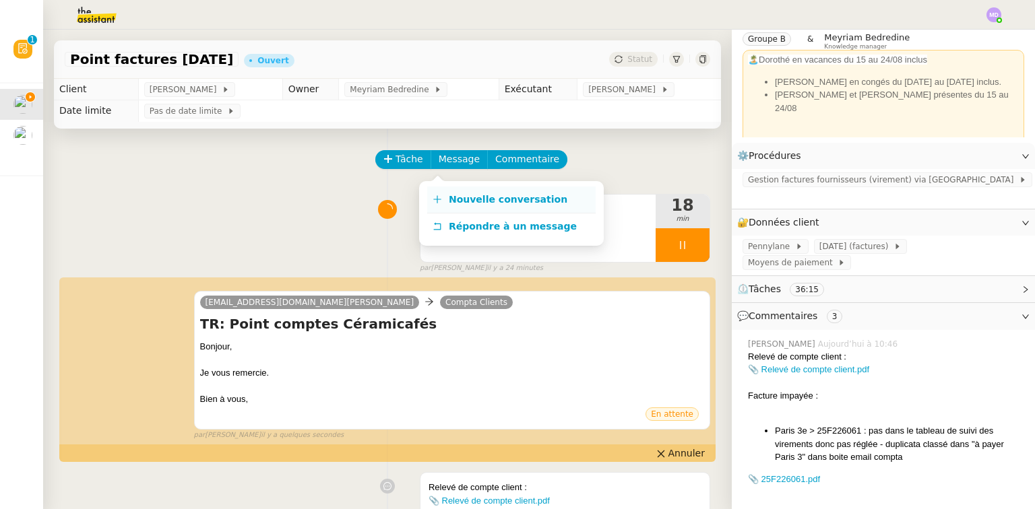
click at [457, 194] on span "Nouvelle conversation" at bounding box center [508, 199] width 119 height 11
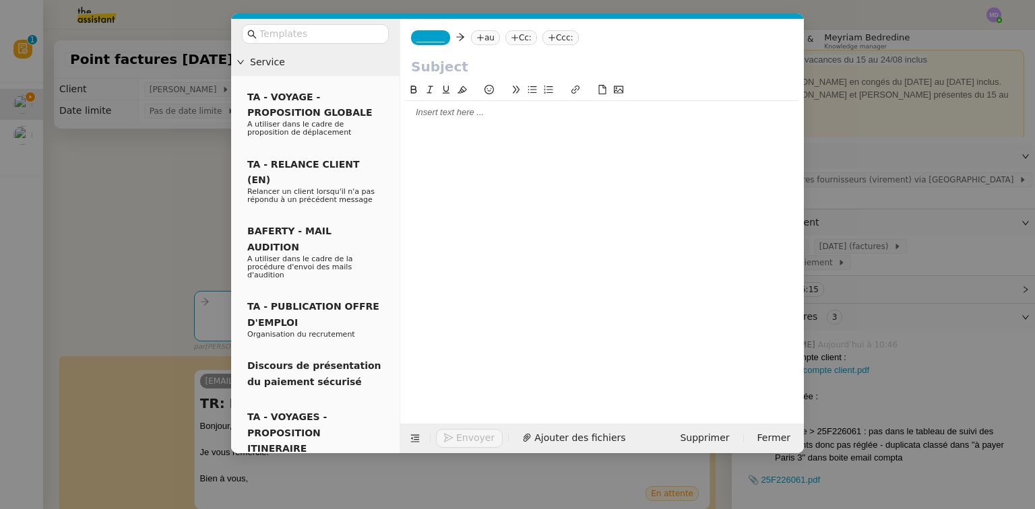
click at [427, 61] on input "text" at bounding box center [602, 67] width 382 height 20
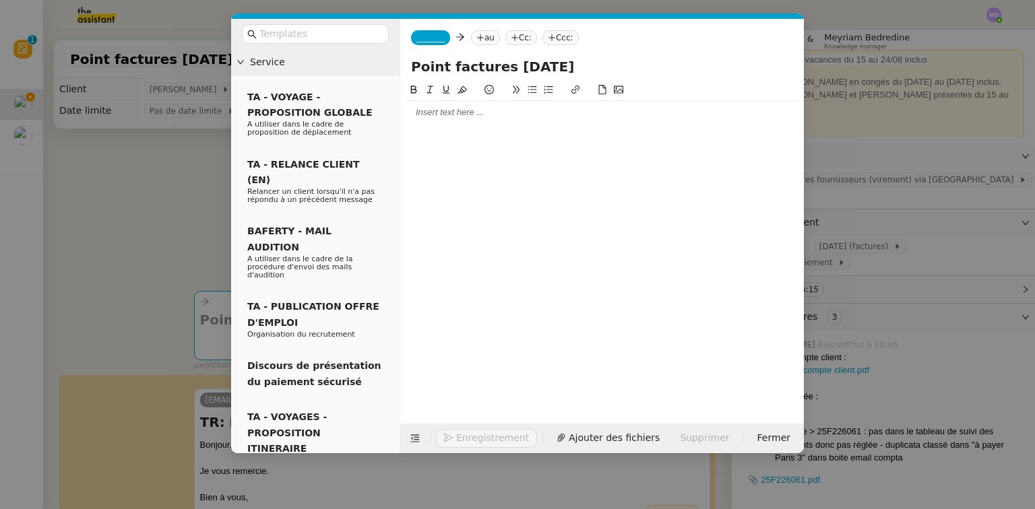
type input "Point factures [DATE]"
click at [159, 205] on nz-modal-container "Service TA - VOYAGE - PROPOSITION GLOBALE A utiliser dans le cadre de propositi…" at bounding box center [517, 254] width 1035 height 509
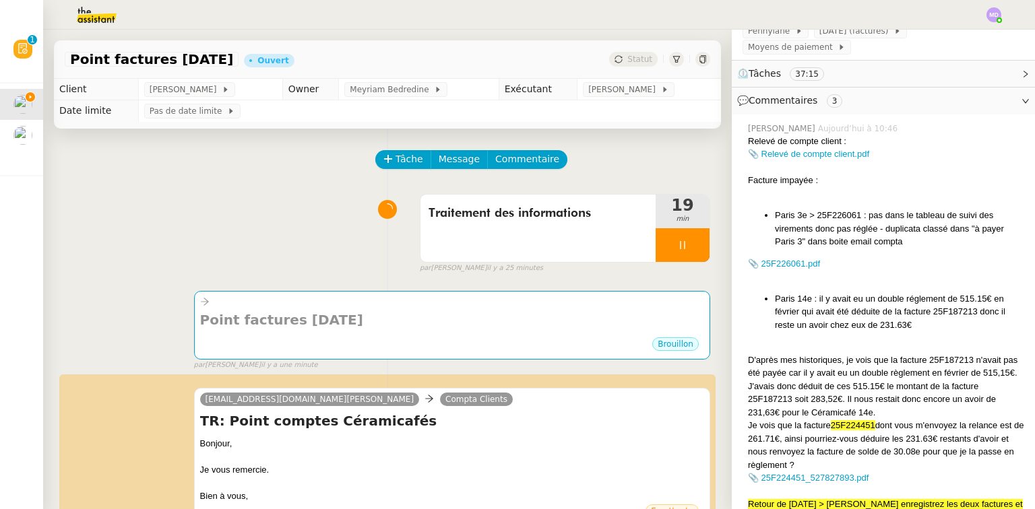
scroll to position [431, 0]
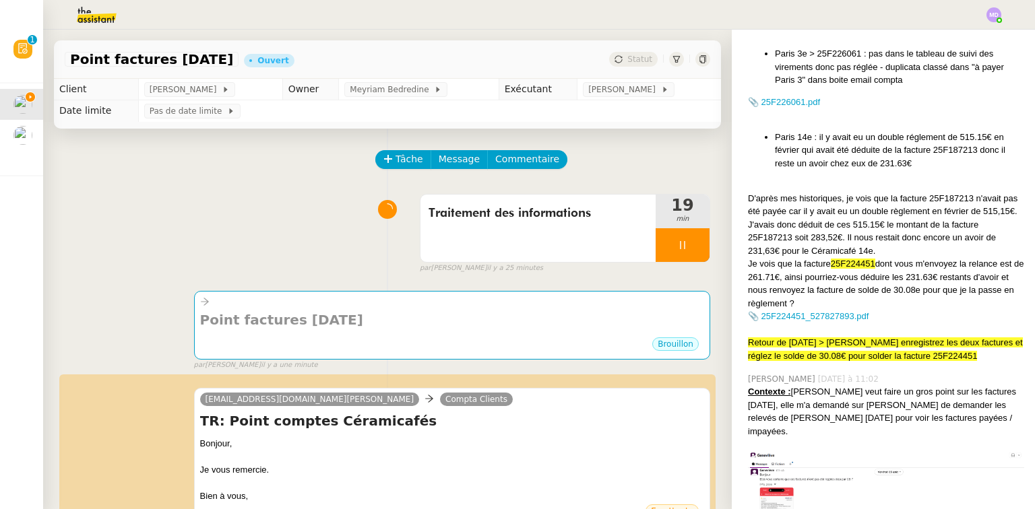
click at [841, 259] on span "25F224451" at bounding box center [853, 264] width 44 height 10
copy div "25F224451"
click at [450, 325] on h4 "Point factures [DATE]" at bounding box center [452, 320] width 504 height 19
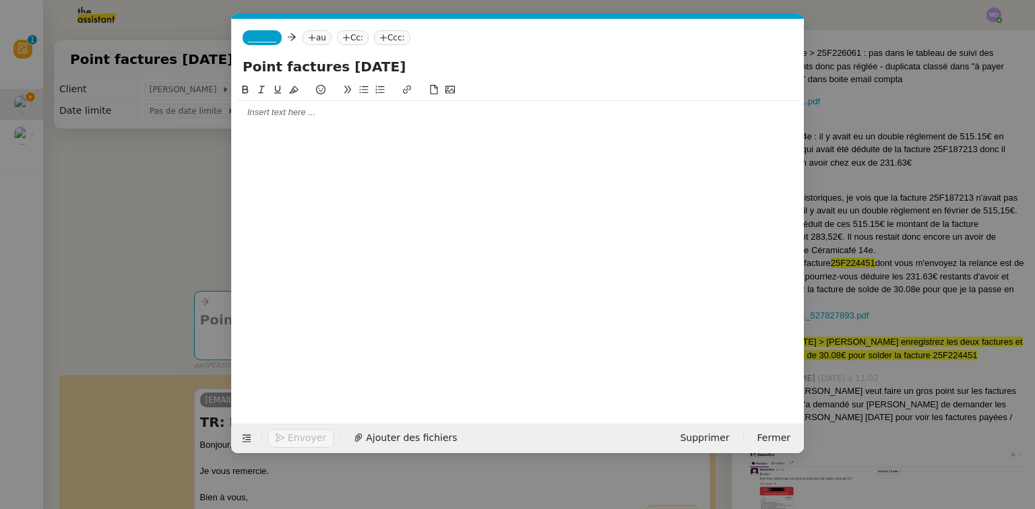
scroll to position [0, 28]
click at [393, 115] on div at bounding box center [517, 112] width 561 height 12
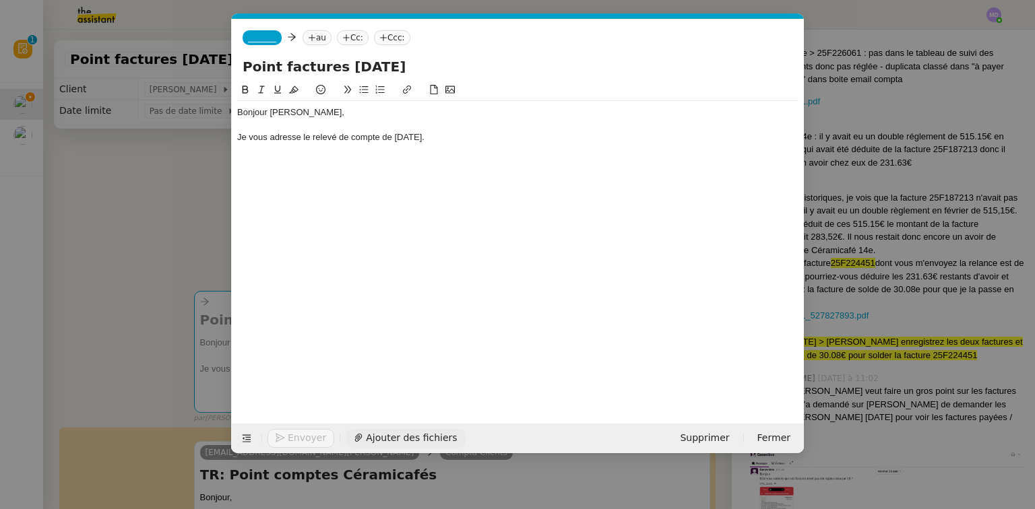
click at [418, 433] on div "Envoyer Ajouter des fichiers Supprimer Fermer" at bounding box center [518, 439] width 572 height 30
click at [418, 433] on span "Ajouter des fichiers" at bounding box center [411, 438] width 91 height 15
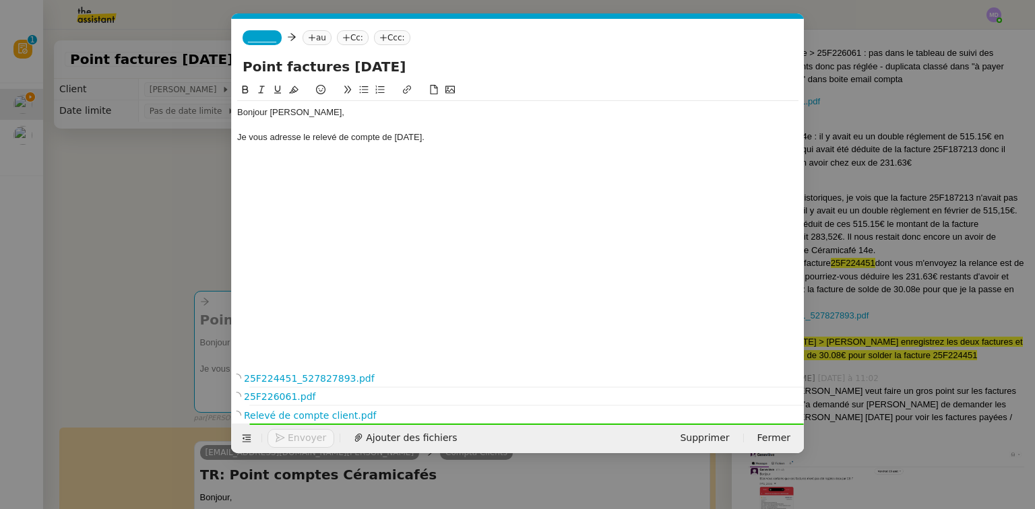
click at [437, 137] on div "Je vous adresse le relevé de compte de [DATE]." at bounding box center [517, 137] width 561 height 12
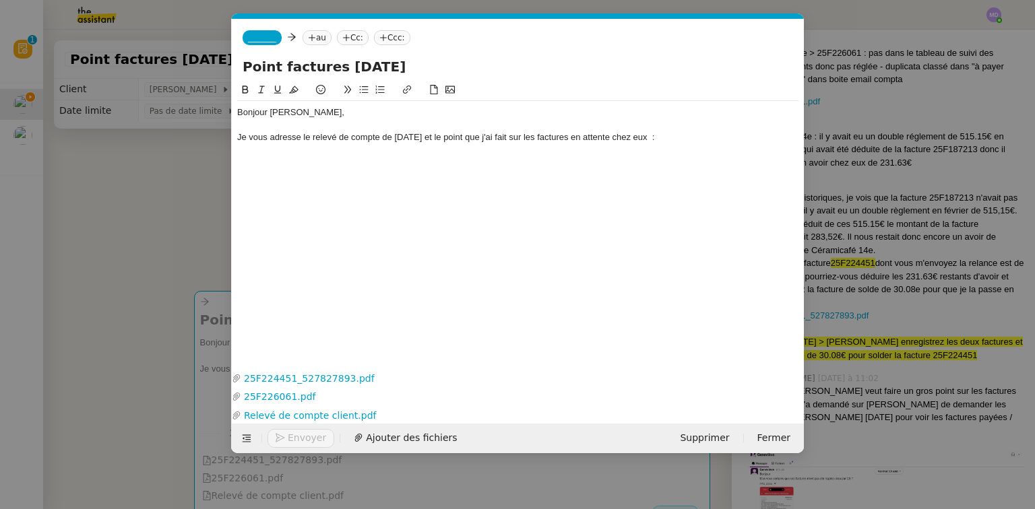
click at [908, 132] on nz-modal-container "Service TA - VOYAGE - PROPOSITION GLOBALE A utiliser dans le cadre de propositi…" at bounding box center [517, 254] width 1035 height 509
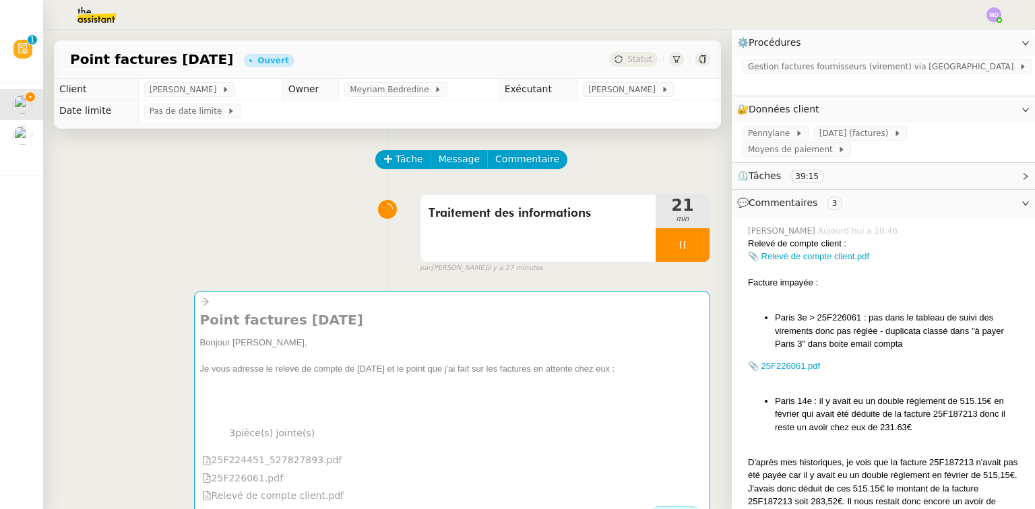
scroll to position [269, 0]
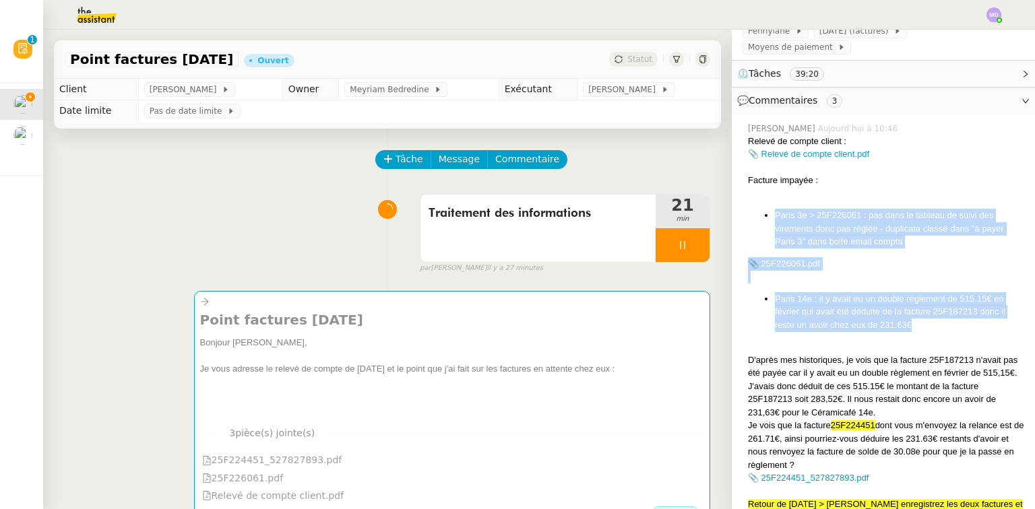
drag, startPoint x: 924, startPoint y: 300, endPoint x: 755, endPoint y: 179, distance: 208.5
click at [755, 179] on div "Relevé de compte client : 📎 Relevé de compte client.pdf Facture impayée : [GEOG…" at bounding box center [886, 330] width 276 height 390
copy div "Paris 3e > 25F226061 : pas dans le tableau de suivi des virements donc pas régl…"
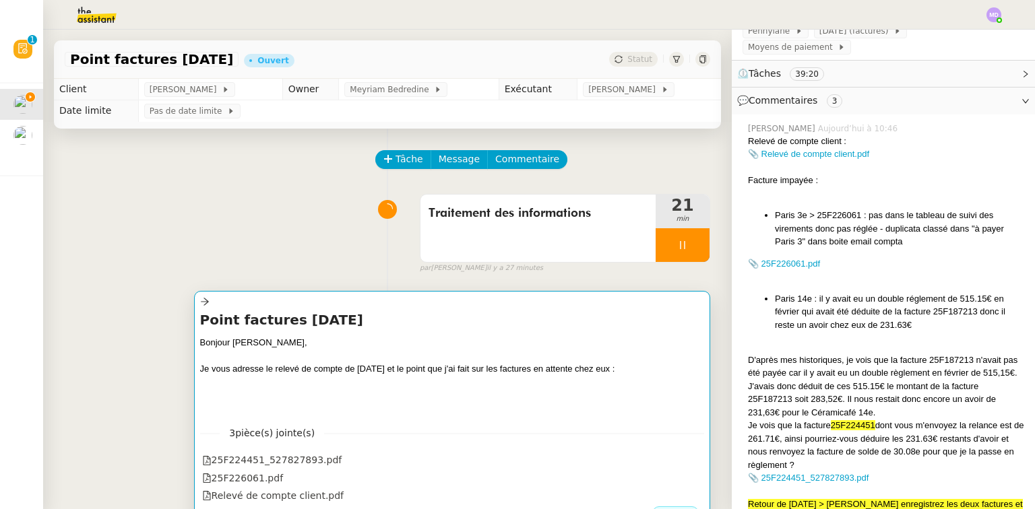
click at [461, 333] on div "Point factures [DATE] Bonjour [PERSON_NAME], Je vous adresse le relevé de compt…" at bounding box center [452, 363] width 504 height 104
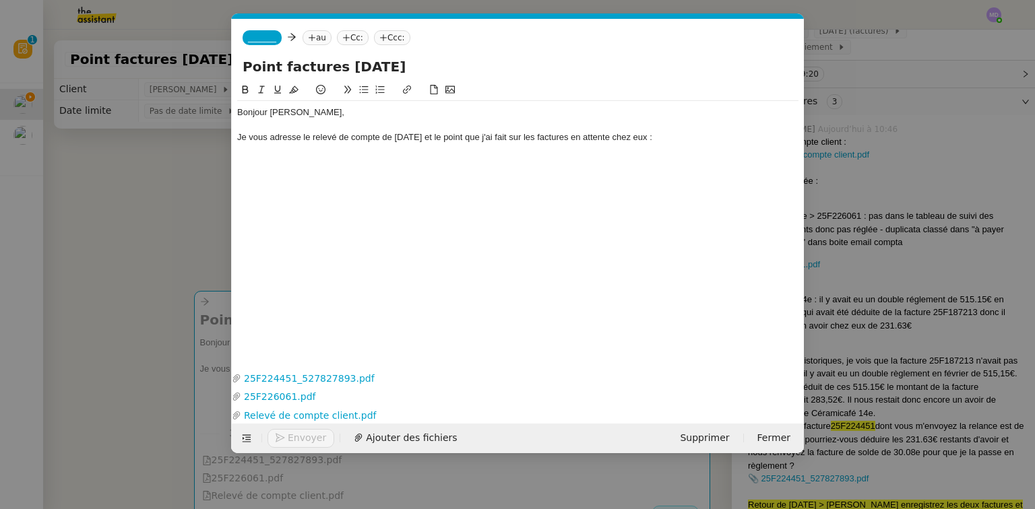
scroll to position [0, 28]
click at [280, 156] on div at bounding box center [517, 162] width 561 height 12
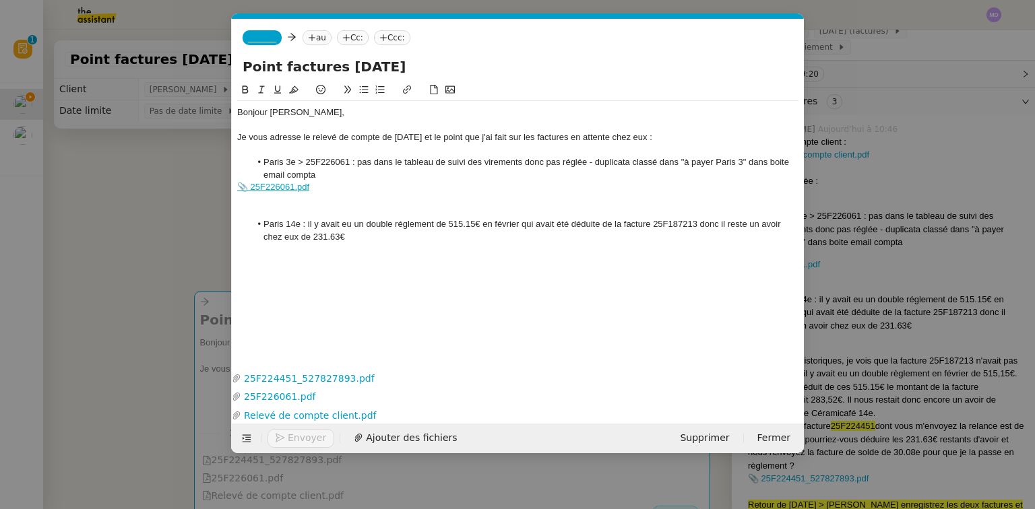
scroll to position [0, 0]
click at [264, 162] on li "Paris 3e > 25F226061 : pas dans le tableau de suivi des virements donc pas régl…" at bounding box center [525, 168] width 548 height 25
click at [356, 161] on li "Paris 3e > 25F226061 : pas dans le tableau de suivi des virements donc pas régl…" at bounding box center [525, 168] width 548 height 25
drag, startPoint x: 422, startPoint y: 162, endPoint x: 657, endPoint y: 162, distance: 234.5
click at [657, 162] on li "Paris 3e > 25F226061 : facture impayée pas dans le tableau de suivi des viremen…" at bounding box center [525, 168] width 548 height 25
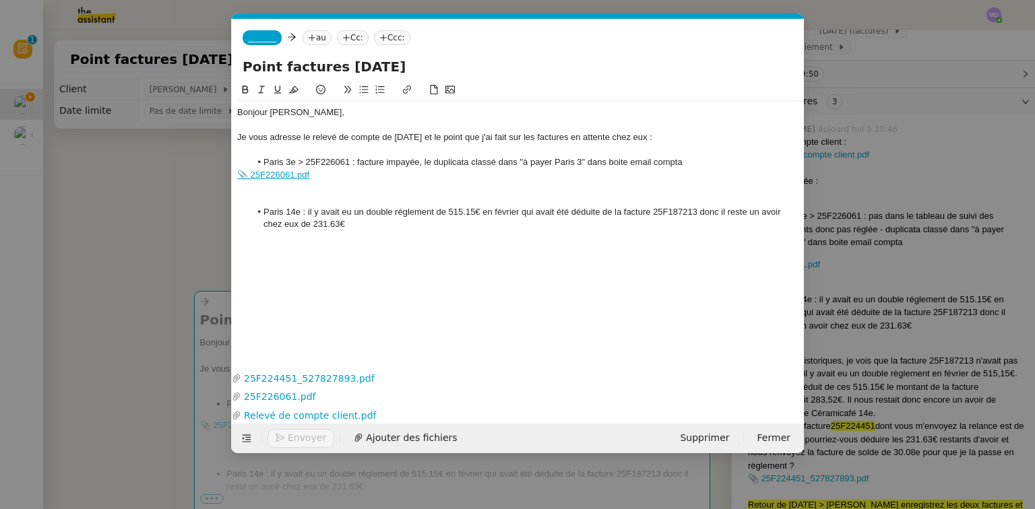
click at [471, 164] on li "Paris 3e > 25F226061 : facture impayée, le duplicata classé dans "à payer Paris…" at bounding box center [525, 162] width 548 height 12
drag, startPoint x: 590, startPoint y: 168, endPoint x: 606, endPoint y: 164, distance: 16.7
click at [592, 168] on li "Paris 3e > 25F226061 : facture impayée, le duplicata est classé dans "à payer P…" at bounding box center [525, 162] width 548 height 12
drag, startPoint x: 616, startPoint y: 163, endPoint x: 626, endPoint y: 162, distance: 10.1
click at [616, 163] on li "Paris 3e > 25F226061 : facture impayée, le duplicata est classé dans "à payer P…" at bounding box center [525, 162] width 548 height 12
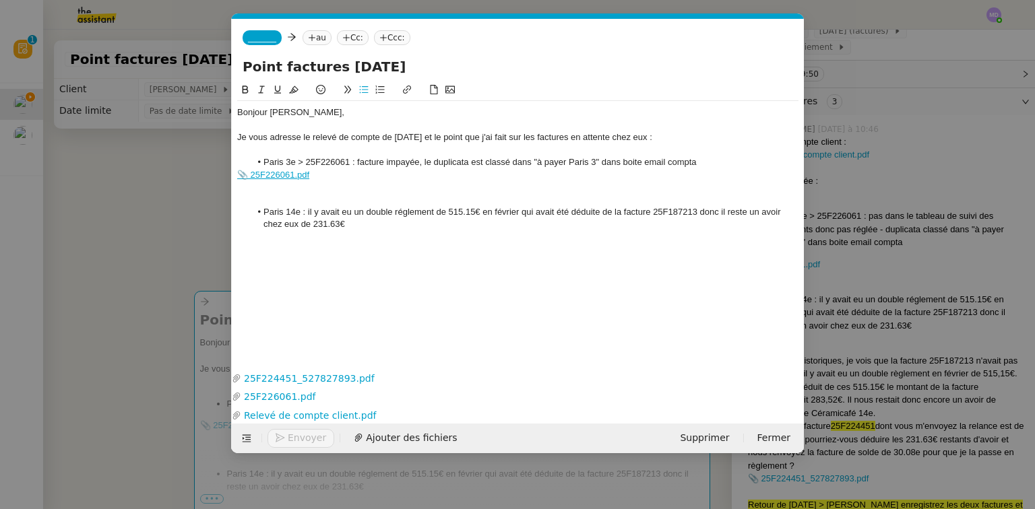
click at [623, 164] on li "Paris 3e > 25F226061 : facture impayée, le duplicata est classé dans "à payer P…" at bounding box center [525, 162] width 548 height 12
click at [643, 162] on li "Paris 3e > 25F226061 : facture impayée, le duplicata est classé dans "à payer P…" at bounding box center [525, 162] width 548 height 12
click at [641, 162] on li "Paris 3e > 25F226061 : facture impayée, le duplicata est classé dans "à payer P…" at bounding box center [525, 162] width 548 height 12
click at [704, 160] on li "Paris 3e > 25F226061 : facture impayée, le duplicata est classé dans "à payer P…" at bounding box center [525, 162] width 548 height 12
drag, startPoint x: 513, startPoint y: 175, endPoint x: 412, endPoint y: 174, distance: 100.4
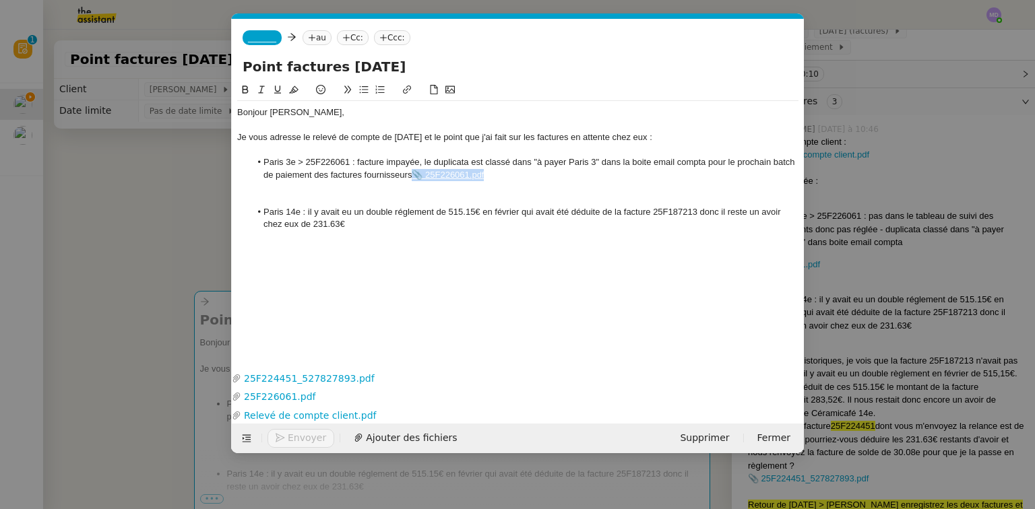
click at [412, 174] on li "Paris 3e > 25F226061 : facture impayée, le duplicata est classé dans "à payer P…" at bounding box center [525, 168] width 548 height 25
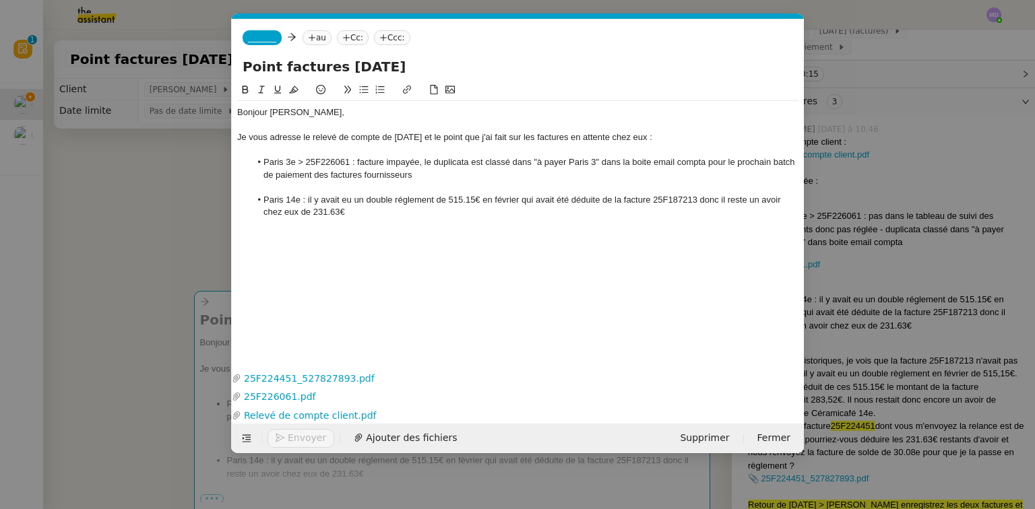
click at [307, 199] on li "Paris 14e : il y avait eu un double réglement de 515.15€ en février qui avait é…" at bounding box center [525, 206] width 548 height 25
drag, startPoint x: 387, startPoint y: 196, endPoint x: 416, endPoint y: 195, distance: 29.0
click at [388, 196] on li "Paris 14e : il y avait eu un double réglement de 515.15€ en février qui avait é…" at bounding box center [525, 206] width 548 height 25
click at [416, 195] on li "Paris 14e : il y avait eu un double réglement de 515.15€ en février qui avait é…" at bounding box center [525, 206] width 548 height 25
drag, startPoint x: 414, startPoint y: 200, endPoint x: 406, endPoint y: 199, distance: 8.1
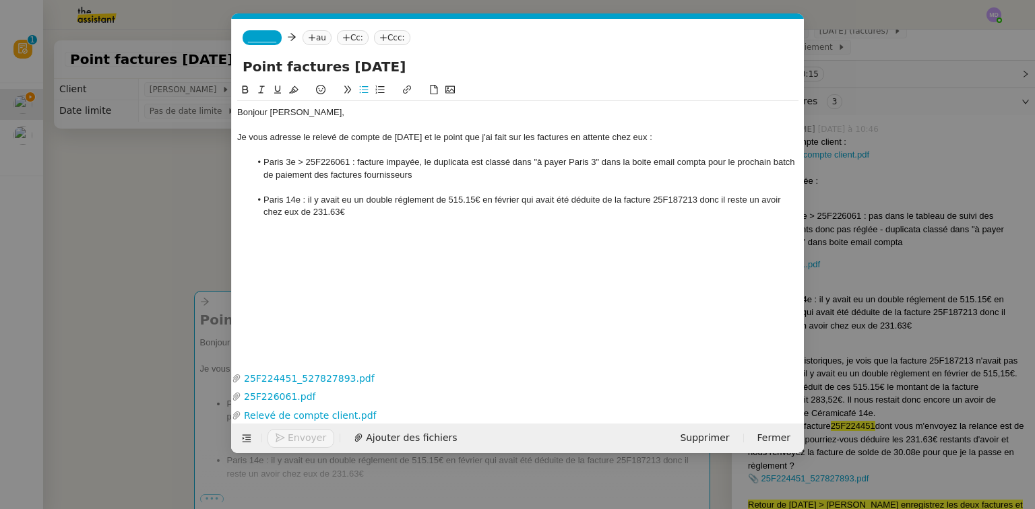
click at [406, 199] on li "Paris 14e : il y avait eu un double réglement de 515.15€ en février qui avait é…" at bounding box center [525, 206] width 548 height 25
click at [0, 0] on lt-span "règlement" at bounding box center [0, 0] width 0 height 0
drag, startPoint x: 464, startPoint y: 202, endPoint x: 486, endPoint y: 198, distance: 21.9
click at [467, 201] on li "Paris 14e : il y avait eu un double règlement de 515.15€ en février qui avait é…" at bounding box center [525, 206] width 548 height 25
drag, startPoint x: 489, startPoint y: 197, endPoint x: 534, endPoint y: 201, distance: 45.3
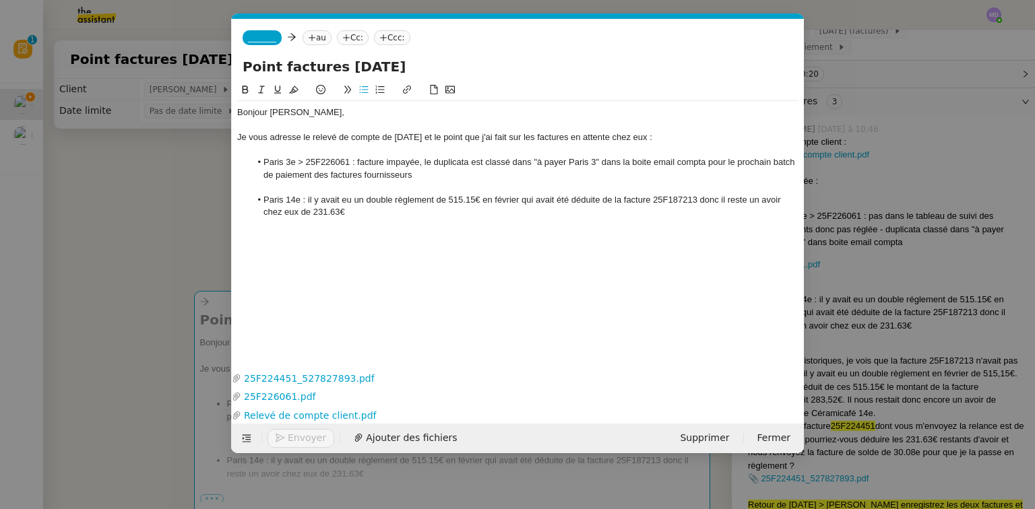
click at [492, 197] on li "Paris 14e : il y avait eu un double règlement de 515.15€ en février qui avait é…" at bounding box center [525, 206] width 548 height 25
click at [518, 200] on li "Paris 14e : il y avait eu un double règlement de 515.15€ en février qui avait é…" at bounding box center [525, 206] width 548 height 25
click at [598, 202] on li "Paris 14e : il y avait eu un double règlement de 515.15€ en février qui avait é…" at bounding box center [525, 206] width 548 height 25
click at [699, 201] on li "Paris 14e : il y avait eu un double règlement de 515.15€ en février qui avait é…" at bounding box center [525, 206] width 548 height 25
click at [694, 202] on li "Paris 14e : il y avait eu un double règlement de 515.15€ en février qui avait é…" at bounding box center [525, 206] width 548 height 25
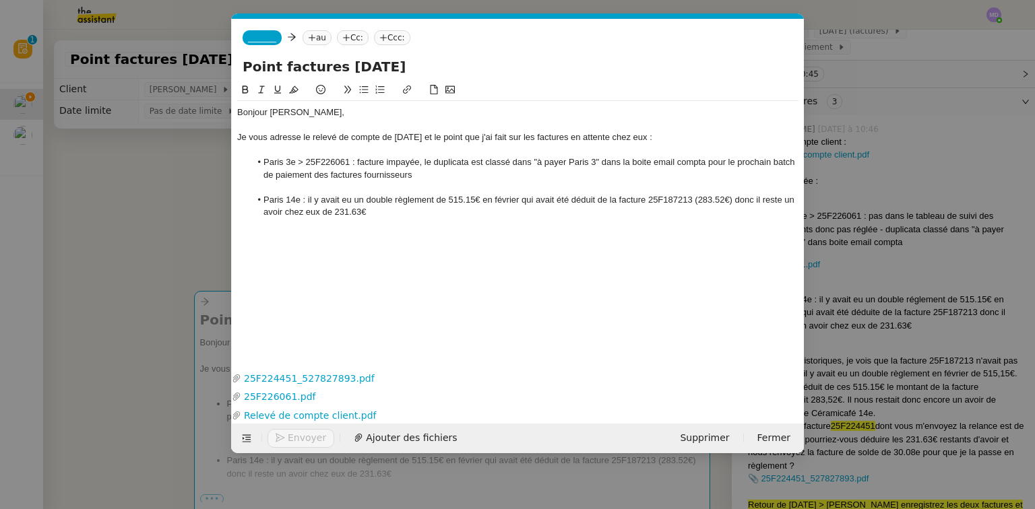
click at [366, 211] on li "Paris 14e : il y avait eu un double règlement de 515.15€ en février qui avait é…" at bounding box center [525, 206] width 548 height 25
click at [698, 201] on li "Paris 14e : il y avait eu un double règlement de 515.15€ en février qui avait é…" at bounding box center [525, 206] width 548 height 25
click at [633, 213] on li "Paris 14e : il y avait eu un double règlement de 515.15€ en février qui avait é…" at bounding box center [525, 206] width 548 height 25
click at [684, 214] on li "Paris 14e : il y avait eu un double règlement de 515.15€ en février qui avait é…" at bounding box center [525, 206] width 548 height 25
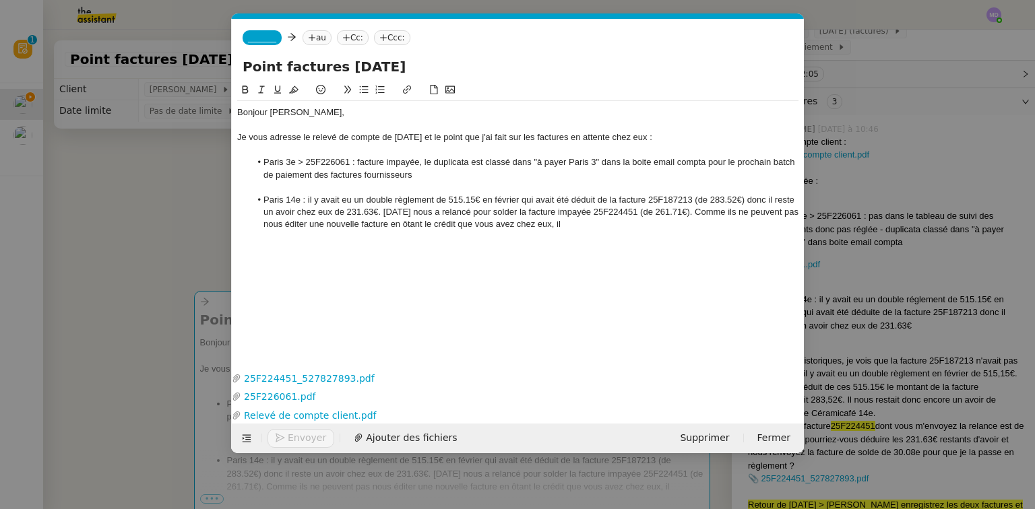
click at [270, 226] on li "Paris 14e : il y avait eu un double règlement de 515.15€ en février qui avait é…" at bounding box center [525, 212] width 548 height 37
click at [552, 227] on li "Paris 14e : il y avait eu un double règlement de 515.15€ en février qui avait é…" at bounding box center [525, 212] width 548 height 37
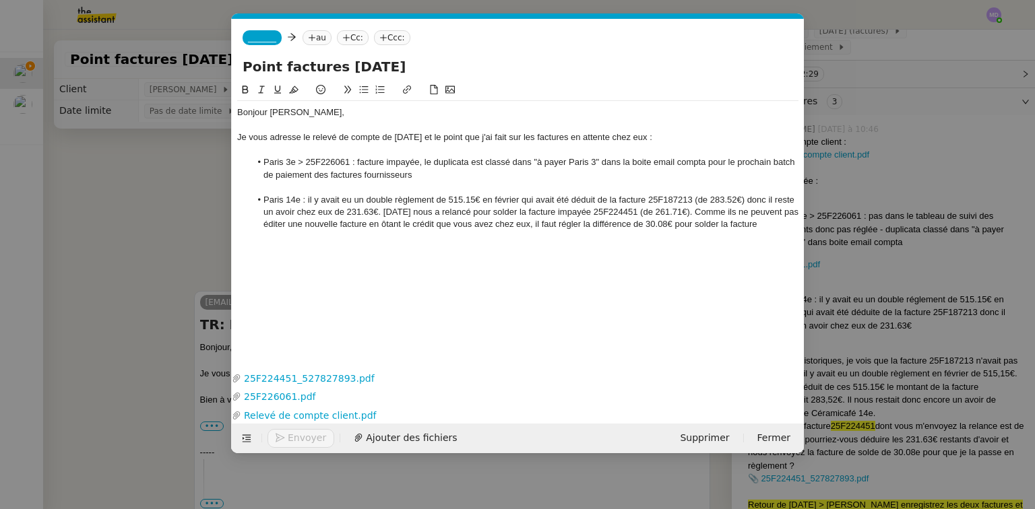
click at [600, 212] on li "Paris 14e : il y avait eu un double règlement de 515.15€ en février qui avait é…" at bounding box center [525, 212] width 548 height 37
copy li "25F224451"
click at [763, 220] on li "Paris 14e : il y avait eu un double règlement de 515.15€ en février qui avait é…" at bounding box center [525, 212] width 548 height 37
click at [979, 302] on nz-modal-container "Service TA - VOYAGE - PROPOSITION GLOBALE A utiliser dans le cadre de propositi…" at bounding box center [517, 254] width 1035 height 509
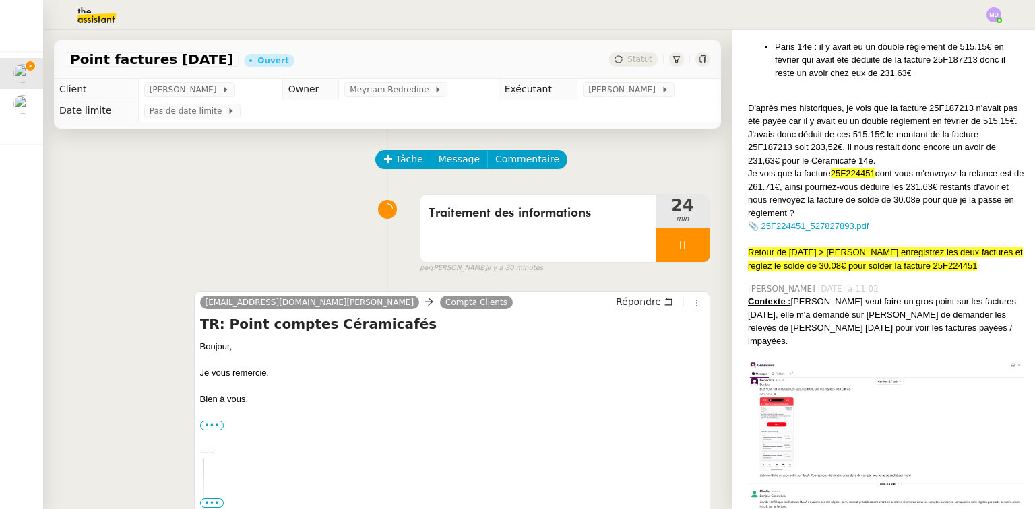
scroll to position [431, 0]
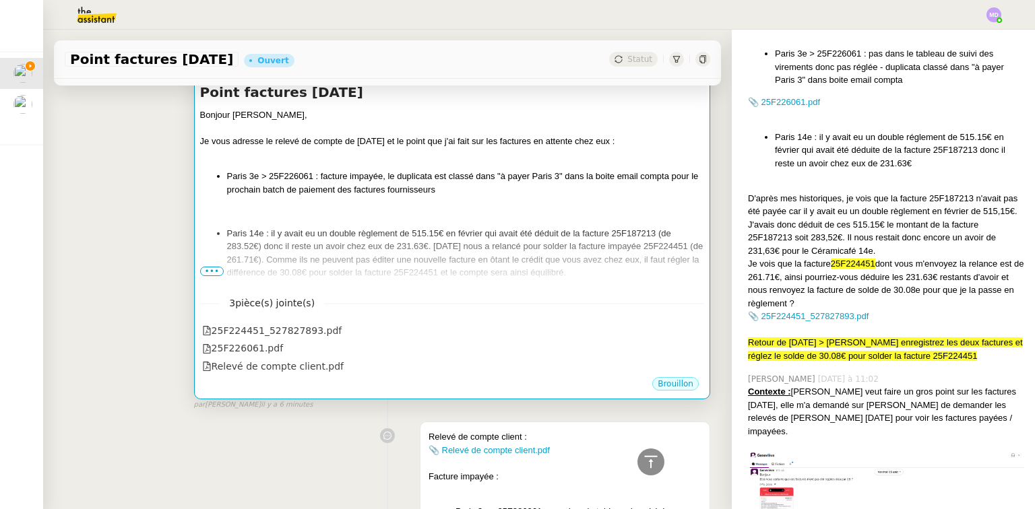
click at [500, 261] on li "Paris 14e : il y avait eu un double règlement de 515.15€ en février qui avait é…" at bounding box center [465, 253] width 477 height 53
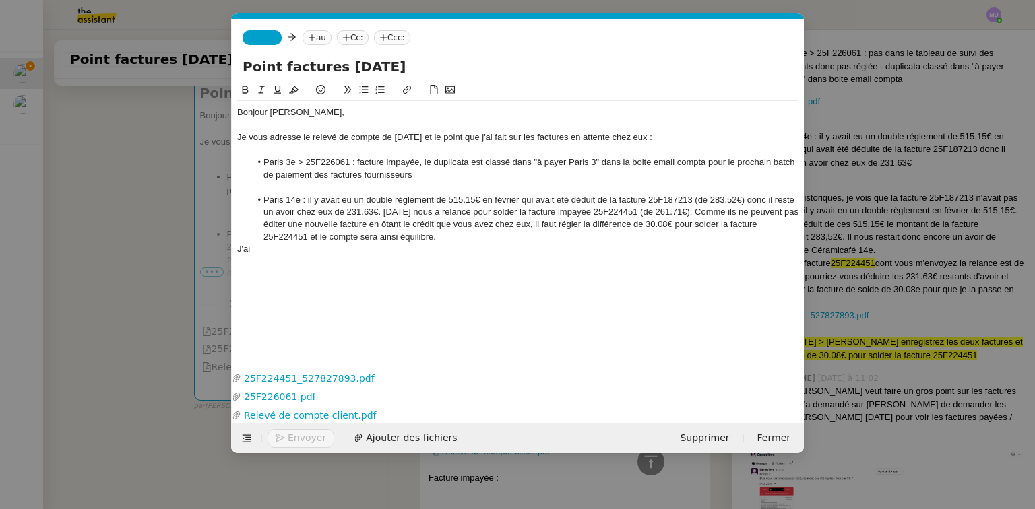
scroll to position [0, 28]
click at [375, 253] on div "J'ai" at bounding box center [517, 249] width 561 height 12
drag, startPoint x: 532, startPoint y: 160, endPoint x: 707, endPoint y: 162, distance: 174.5
click at [707, 162] on li "Paris 3e > 25F226061 : facture impayée, le duplicata est classé dans "à payer P…" at bounding box center [525, 168] width 548 height 25
copy li ""à payer Paris 3" dans la boite email compta"
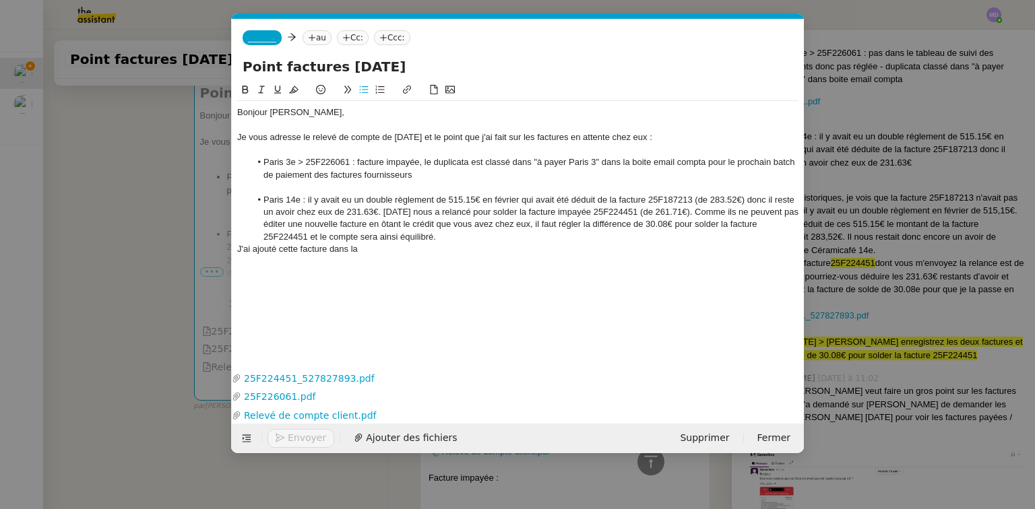
click at [350, 251] on div "J'ai ajouté cette facture dans la" at bounding box center [517, 249] width 561 height 12
click at [350, 253] on div "J'ai ajouté cette facture dans "à payer [GEOGRAPHIC_DATA] 3" dans la boite emai…" at bounding box center [517, 249] width 561 height 12
click at [412, 249] on div "J'ai ajouté cette facture dans "à payer [GEOGRAPHIC_DATA] 3" dans la boite emai…" at bounding box center [517, 249] width 561 height 12
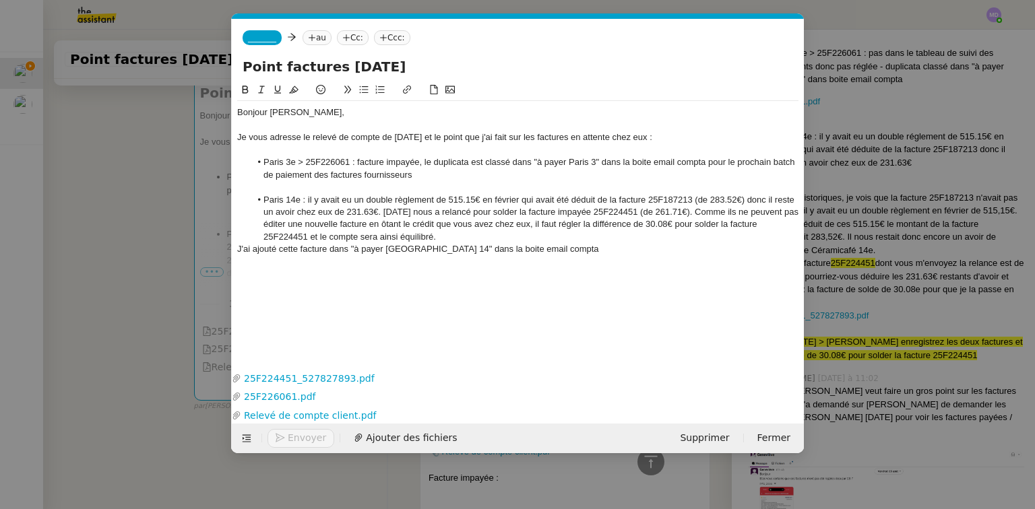
click at [539, 251] on div "J'ai ajouté cette facture dans "à payer [GEOGRAPHIC_DATA] 14" dans la boite ema…" at bounding box center [517, 249] width 561 height 12
click at [880, 358] on nz-modal-container "Service TA - VOYAGE - PROPOSITION GLOBALE A utiliser dans le cadre de propositi…" at bounding box center [517, 254] width 1035 height 509
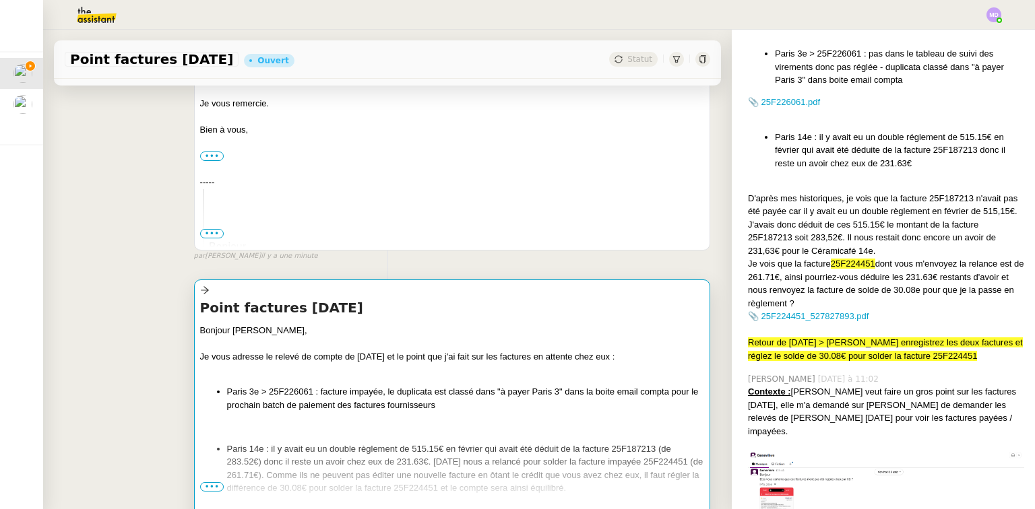
scroll to position [431, 0]
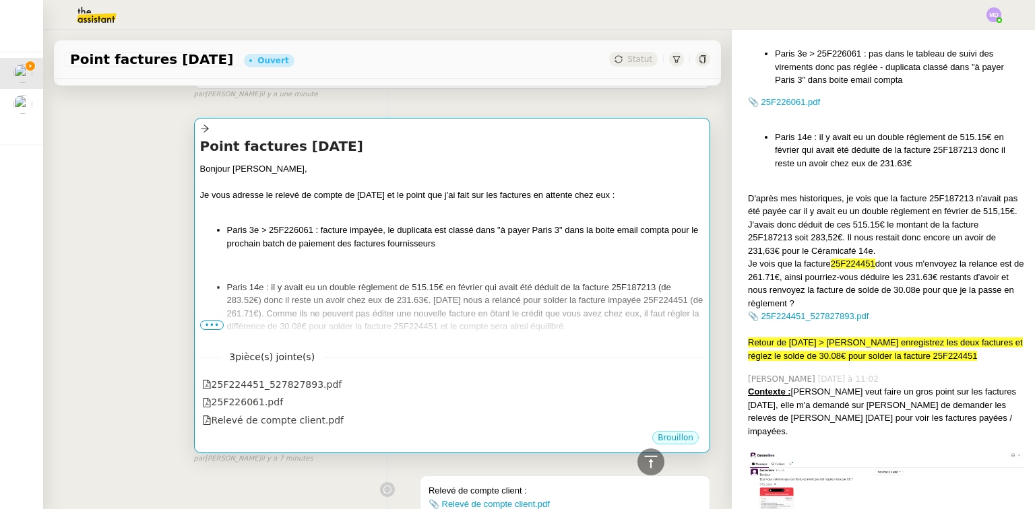
click at [538, 280] on div "Bonjour [PERSON_NAME], Je vous adresse le relevé de compte de [DATE] et le poin…" at bounding box center [452, 300] width 504 height 276
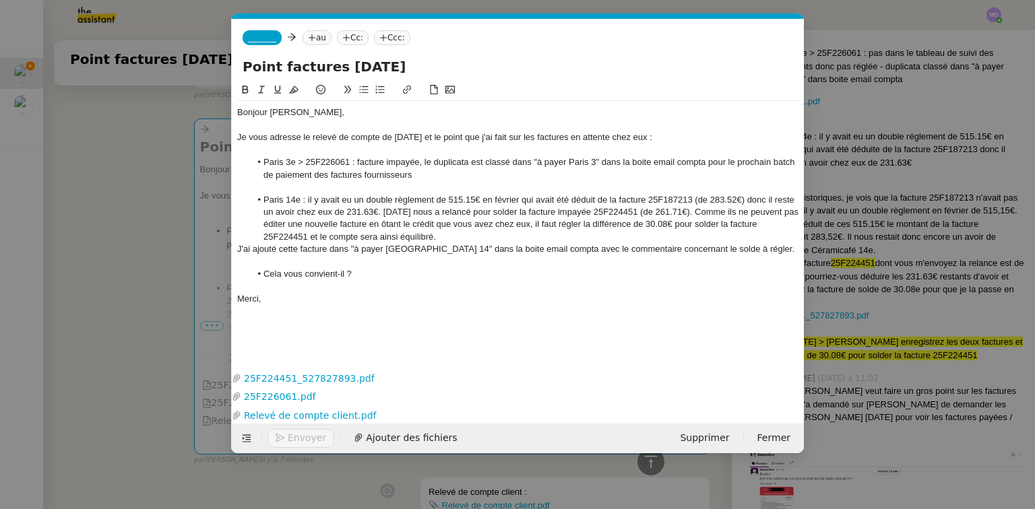
scroll to position [0, 28]
click at [257, 38] on span "_______" at bounding box center [262, 37] width 28 height 9
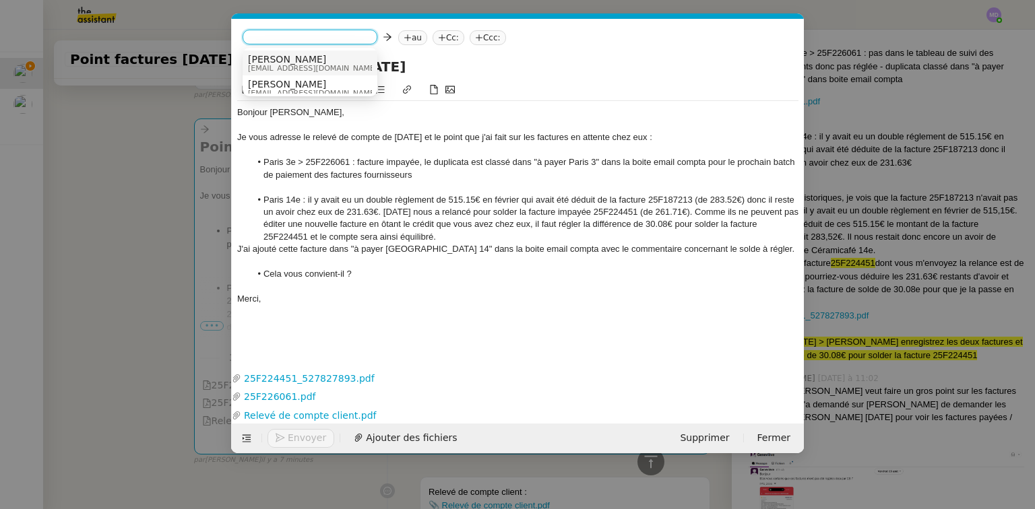
drag, startPoint x: 261, startPoint y: 61, endPoint x: 283, endPoint y: 53, distance: 23.7
click at [261, 61] on span "[PERSON_NAME]" at bounding box center [343, 59] width 191 height 11
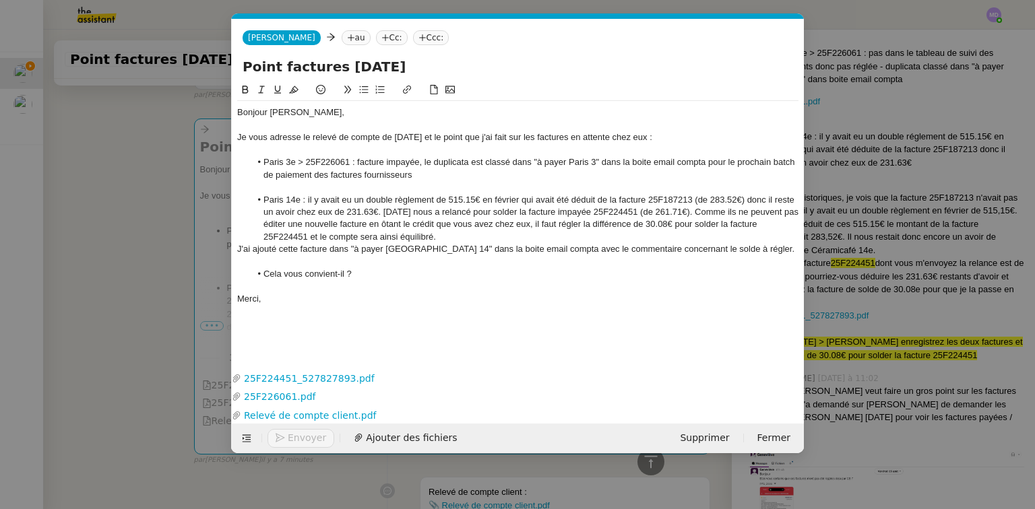
click at [342, 41] on nz-tag "au" at bounding box center [356, 37] width 29 height 15
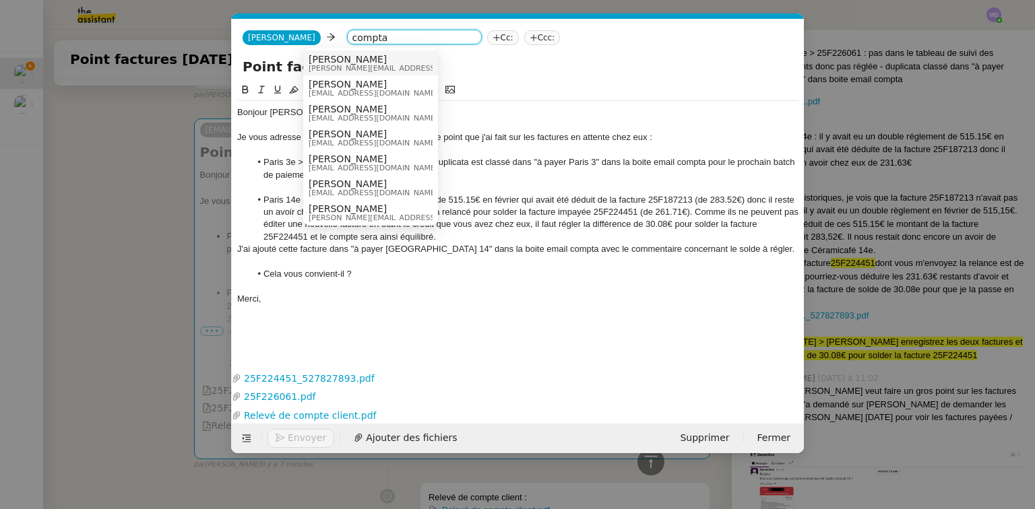
drag, startPoint x: 340, startPoint y: 36, endPoint x: 305, endPoint y: 40, distance: 34.7
click at [347, 40] on nz-select-top-control "compta" at bounding box center [414, 37] width 135 height 15
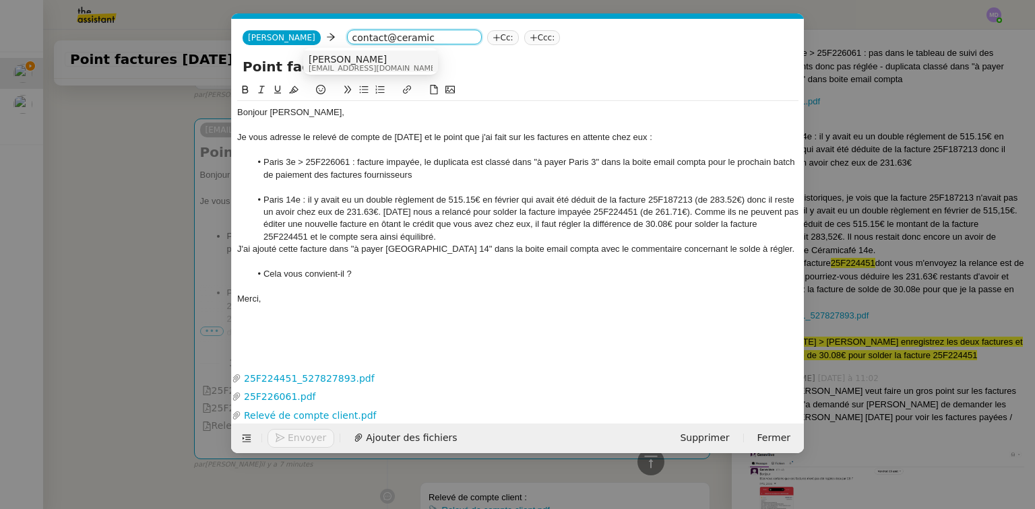
type input "contact@ceramic"
click at [353, 54] on span "[PERSON_NAME]" at bounding box center [404, 59] width 191 height 11
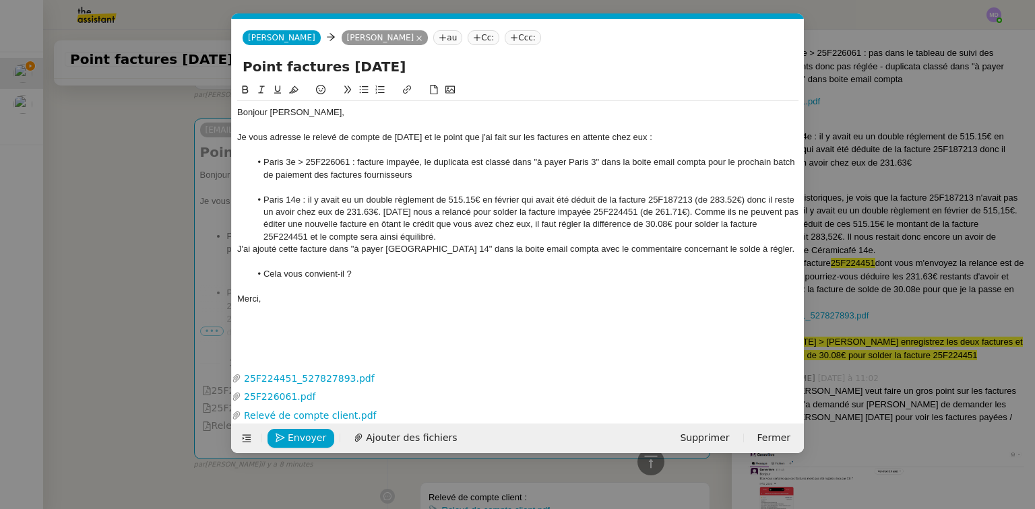
click at [690, 249] on div "J'ai ajouté cette facture dans "à payer [GEOGRAPHIC_DATA] 14" dans la boite ema…" at bounding box center [517, 249] width 561 height 12
click at [307, 442] on span "Envoyer" at bounding box center [307, 438] width 38 height 15
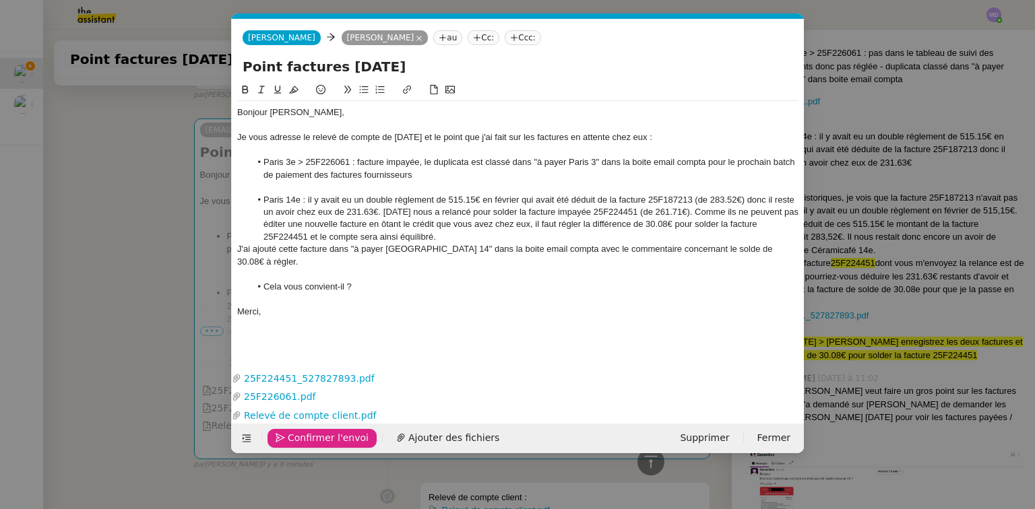
click at [309, 440] on span "Confirmer l'envoi" at bounding box center [328, 438] width 81 height 15
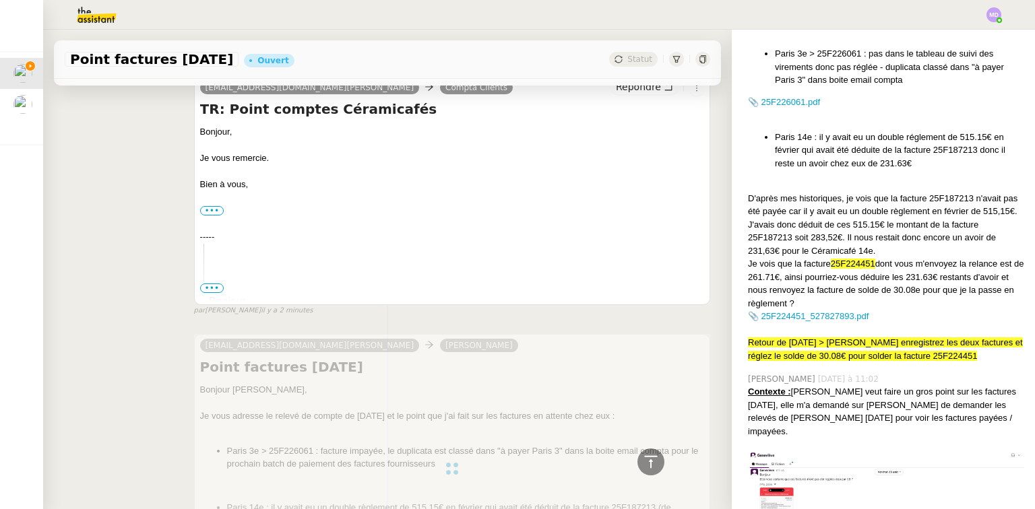
scroll to position [0, 0]
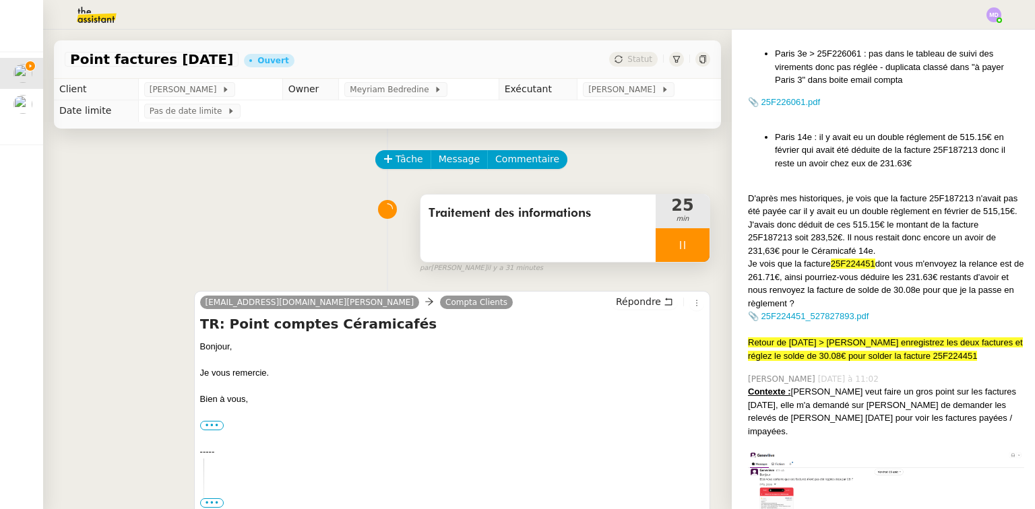
click at [534, 254] on div "Traitement des informations" at bounding box center [537, 228] width 235 height 67
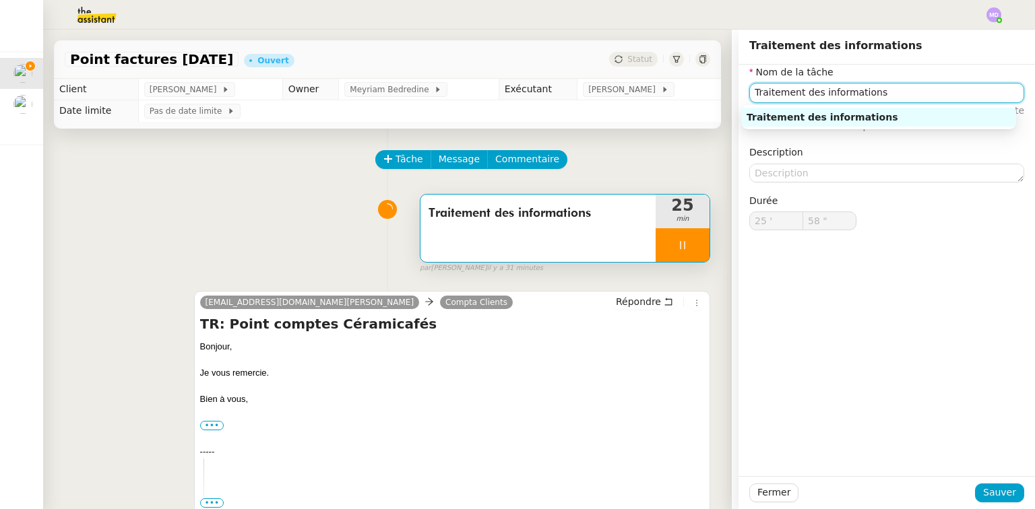
drag, startPoint x: 872, startPoint y: 89, endPoint x: 680, endPoint y: 92, distance: 192.0
click at [680, 92] on app-ticket "Point factures [DATE] Ouvert Statut Client [PERSON_NAME] Owner Meyriam Bedredin…" at bounding box center [539, 270] width 992 height 480
type input "59 ""
type input "Point"
type input "26 '"
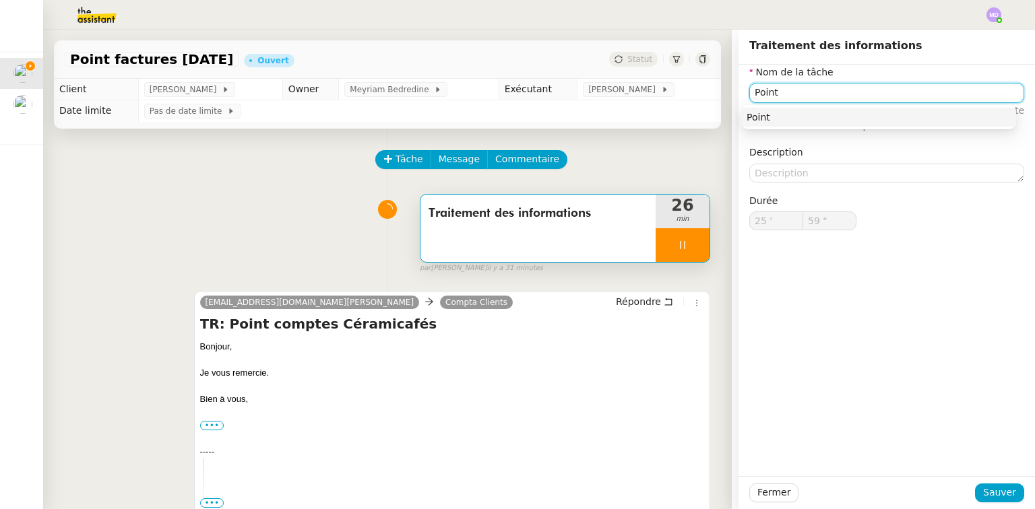
type input "0 ""
type input "Traitement des informations"
type input "26 '"
type input "1 ""
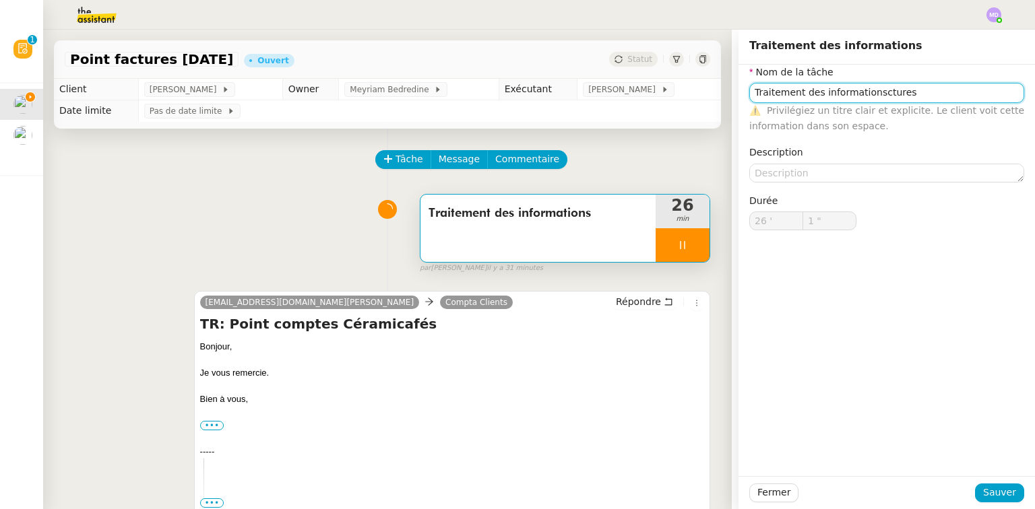
type input "Traitement des informations"
type input "26 '"
type input "2 ""
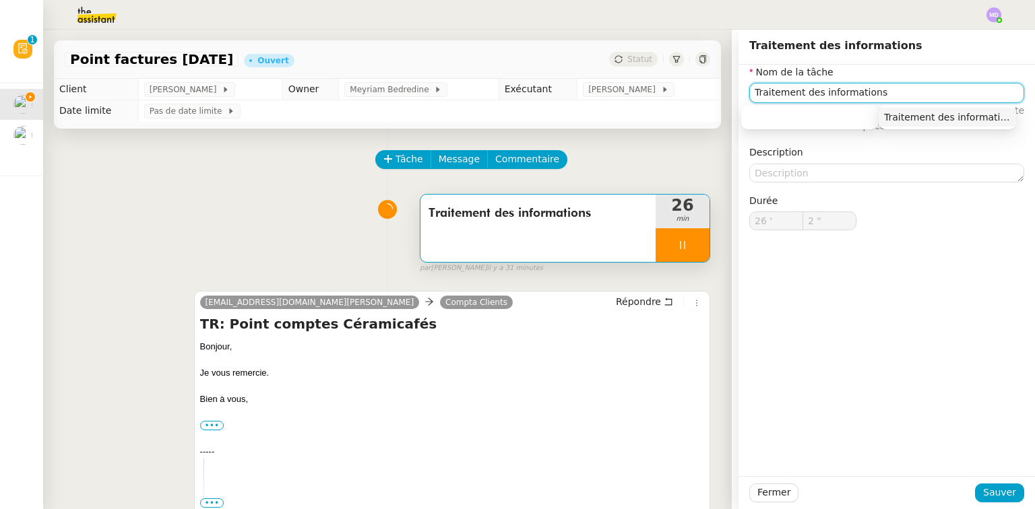
type input "Traitement des informations"
type input "26 '"
type input "2 ""
type input "Traitement des informat"
type input "3 ""
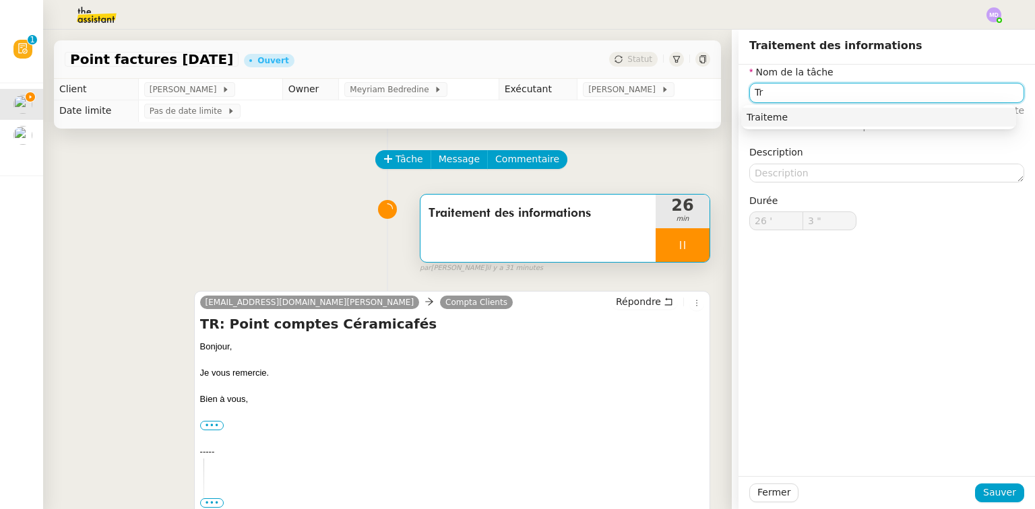
type input "T"
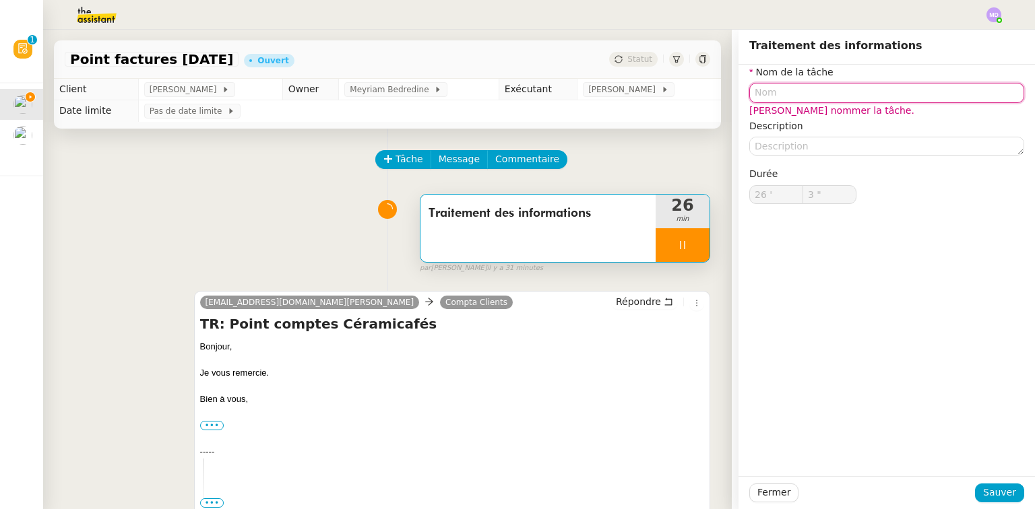
type input "4 ""
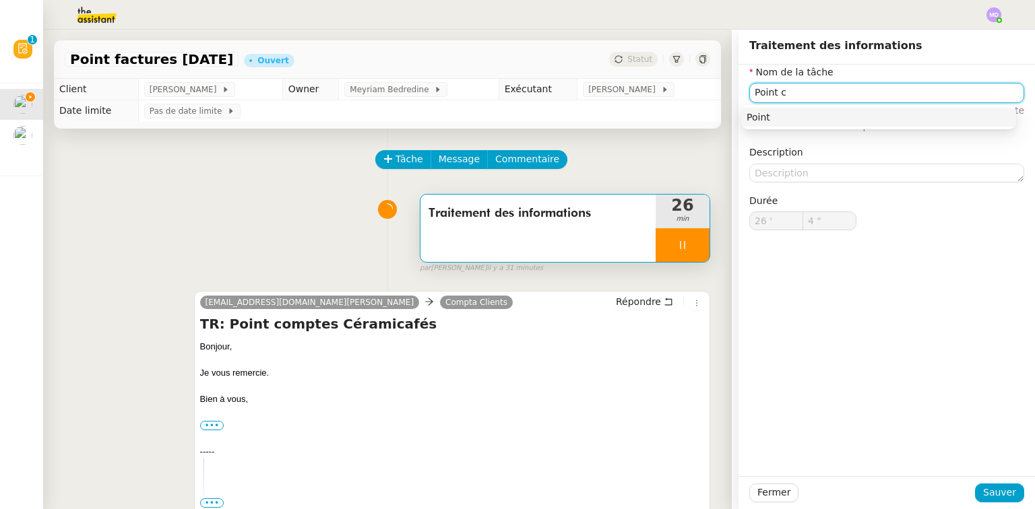
type input "Point co"
type input "5 ""
type input "Point comptable fac"
type input "6 ""
type input "Point comptable factures [DATE]"
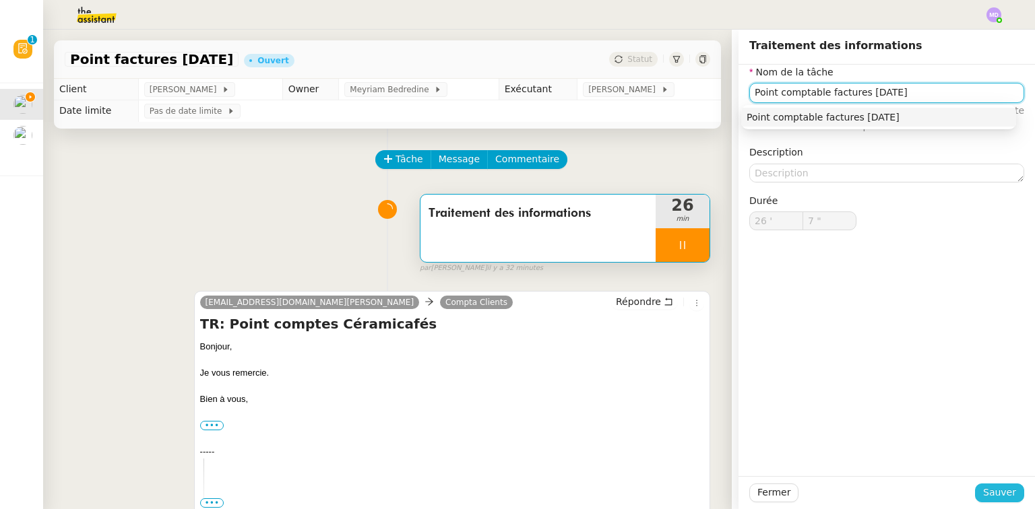
type input "8 ""
type input "Point comptable factures [DATE]"
click at [1007, 488] on span "Sauver" at bounding box center [999, 492] width 33 height 15
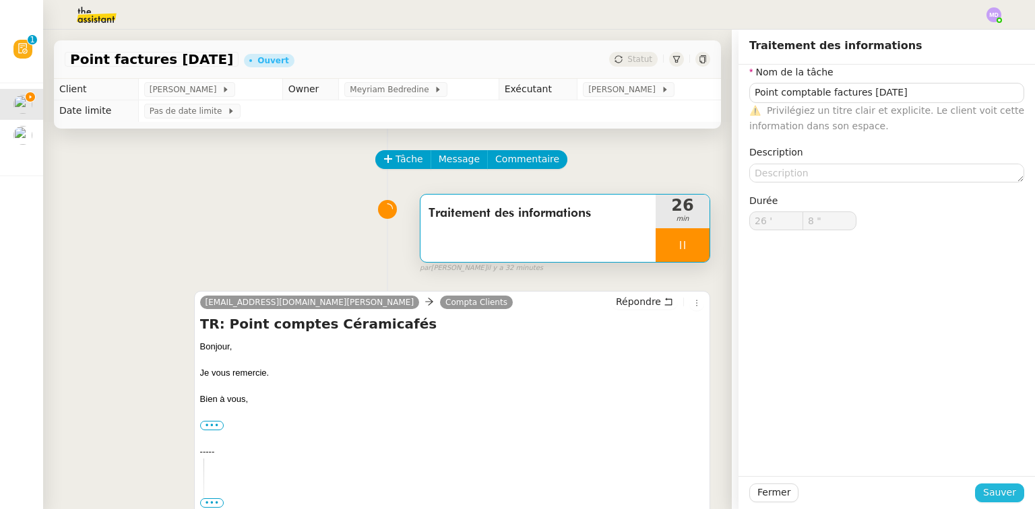
type input "9 ""
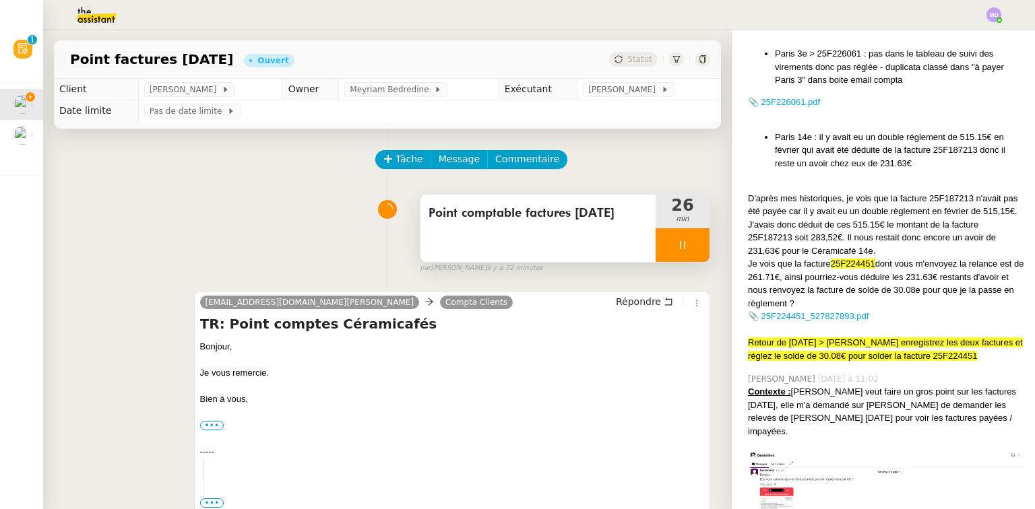
click at [677, 243] on icon at bounding box center [682, 245] width 11 height 11
click at [663, 244] on div at bounding box center [669, 245] width 27 height 34
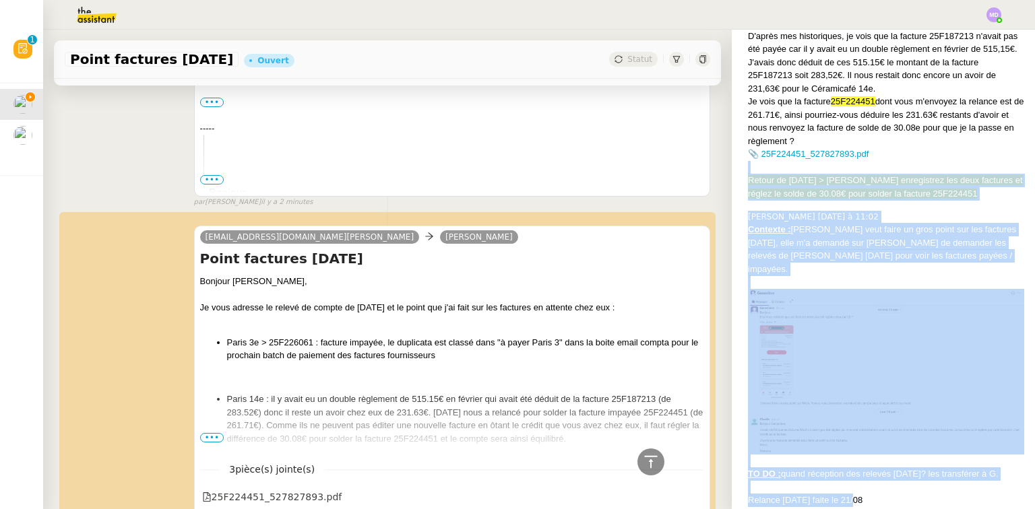
scroll to position [593, 0]
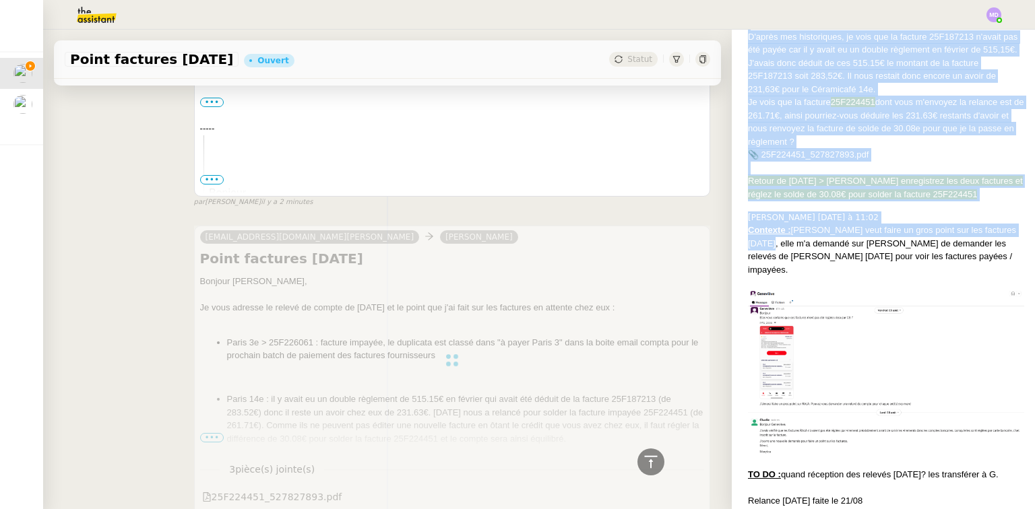
drag, startPoint x: 848, startPoint y: 294, endPoint x: 748, endPoint y: 209, distance: 131.5
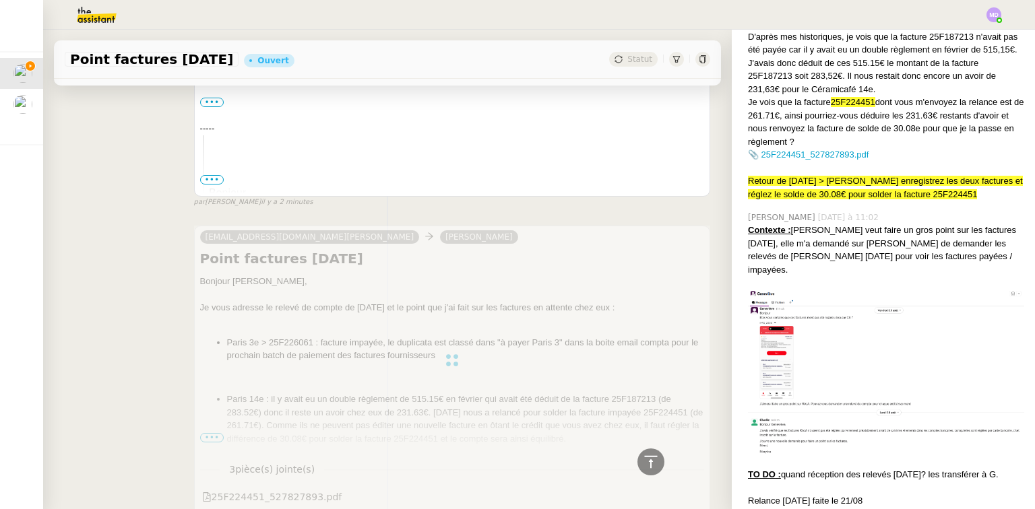
click at [752, 224] on div "Contexte : [PERSON_NAME] veut faire un gros point sur les factures [DATE], elle…" at bounding box center [886, 250] width 276 height 53
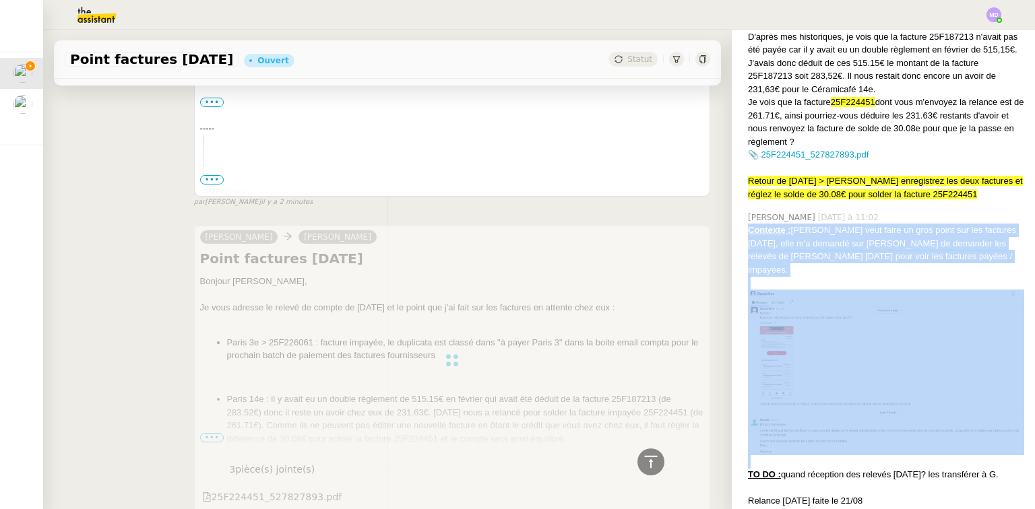
drag, startPoint x: 741, startPoint y: 202, endPoint x: 976, endPoint y: 412, distance: 314.4
click at [976, 412] on div "Contexte : [PERSON_NAME] veut faire un gros point sur les factures [DATE], elle…" at bounding box center [886, 451] width 276 height 455
copy div "Contexte : [PERSON_NAME] veut faire un gros point sur les factures [DATE], elle…"
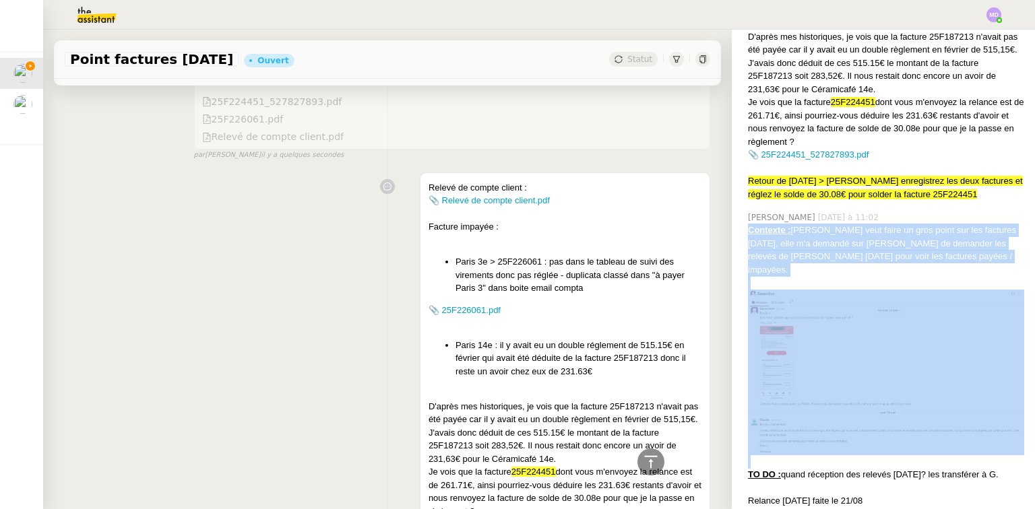
scroll to position [808, 0]
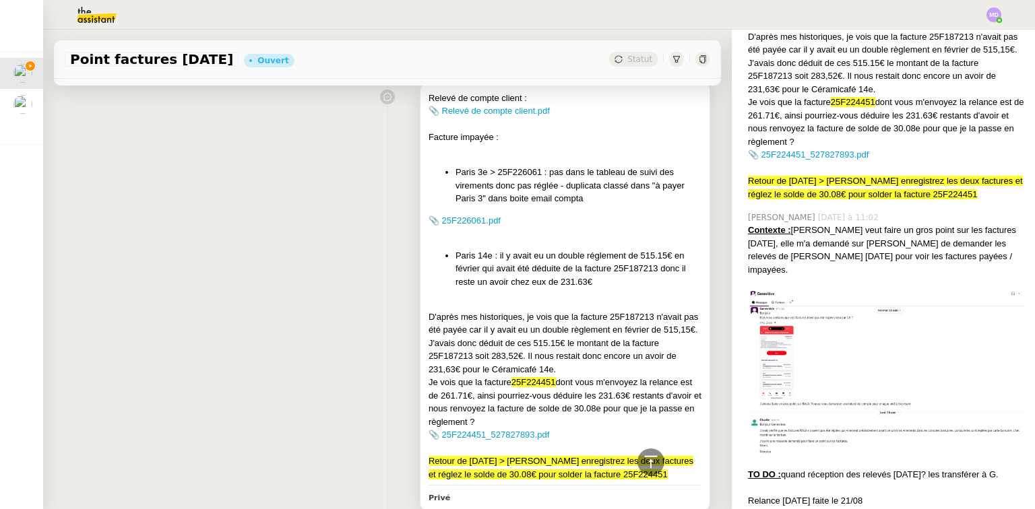
click at [615, 166] on div "Relevé de compte client : 📎 Relevé de compte client.pdf Facture impayée : [GEOG…" at bounding box center [564, 287] width 273 height 390
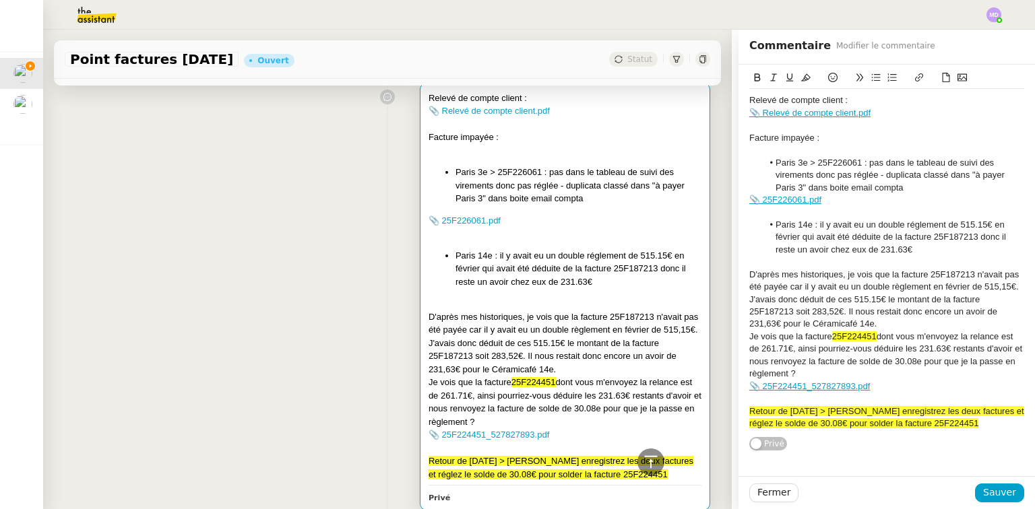
click at [749, 97] on div "Relevé de compte client :" at bounding box center [886, 100] width 275 height 12
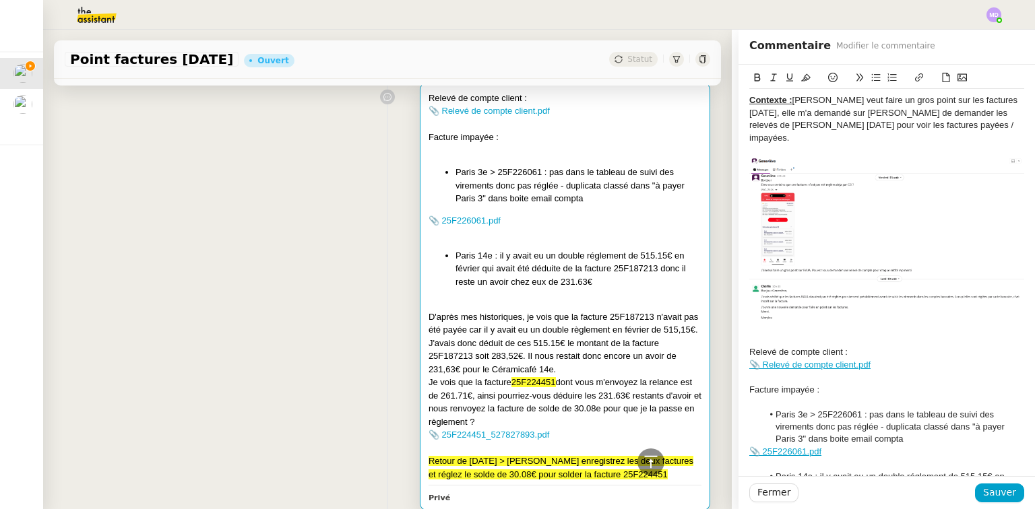
click at [965, 113] on div "Contexte : [PERSON_NAME] veut faire un gros point sur les factures [DATE], elle…" at bounding box center [886, 119] width 275 height 50
click at [0, 0] on lt-span "comptes" at bounding box center [0, 0] width 0 height 0
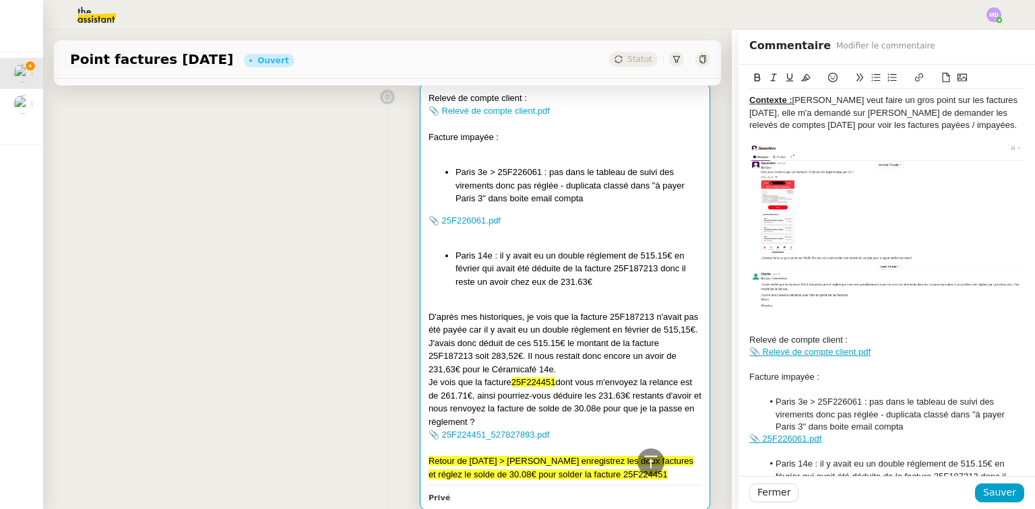
click at [948, 128] on div "Contexte : [PERSON_NAME] veut faire un gros point sur les factures [DATE], elle…" at bounding box center [886, 112] width 275 height 37
click at [779, 328] on div at bounding box center [886, 327] width 275 height 12
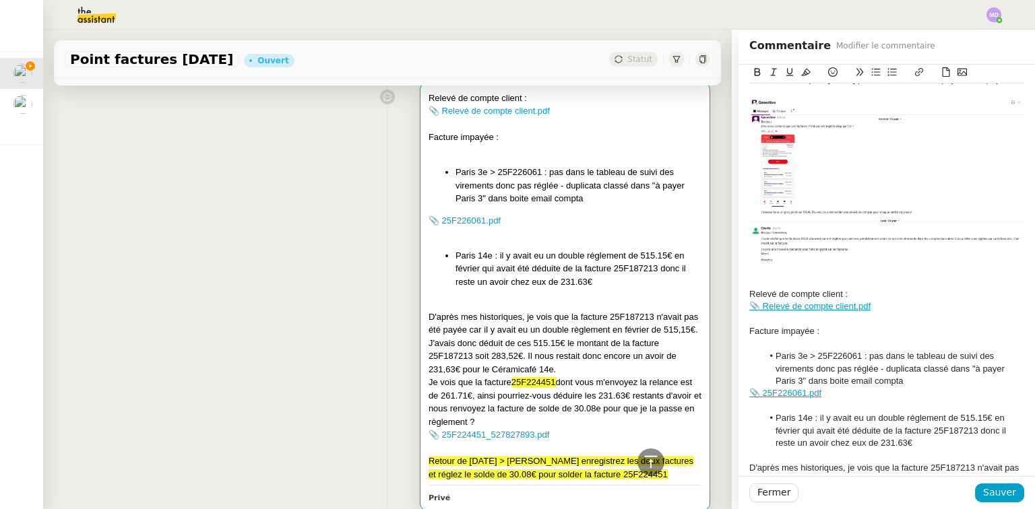
scroll to position [108, 0]
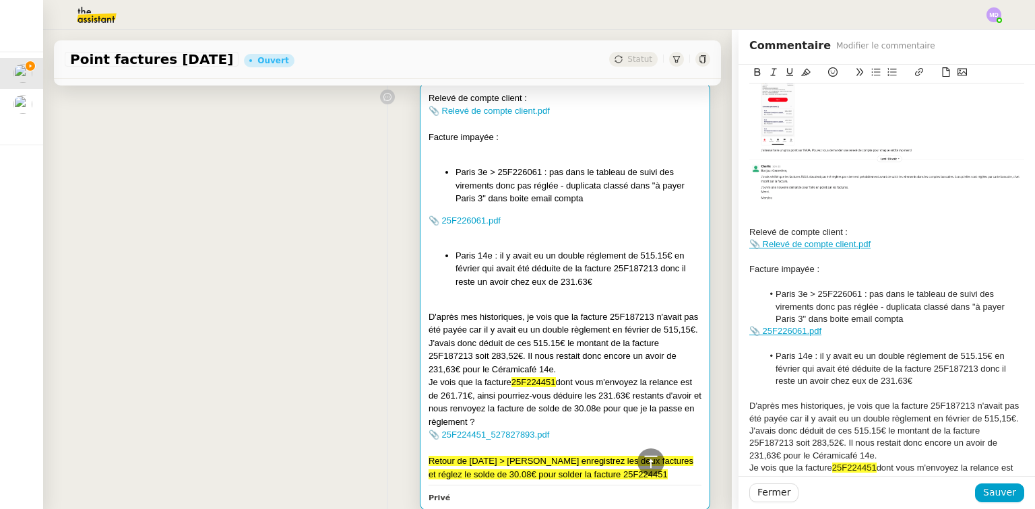
drag, startPoint x: 740, startPoint y: 267, endPoint x: 782, endPoint y: 267, distance: 41.1
click at [782, 267] on div "Contexte : [PERSON_NAME] veut faire un gros point sur les factures [DATE], elle…" at bounding box center [886, 270] width 296 height 626
drag, startPoint x: 811, startPoint y: 265, endPoint x: 744, endPoint y: 233, distance: 74.7
click at [738, 265] on div "Contexte : [PERSON_NAME] veut faire un gros point sur les factures [DATE], elle…" at bounding box center [886, 270] width 296 height 626
click at [801, 69] on icon at bounding box center [805, 71] width 9 height 9
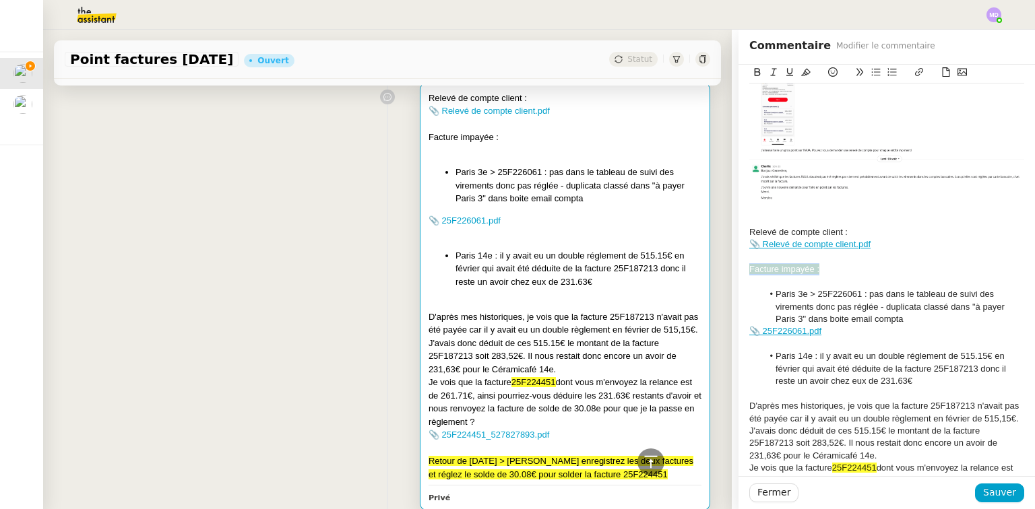
drag, startPoint x: 782, startPoint y: 72, endPoint x: 768, endPoint y: 168, distance: 96.7
click at [785, 72] on icon at bounding box center [789, 71] width 9 height 9
click at [814, 278] on div at bounding box center [886, 282] width 275 height 12
click at [808, 292] on li "Paris 3e > 25F226061 : pas dans le tableau de suivi des virements donc pas régl…" at bounding box center [894, 306] width 262 height 37
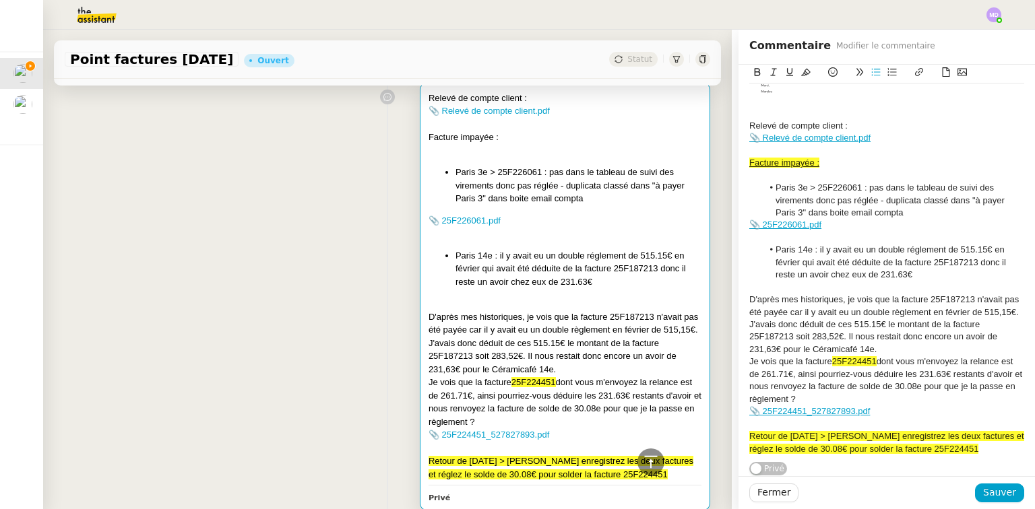
scroll to position [229, 0]
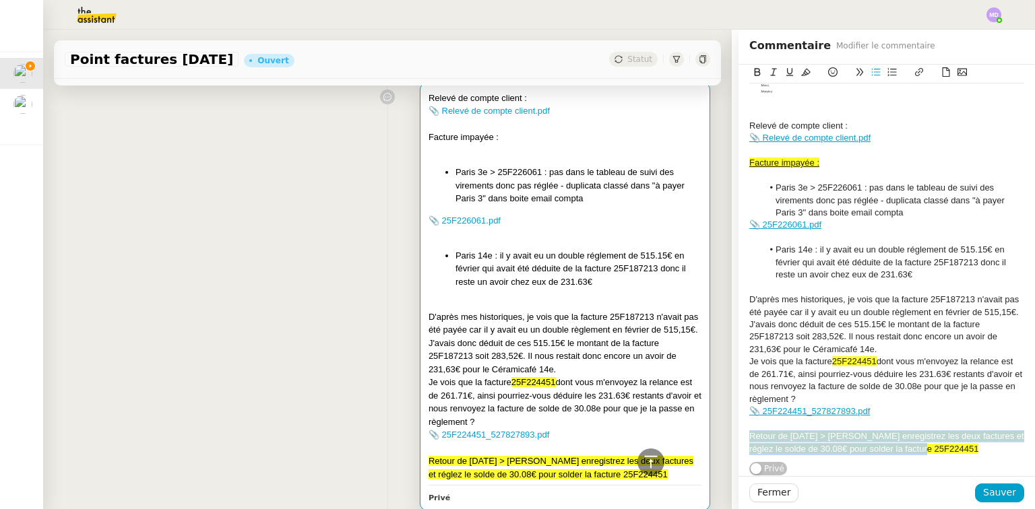
drag, startPoint x: 948, startPoint y: 447, endPoint x: 739, endPoint y: 410, distance: 212.0
click at [738, 427] on div "Contexte : [PERSON_NAME] veut faire un gros point sur les factures [DATE], elle…" at bounding box center [886, 163] width 296 height 626
click at [801, 72] on icon at bounding box center [805, 71] width 9 height 9
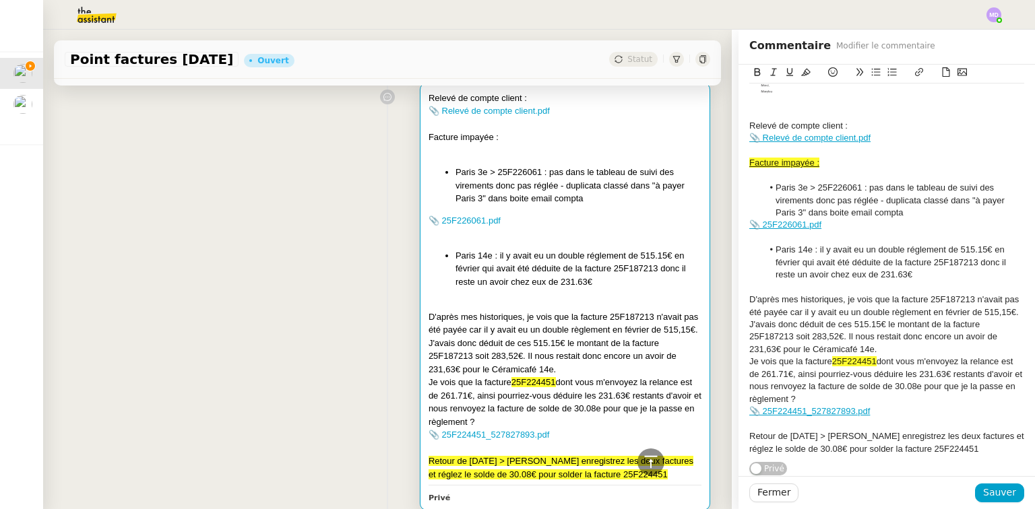
click at [957, 456] on div "Contexte : [PERSON_NAME] veut faire un gros point sur les factures [DATE], elle…" at bounding box center [886, 163] width 275 height 626
click at [954, 447] on div "Retour de [DATE] > [PERSON_NAME] enregistrez les deux factures et réglez le sol…" at bounding box center [886, 443] width 275 height 25
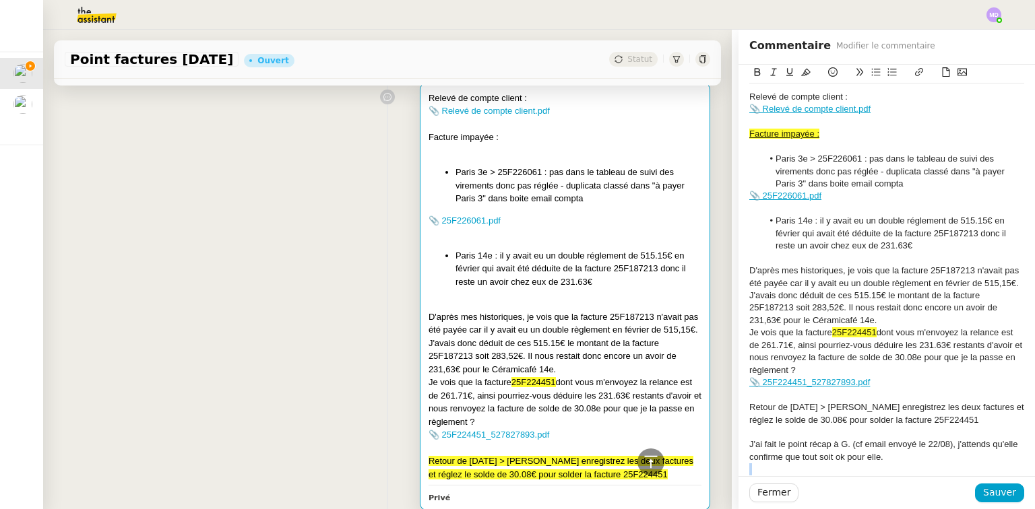
scroll to position [261, 0]
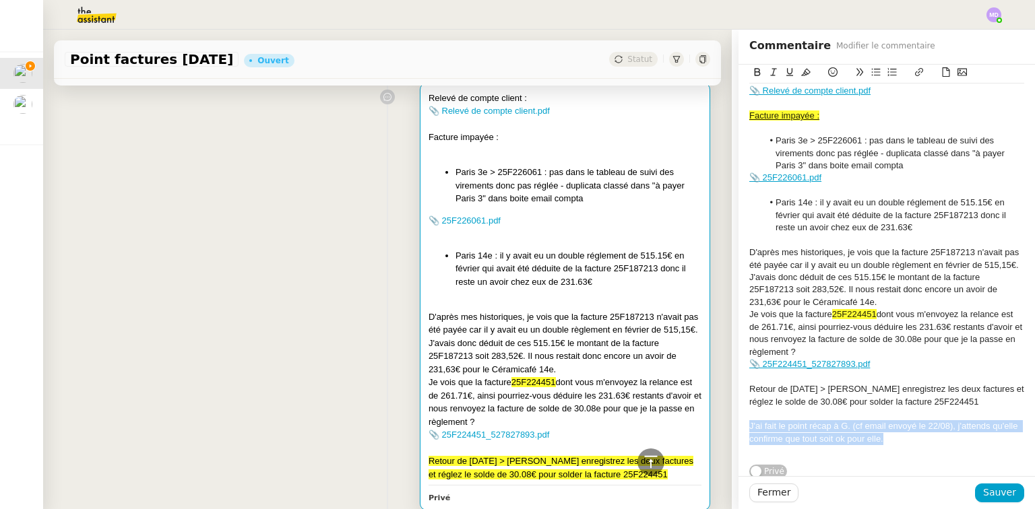
drag, startPoint x: 870, startPoint y: 467, endPoint x: 731, endPoint y: 435, distance: 142.4
click at [738, 435] on div "Contexte : [PERSON_NAME] veut faire un gros point sur les factures [DATE], elle…" at bounding box center [886, 141] width 296 height 676
click at [801, 75] on icon at bounding box center [805, 72] width 9 height 7
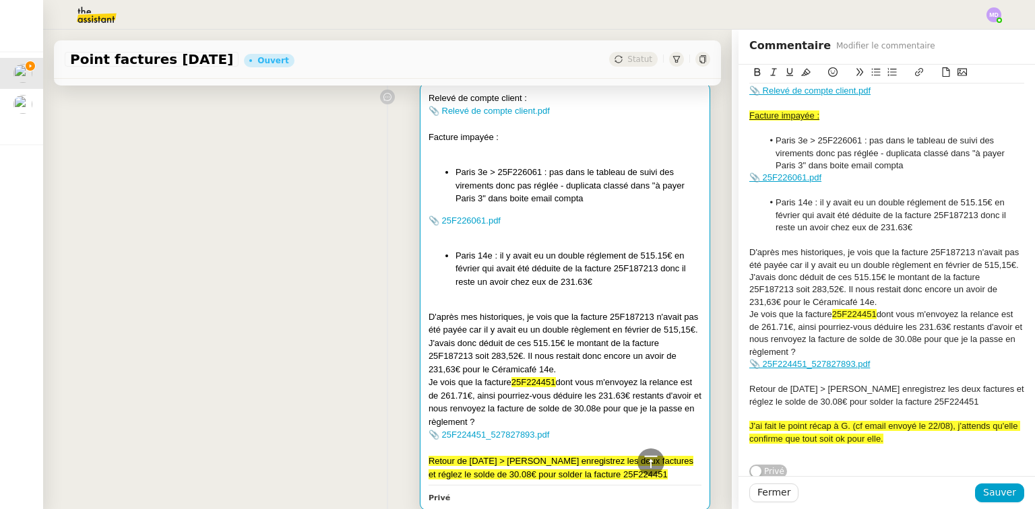
click at [819, 137] on li "Paris 3e > 25F226061 : pas dans le tableau de suivi des virements donc pas régl…" at bounding box center [894, 153] width 262 height 37
drag, startPoint x: 820, startPoint y: 113, endPoint x: 713, endPoint y: 112, distance: 106.5
click at [713, 112] on app-ticket "Point factures [DATE] Ouvert Statut Client [PERSON_NAME] Owner Meyriam Bedredin…" at bounding box center [539, 270] width 992 height 480
click at [753, 72] on icon at bounding box center [757, 71] width 9 height 9
click at [801, 71] on icon at bounding box center [805, 71] width 9 height 9
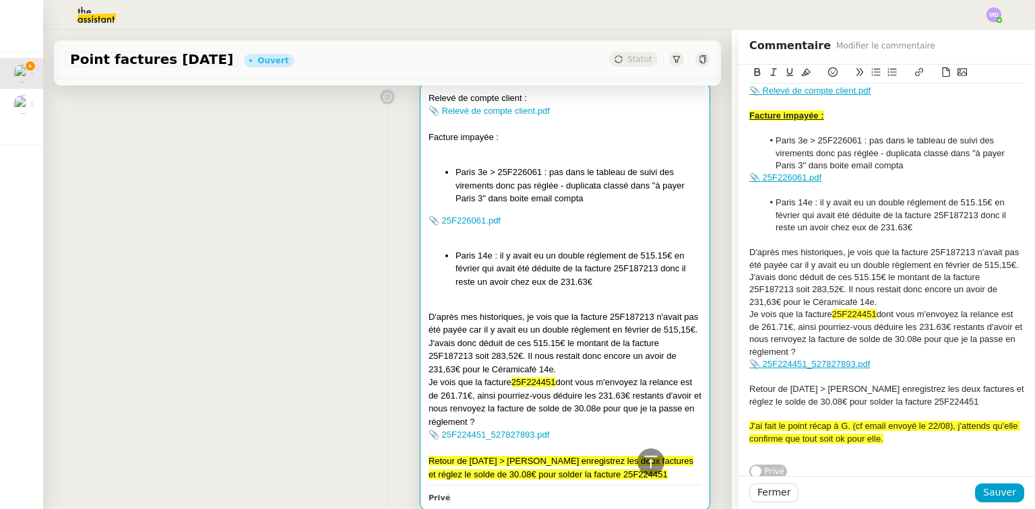
click at [815, 113] on u "Facture impayée :" at bounding box center [786, 115] width 75 height 10
drag, startPoint x: 815, startPoint y: 113, endPoint x: 753, endPoint y: 98, distance: 63.1
click at [738, 109] on div "Contexte : [PERSON_NAME] veut faire un gros point sur les factures [DATE], elle…" at bounding box center [886, 141] width 296 height 676
drag, startPoint x: 795, startPoint y: 71, endPoint x: 819, endPoint y: 129, distance: 62.8
click at [801, 75] on icon at bounding box center [805, 71] width 9 height 9
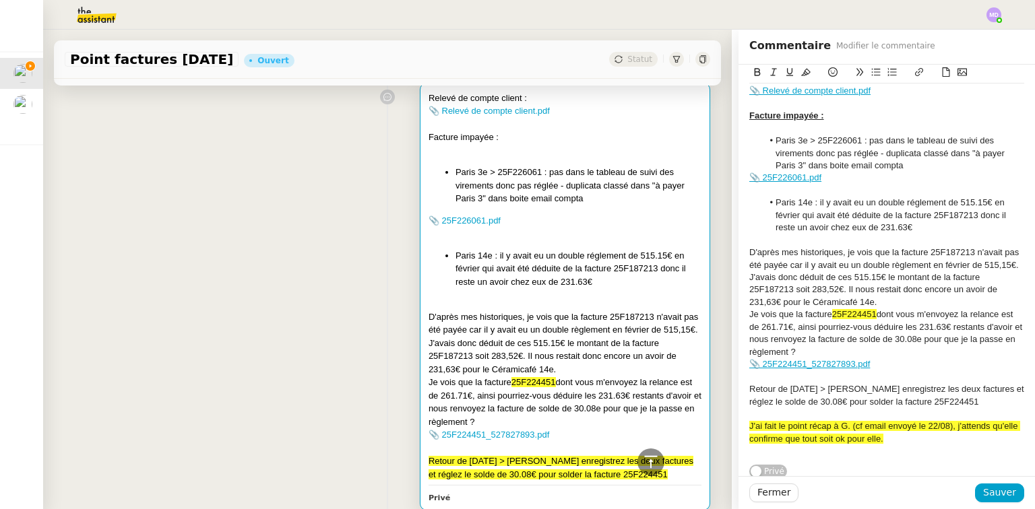
click at [820, 135] on li "Paris 3e > 25F226061 : pas dans le tableau de suivi des virements donc pas régl…" at bounding box center [894, 153] width 262 height 37
click at [860, 319] on span "25F224451" at bounding box center [854, 314] width 44 height 10
click at [891, 353] on div "Je vois que la facture 25F224451 dont vous m'envoyez la relance est de 261.71€,…" at bounding box center [886, 334] width 275 height 50
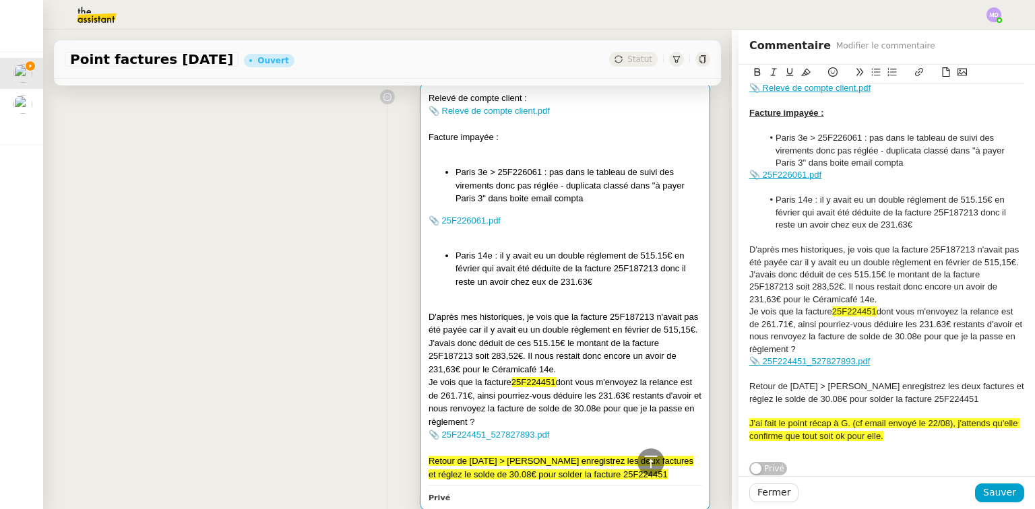
scroll to position [279, 0]
click at [848, 307] on span "25F224451" at bounding box center [854, 312] width 44 height 10
click at [847, 307] on span "25F224451" at bounding box center [854, 312] width 44 height 10
click at [801, 74] on icon at bounding box center [805, 71] width 9 height 9
click at [854, 283] on div "J'avais donc déduit de ces 515.15€ le montant de la facture 25F187213 soit 283,…" at bounding box center [886, 287] width 275 height 37
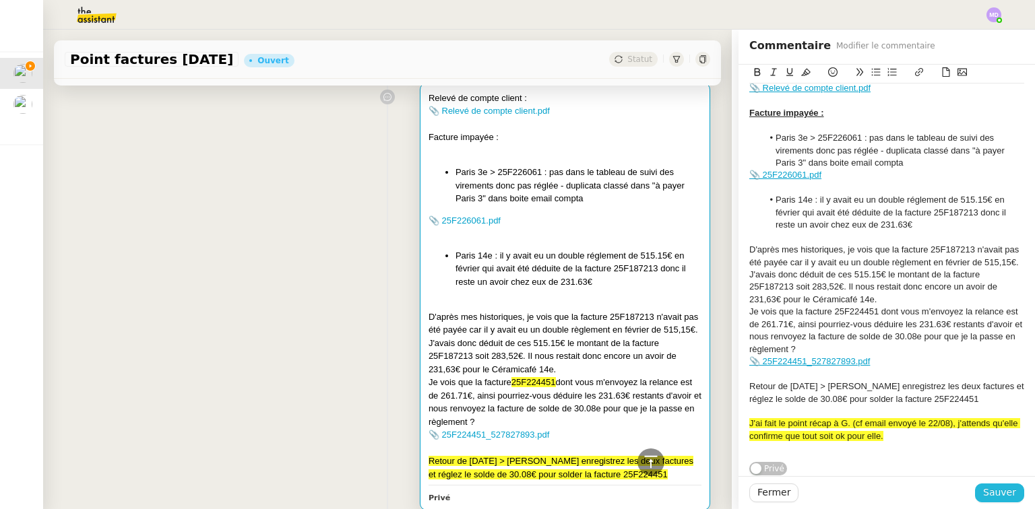
click at [997, 489] on span "Sauver" at bounding box center [999, 492] width 33 height 15
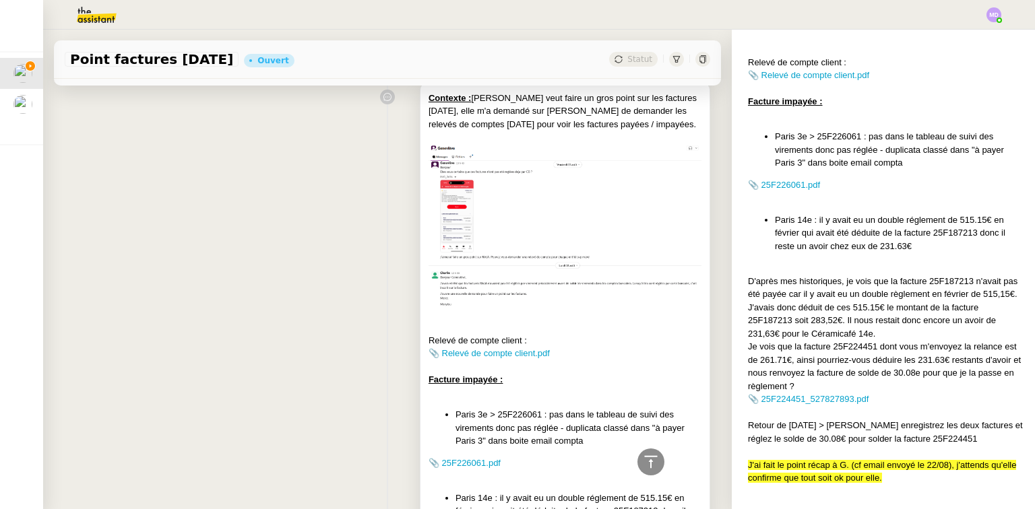
drag, startPoint x: 723, startPoint y: 119, endPoint x: 616, endPoint y: 127, distance: 106.8
click at [719, 108] on nz-layout "Point factures [DATE] Ouvert Statut Client [PERSON_NAME] Owner Meyriam Bedredin…" at bounding box center [539, 270] width 992 height 480
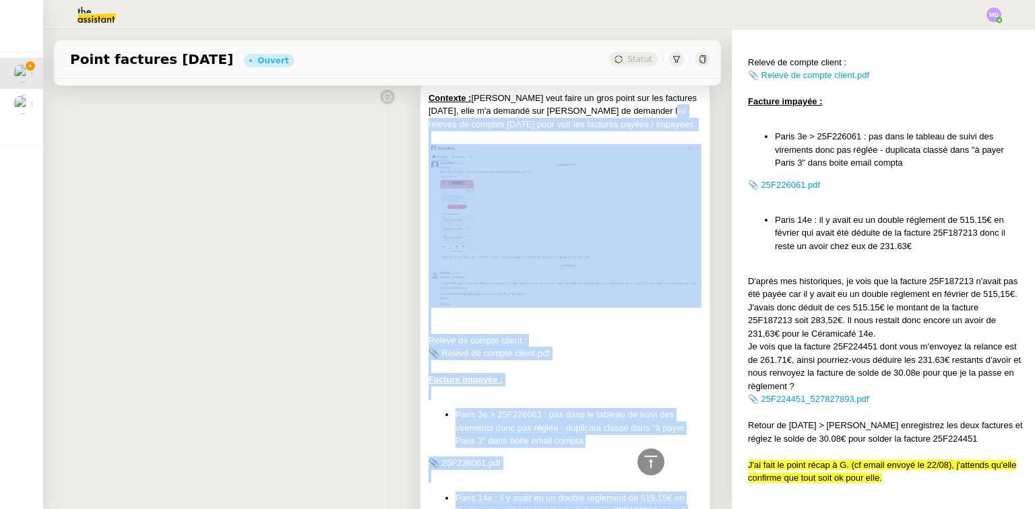
click at [615, 127] on div "Contexte : [PERSON_NAME] veut faire un gros point sur les factures [DATE], elle…" at bounding box center [564, 112] width 273 height 40
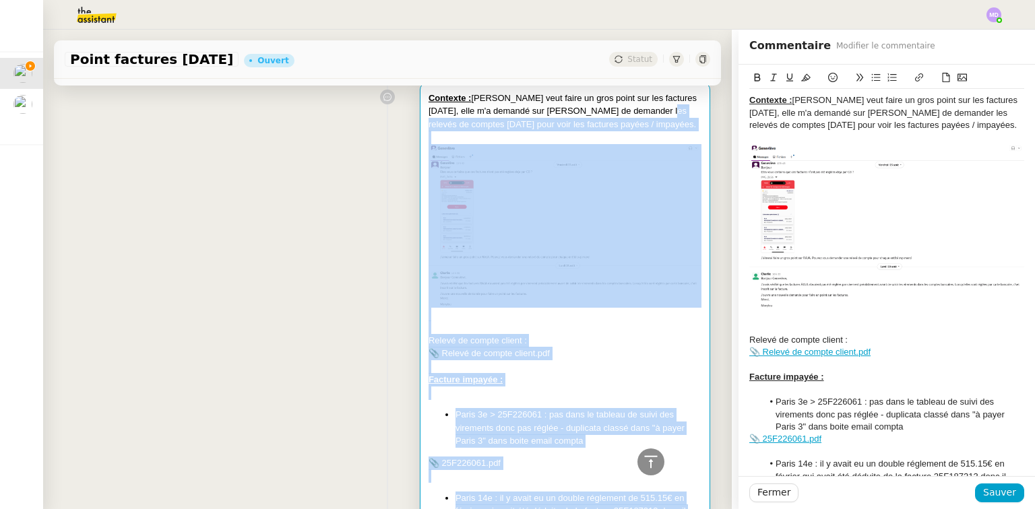
click at [749, 100] on u "Contexte :" at bounding box center [770, 100] width 43 height 10
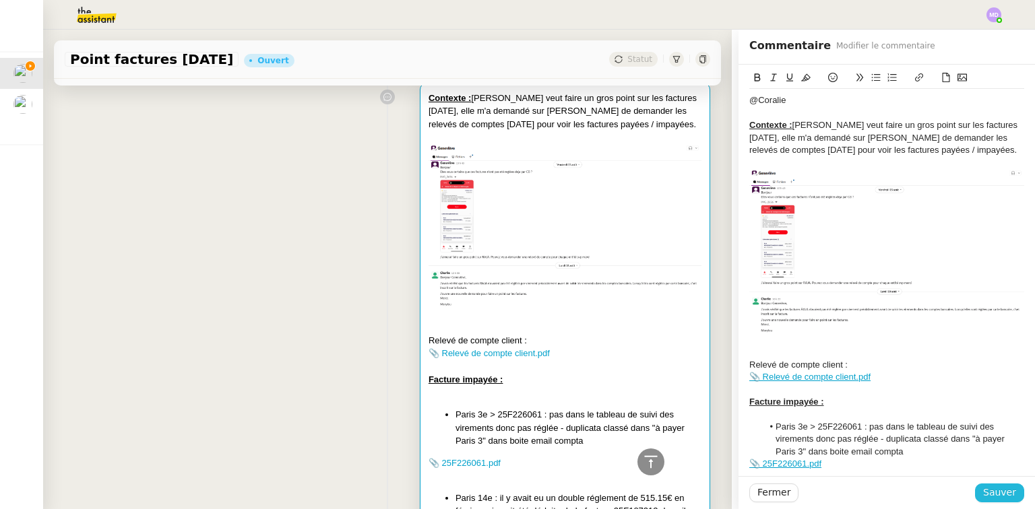
click at [998, 493] on span "Sauver" at bounding box center [999, 492] width 33 height 15
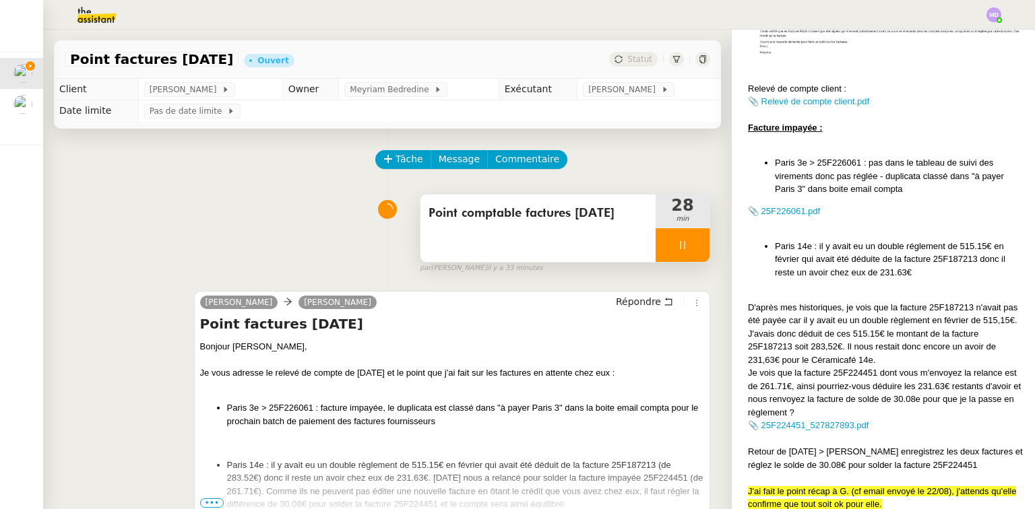
click at [662, 245] on div at bounding box center [683, 245] width 54 height 34
click at [682, 234] on button at bounding box center [695, 245] width 27 height 34
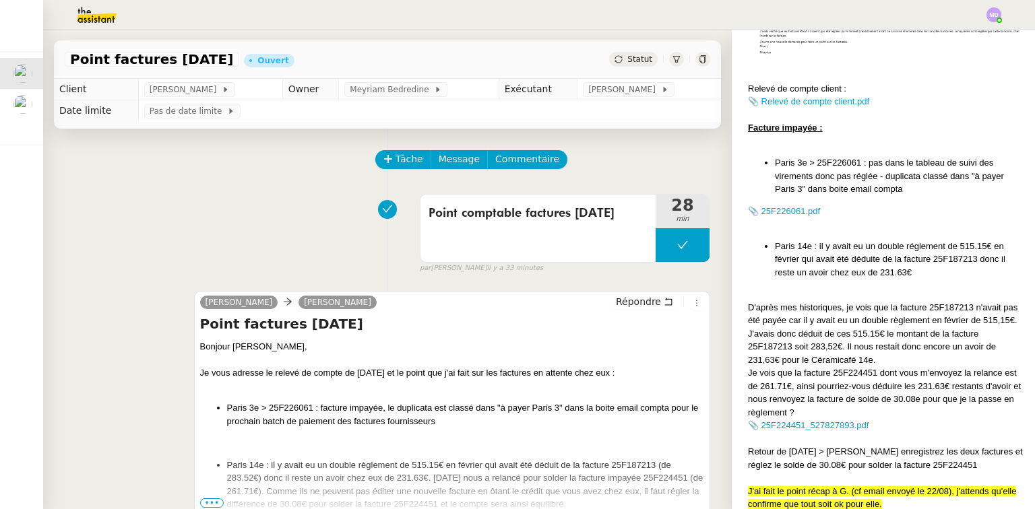
click at [633, 81] on td "[PERSON_NAME]" at bounding box center [649, 90] width 144 height 22
click at [632, 86] on span "[PERSON_NAME]" at bounding box center [624, 89] width 72 height 13
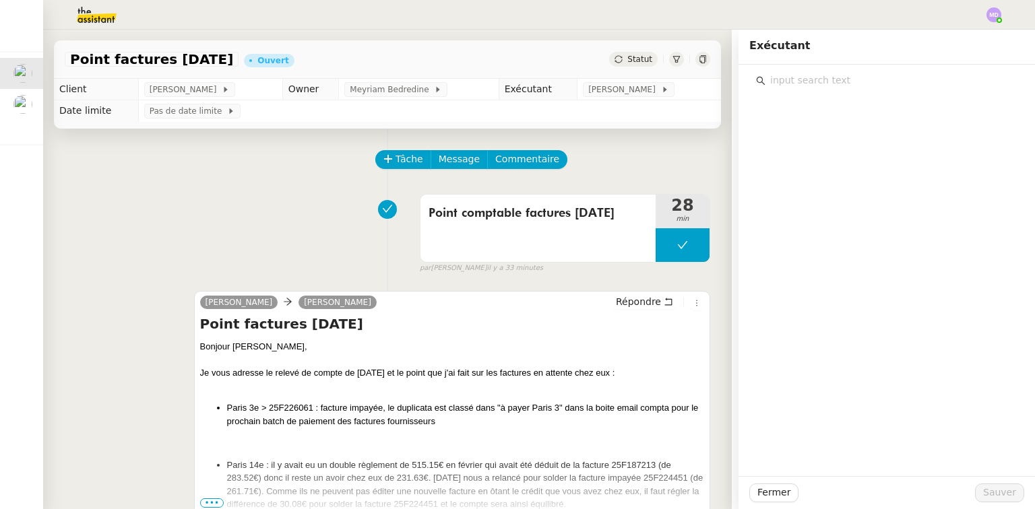
click at [814, 75] on input "text" at bounding box center [891, 80] width 252 height 18
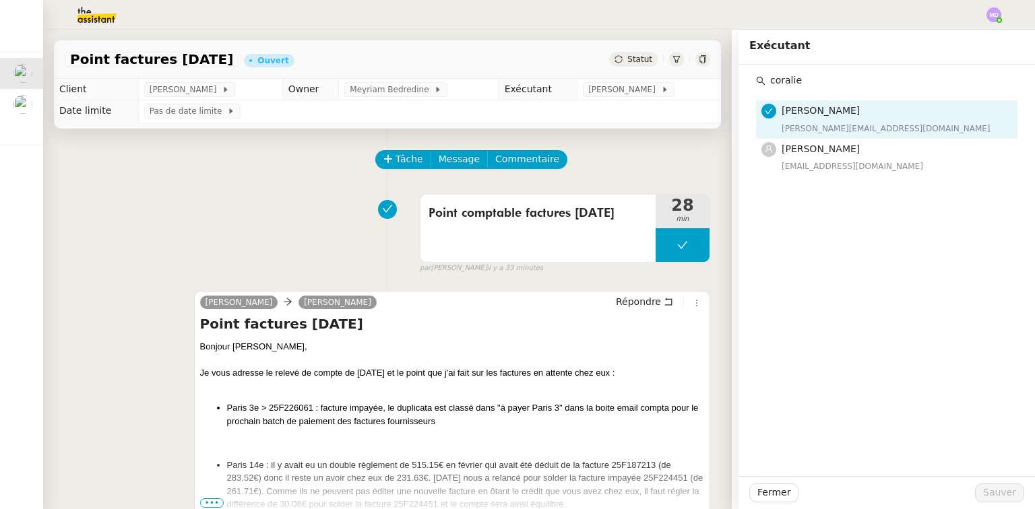
type input "coralie"
click at [825, 168] on div "[EMAIL_ADDRESS][DOMAIN_NAME]" at bounding box center [896, 166] width 228 height 13
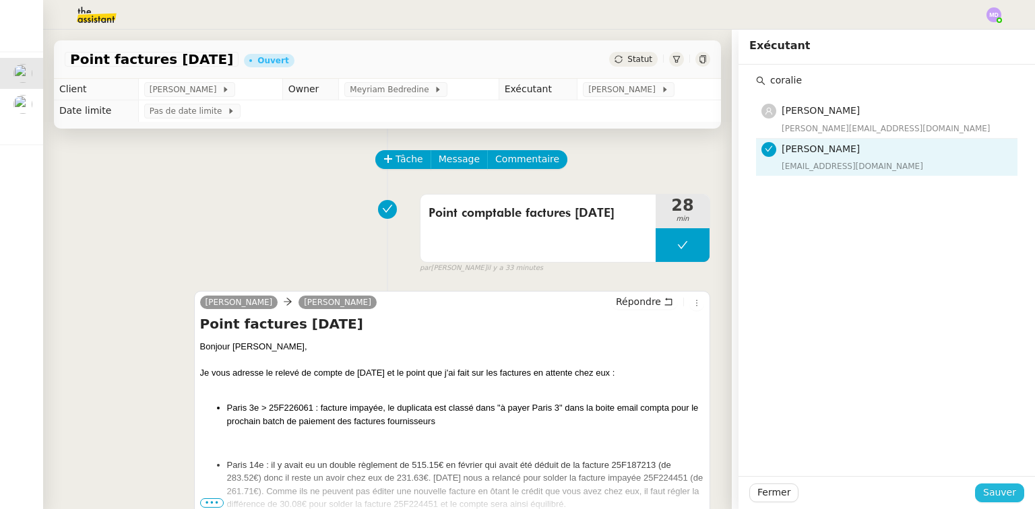
click at [984, 492] on span "Sauver" at bounding box center [999, 492] width 33 height 15
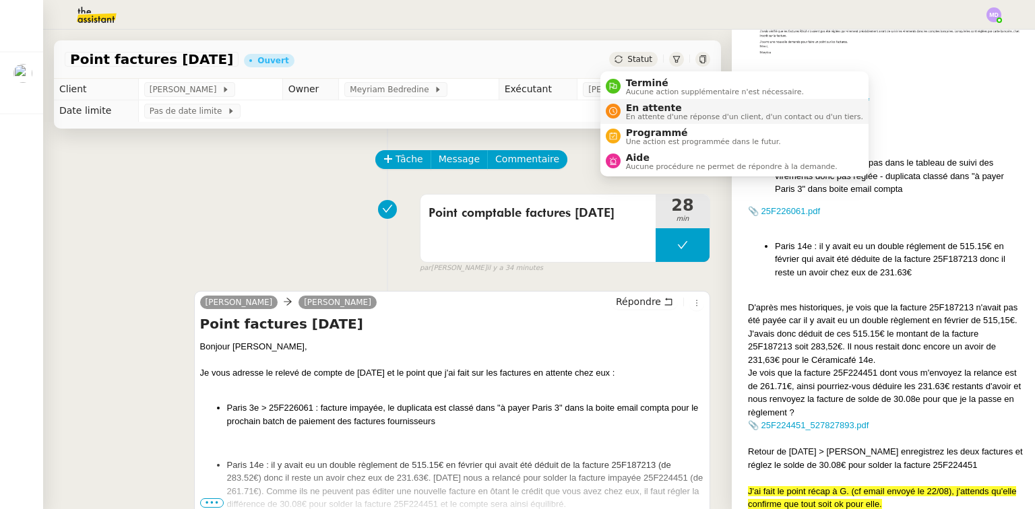
click at [639, 106] on span "En attente" at bounding box center [744, 107] width 237 height 11
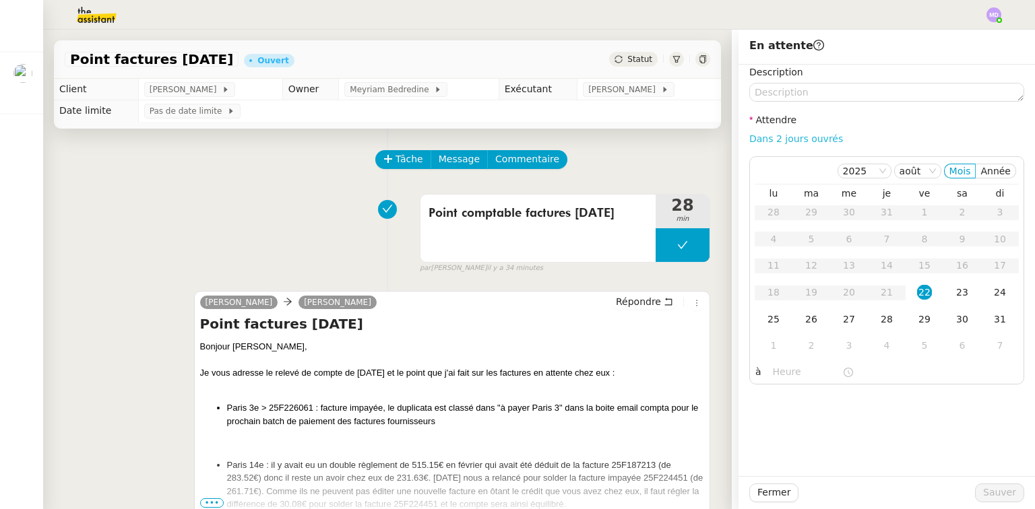
drag, startPoint x: 794, startPoint y: 123, endPoint x: 794, endPoint y: 134, distance: 11.5
click at [794, 124] on div "Description Attendre Dans 2 jours ouvrés [DATE] [PERSON_NAME] lu ma me je ve sa…" at bounding box center [886, 225] width 275 height 320
drag, startPoint x: 794, startPoint y: 134, endPoint x: 798, endPoint y: 151, distance: 17.5
click at [794, 135] on link "Dans 2 jours ouvrés" at bounding box center [796, 138] width 94 height 11
type input "07:00"
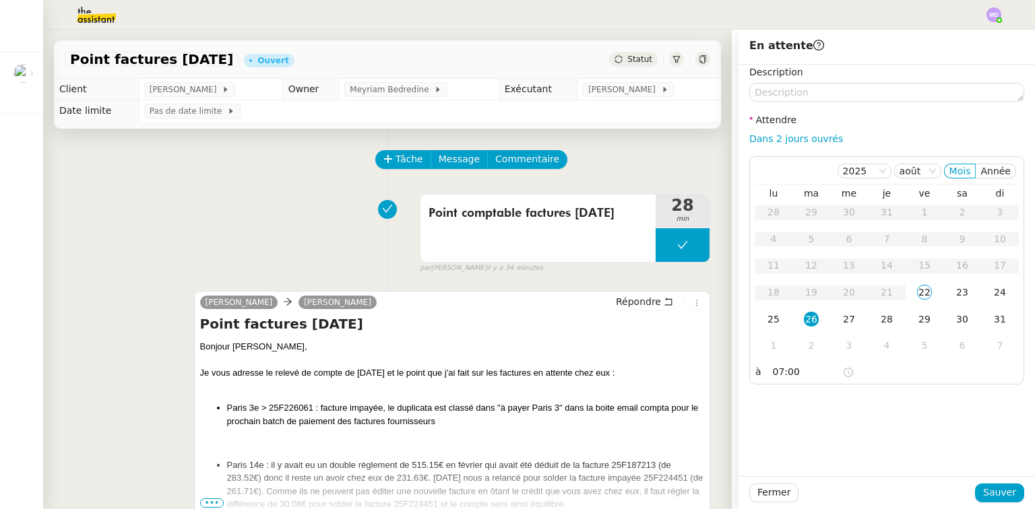
click at [998, 503] on div "Fermer Sauver" at bounding box center [886, 492] width 296 height 33
click at [997, 496] on span "Sauver" at bounding box center [999, 492] width 33 height 15
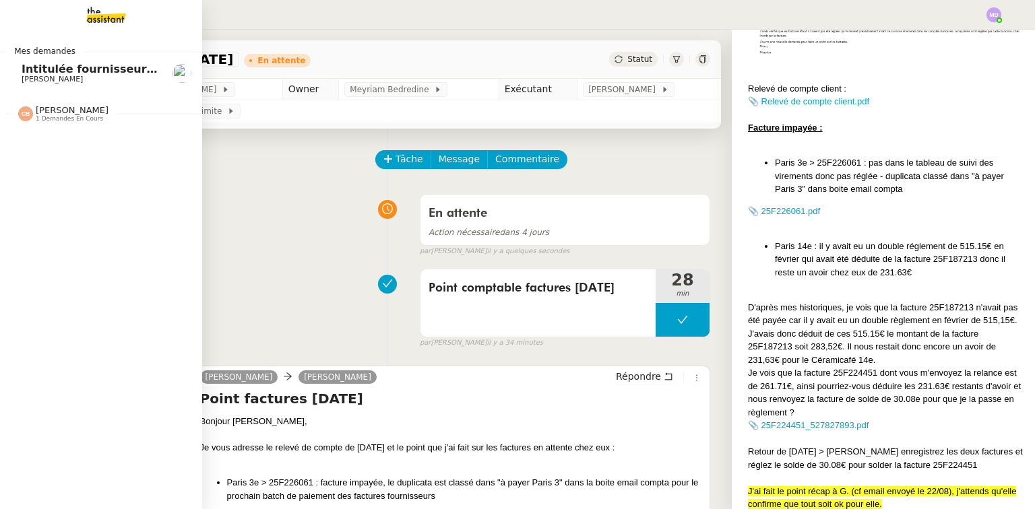
click at [36, 82] on span "[PERSON_NAME]" at bounding box center [52, 79] width 61 height 9
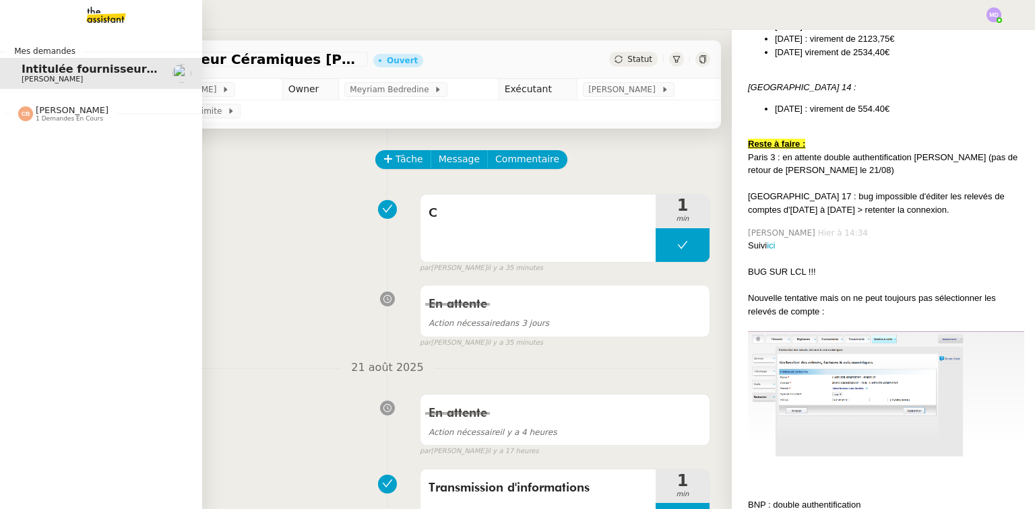
scroll to position [626, 0]
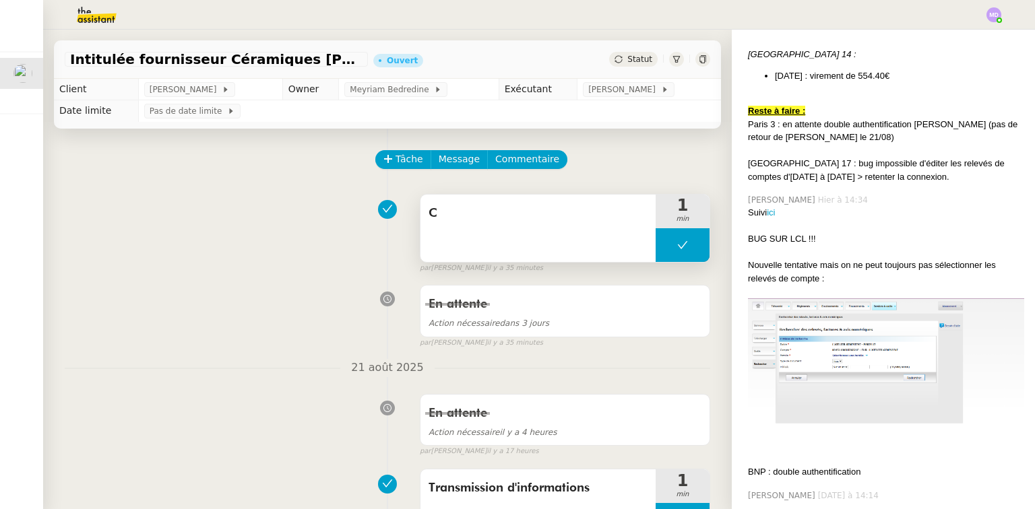
click at [668, 256] on button at bounding box center [683, 245] width 54 height 34
drag, startPoint x: 658, startPoint y: 251, endPoint x: 634, endPoint y: 235, distance: 29.1
click at [664, 251] on icon at bounding box center [669, 245] width 11 height 11
click at [582, 218] on span "C" at bounding box center [537, 213] width 219 height 20
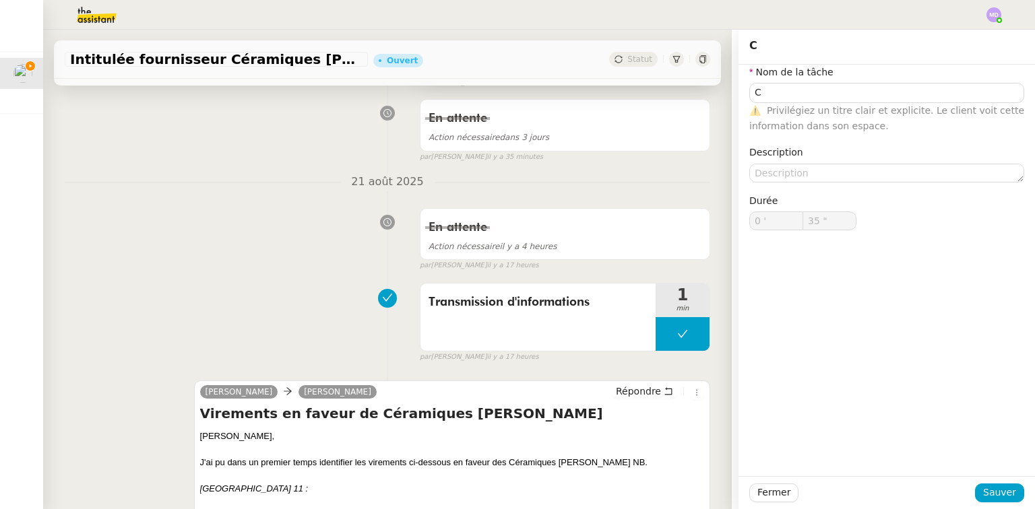
scroll to position [216, 0]
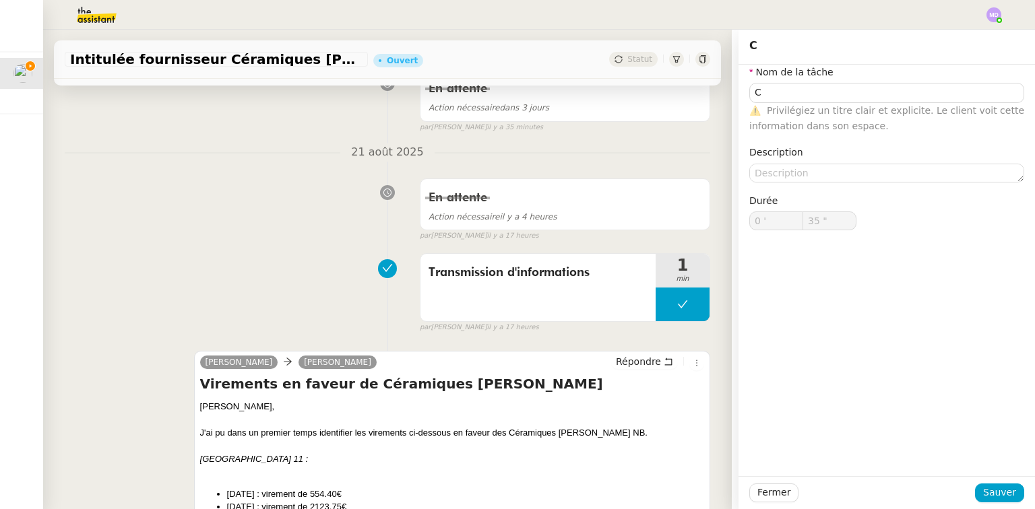
type input "36 ""
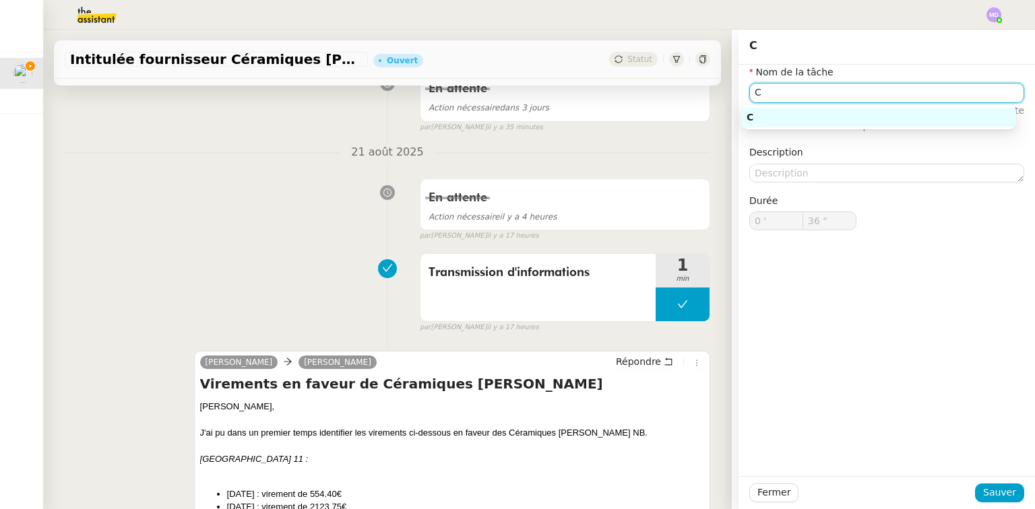
drag, startPoint x: 714, startPoint y: 94, endPoint x: 700, endPoint y: 96, distance: 14.4
click at [700, 96] on app-ticket "Intitulée fournisseur Céramiques [PERSON_NAME] Ouvert Statut Client [PERSON_NAM…" at bounding box center [539, 270] width 992 height 480
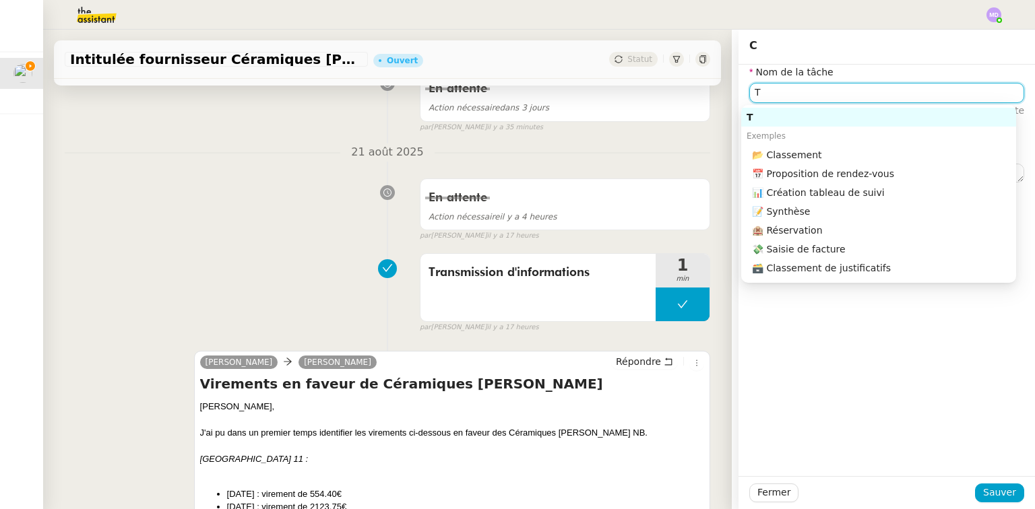
type input "Tr"
type input "37 ""
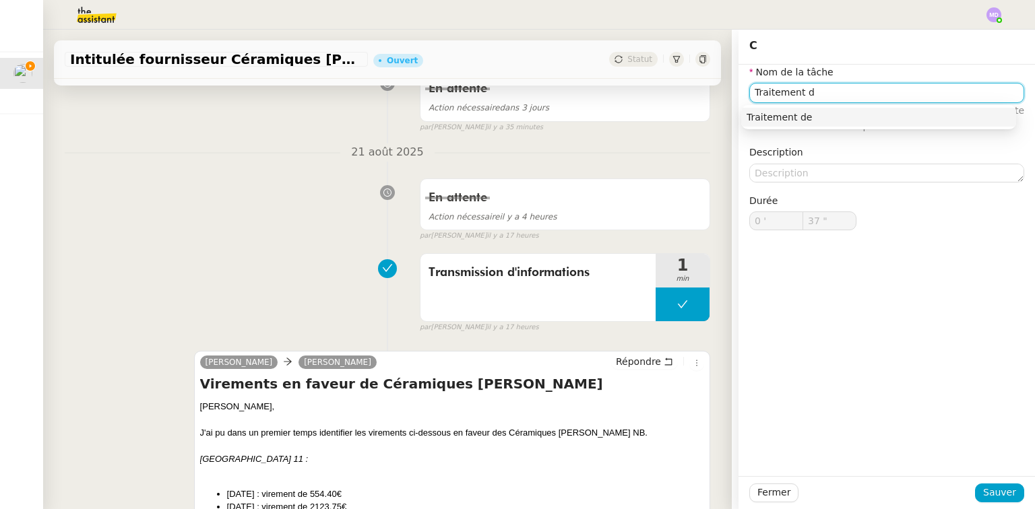
type input "Traitement de"
type input "38 ""
type input "Traitement de"
type input "39 ""
type input "Traitement des infroma"
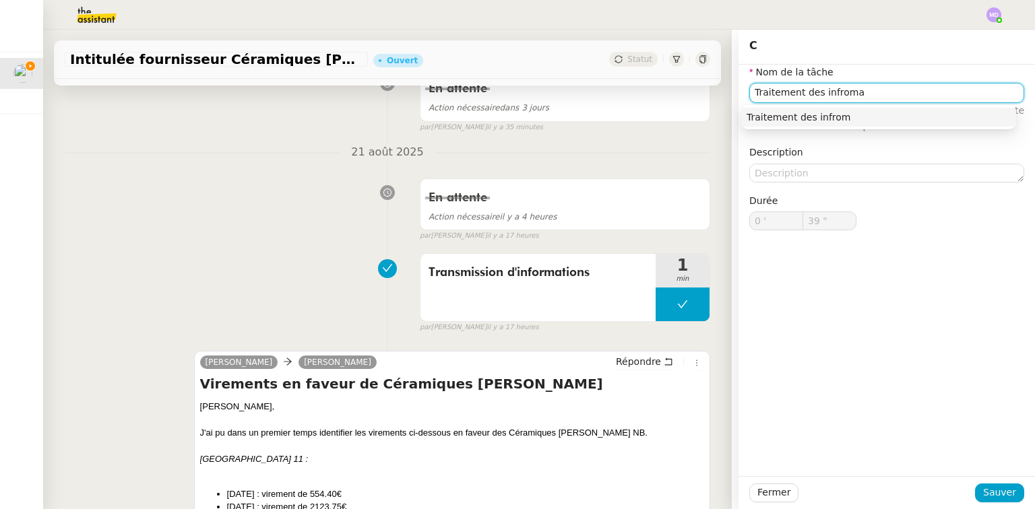
type input "40 ""
type input "Traitement des inf"
type input "41 ""
type input "Traitement des informations"
type input "42 ""
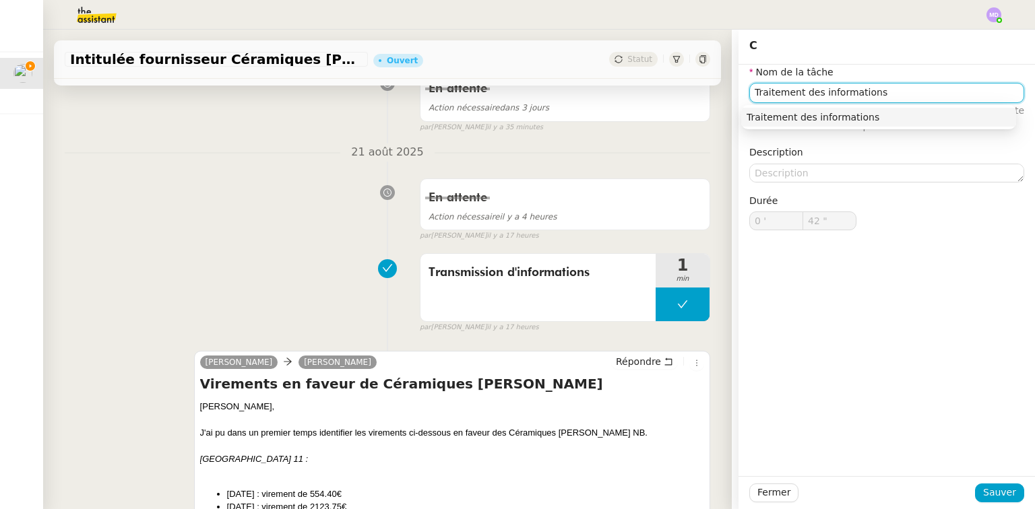
type input "Traitement des informations"
drag, startPoint x: 778, startPoint y: 105, endPoint x: 782, endPoint y: 115, distance: 10.0
click at [779, 105] on div "Traitement des informations" at bounding box center [878, 117] width 275 height 24
drag, startPoint x: 782, startPoint y: 115, endPoint x: 834, endPoint y: 251, distance: 146.5
click at [783, 118] on div "Traitement des informations" at bounding box center [878, 117] width 264 height 12
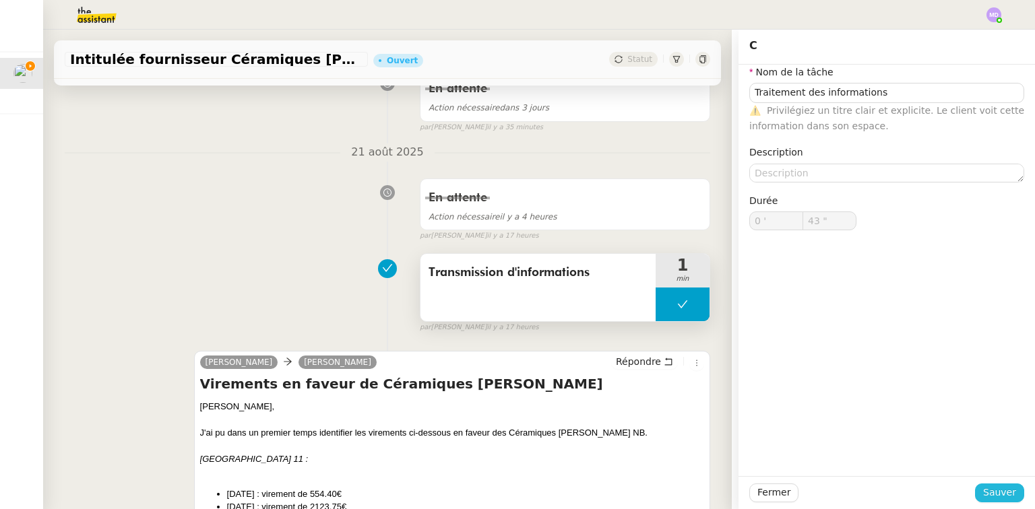
drag, startPoint x: 989, startPoint y: 490, endPoint x: 641, endPoint y: 311, distance: 391.4
click at [974, 482] on div "Fermer Sauver" at bounding box center [886, 492] width 296 height 33
click at [117, 62] on span "Intitulée fournisseur Céramiques [PERSON_NAME]" at bounding box center [216, 59] width 292 height 13
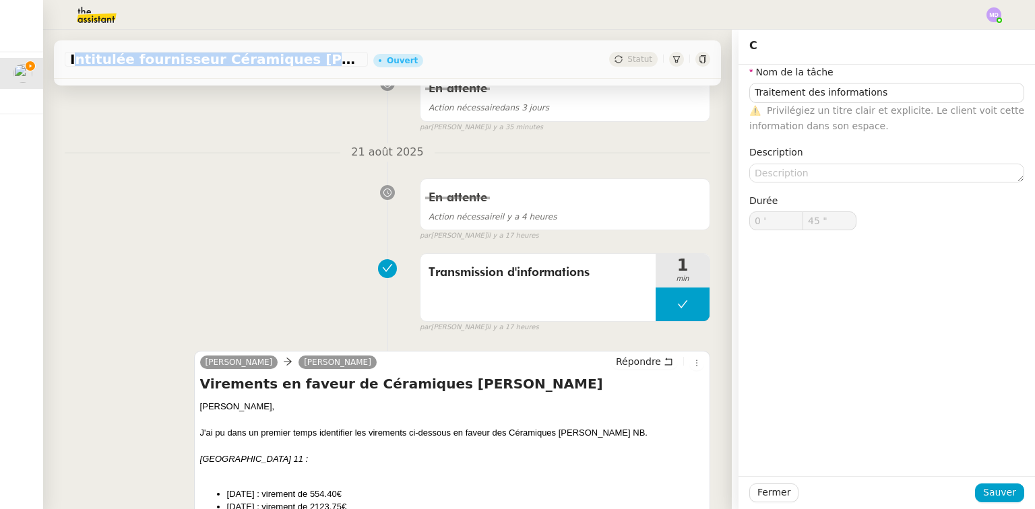
click at [117, 62] on span "Intitulée fournisseur Céramiques [PERSON_NAME]" at bounding box center [216, 59] width 292 height 13
copy span "Intitulée fournisseur Céramiques [PERSON_NAME]"
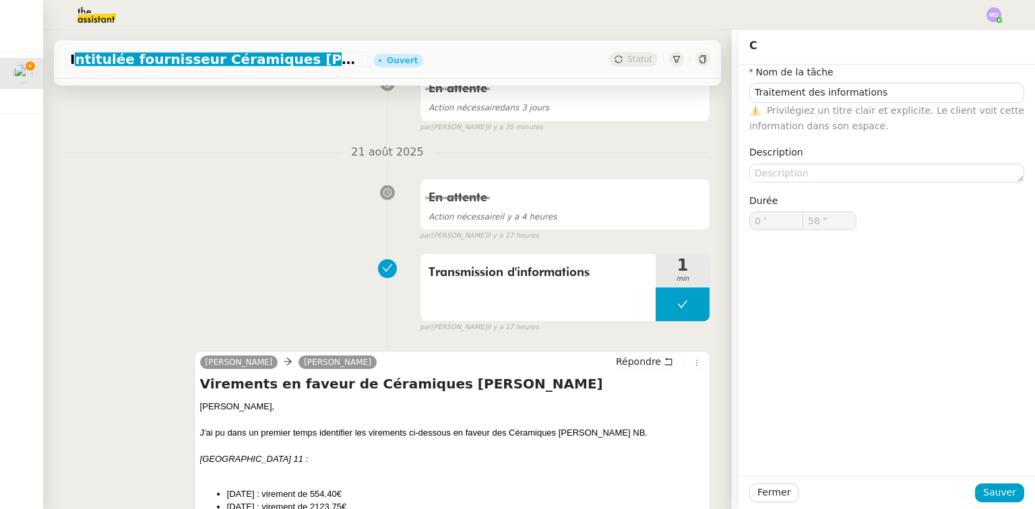
type input "59 ""
type input "1 '"
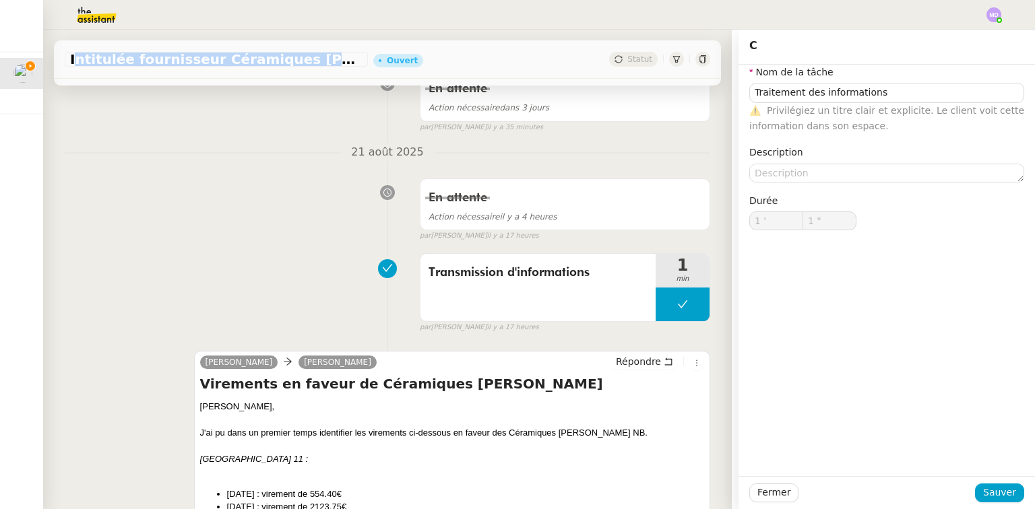
type input "2 ""
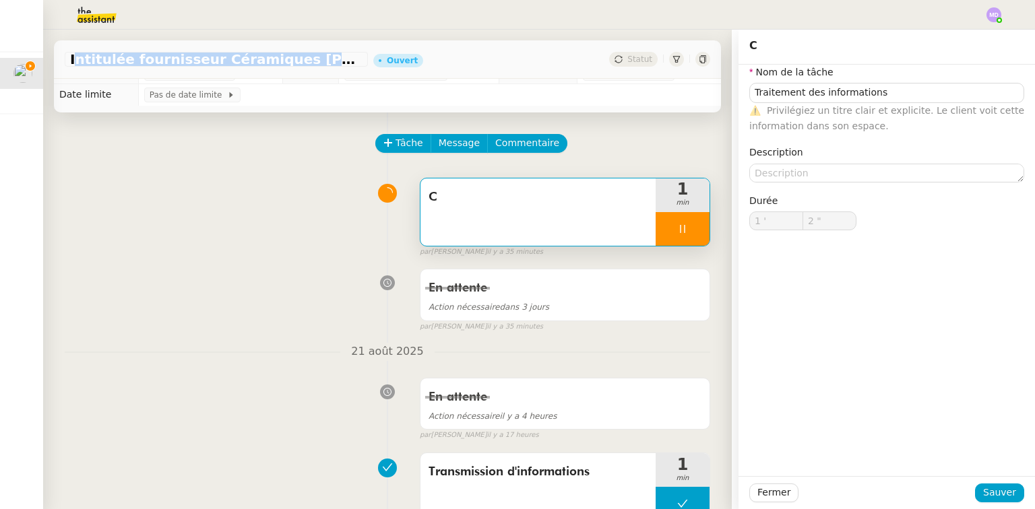
scroll to position [0, 0]
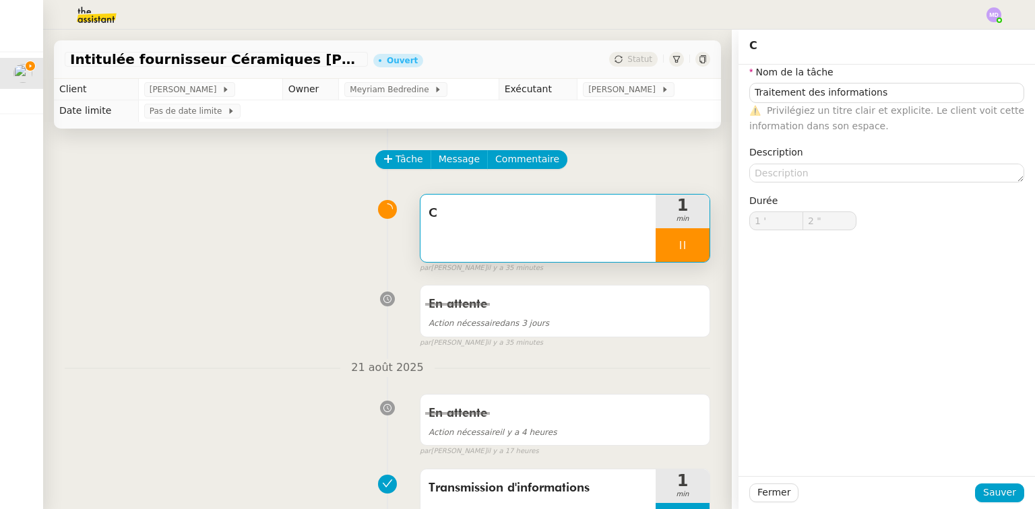
click at [678, 272] on div "par [PERSON_NAME] il y a 35 minutes" at bounding box center [565, 268] width 290 height 11
click at [682, 245] on div at bounding box center [683, 245] width 54 height 34
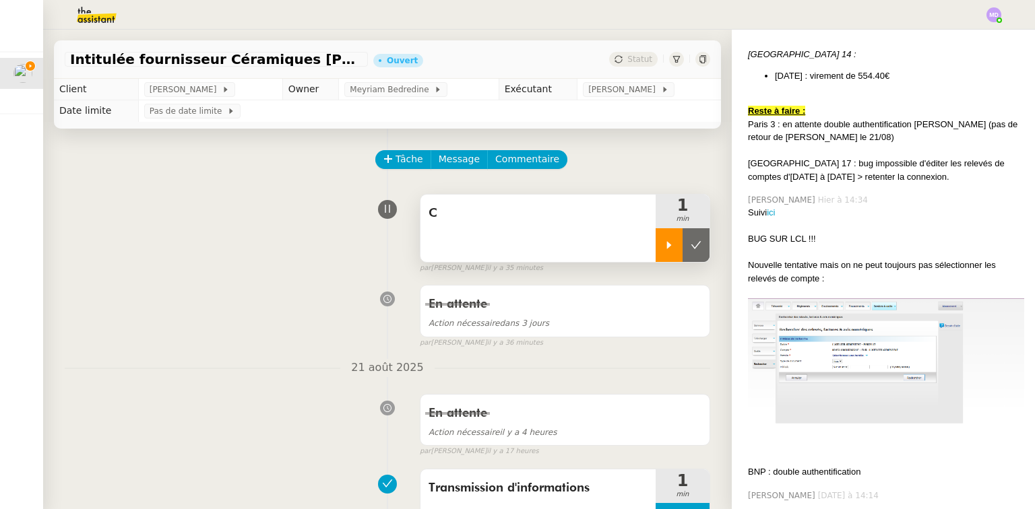
click at [691, 245] on icon at bounding box center [696, 245] width 11 height 11
click at [682, 245] on button at bounding box center [683, 245] width 54 height 34
click at [656, 237] on div at bounding box center [669, 245] width 27 height 34
click at [674, 249] on div at bounding box center [683, 245] width 54 height 34
click at [691, 247] on icon at bounding box center [696, 244] width 10 height 7
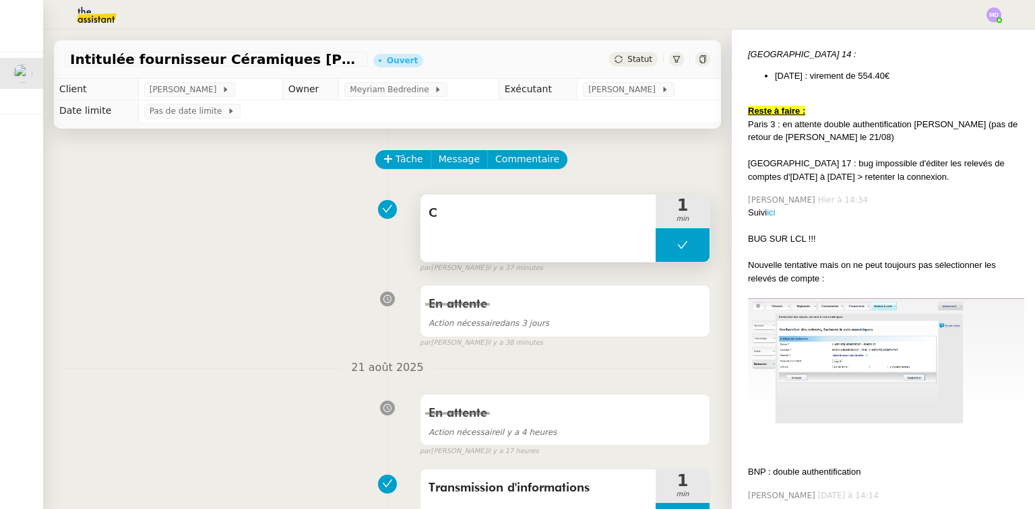
click at [679, 245] on button at bounding box center [683, 245] width 54 height 34
click at [663, 243] on div at bounding box center [669, 245] width 27 height 34
click at [635, 228] on div "C" at bounding box center [537, 228] width 235 height 67
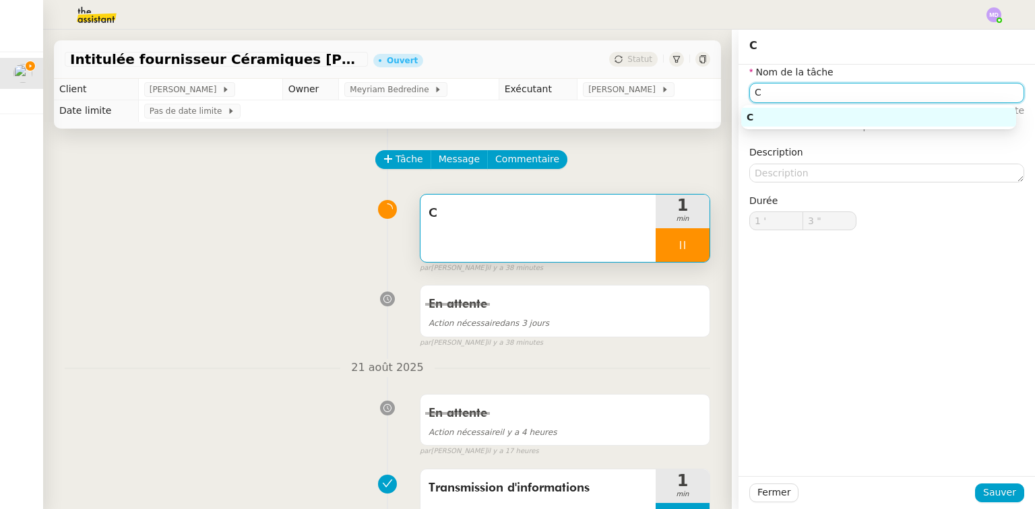
drag, startPoint x: 744, startPoint y: 100, endPoint x: 693, endPoint y: 100, distance: 51.2
click at [693, 100] on app-ticket "Intitulée fournisseur Céramiques [PERSON_NAME] Ouvert Statut Client [PERSON_NAM…" at bounding box center [539, 270] width 992 height 480
type input "4 ""
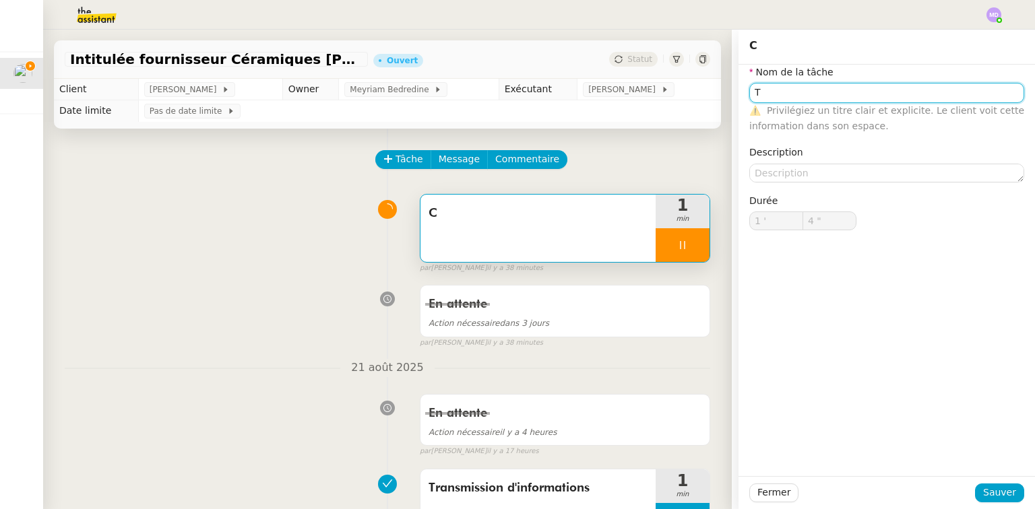
type input "Tr"
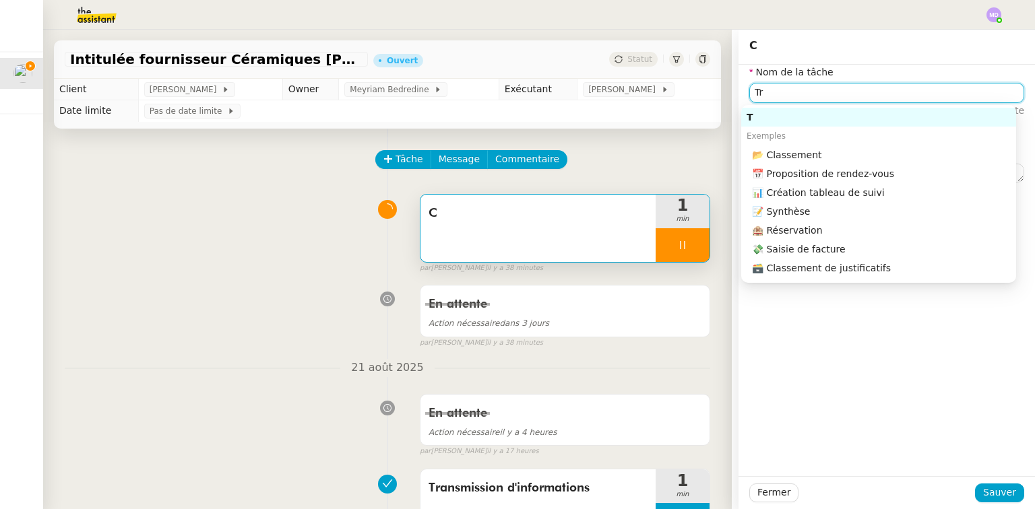
type input "6 ""
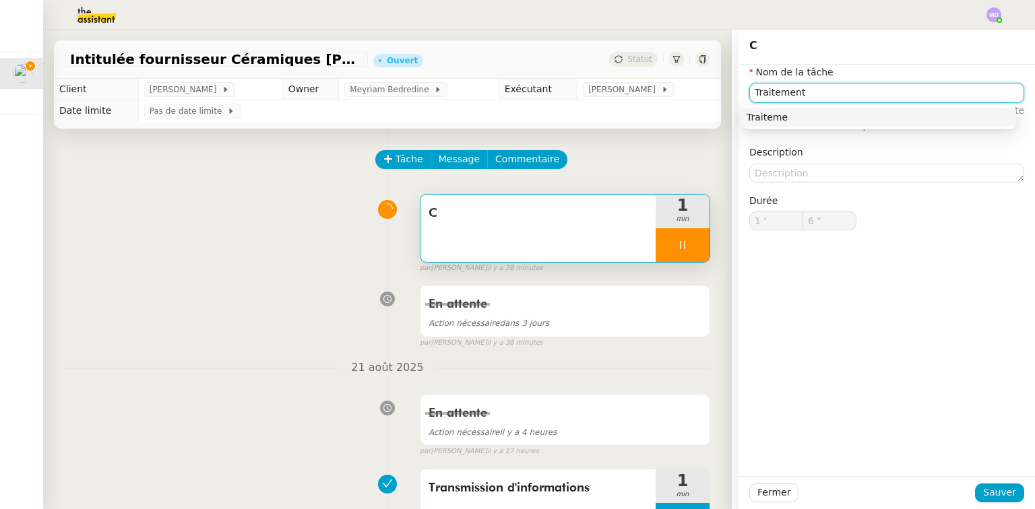
type input "Traitement"
type input "8 ""
type input "Traitement des informations"
type input "9 ""
click at [806, 113] on div "Traitement des informations" at bounding box center [878, 117] width 264 height 12
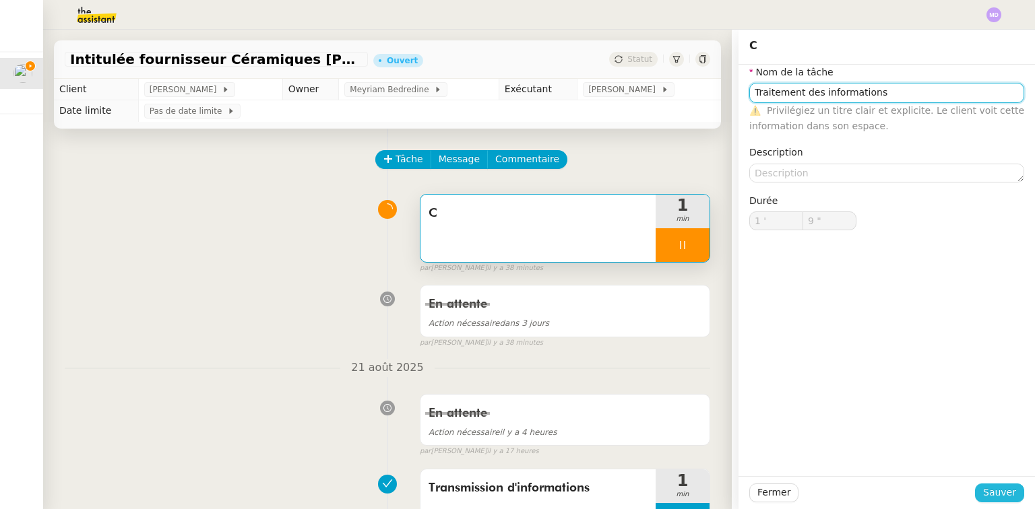
type input "Traitement des informations"
click at [1002, 491] on span "Sauver" at bounding box center [999, 492] width 33 height 15
type input "11 ""
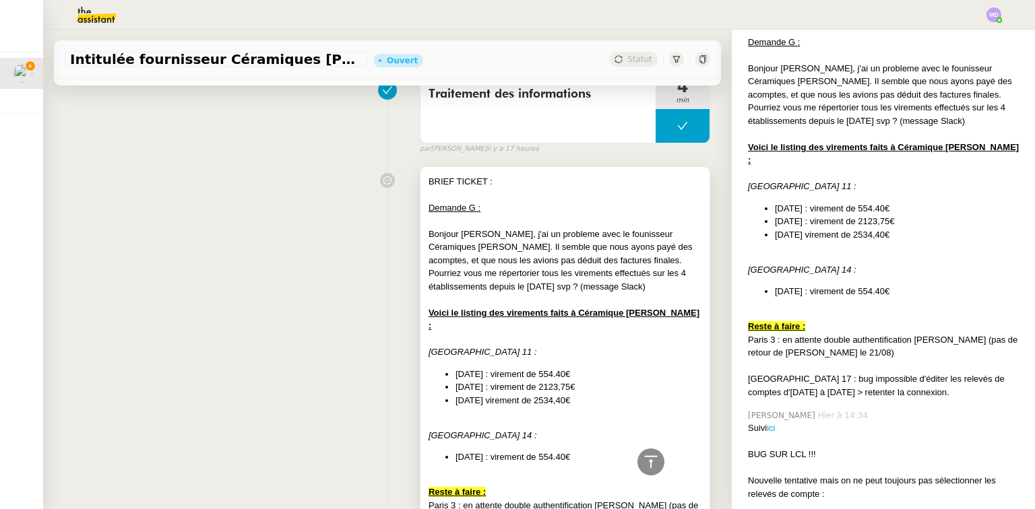
scroll to position [862, 0]
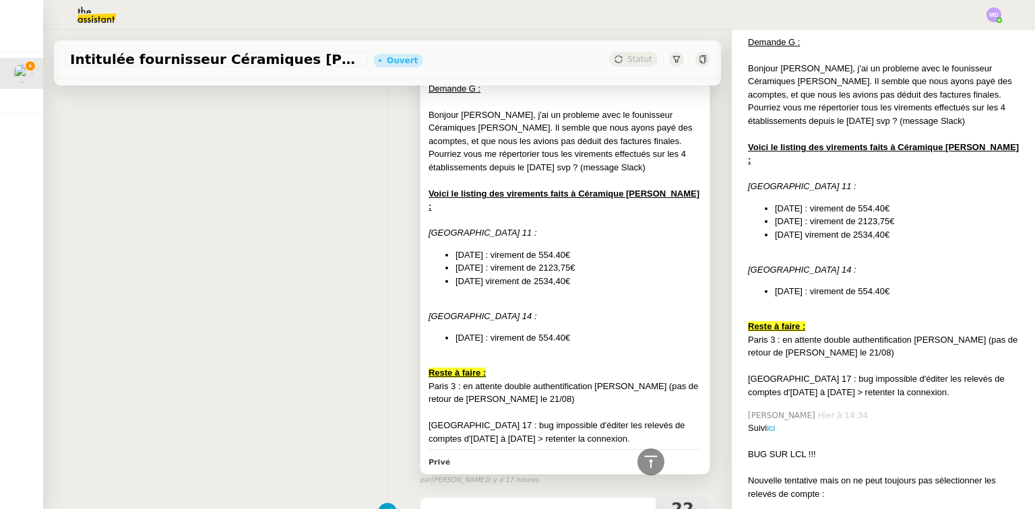
click at [599, 383] on div "Paris 3 : en attente double authentification [PERSON_NAME] (pas de retour de [P…" at bounding box center [564, 393] width 273 height 26
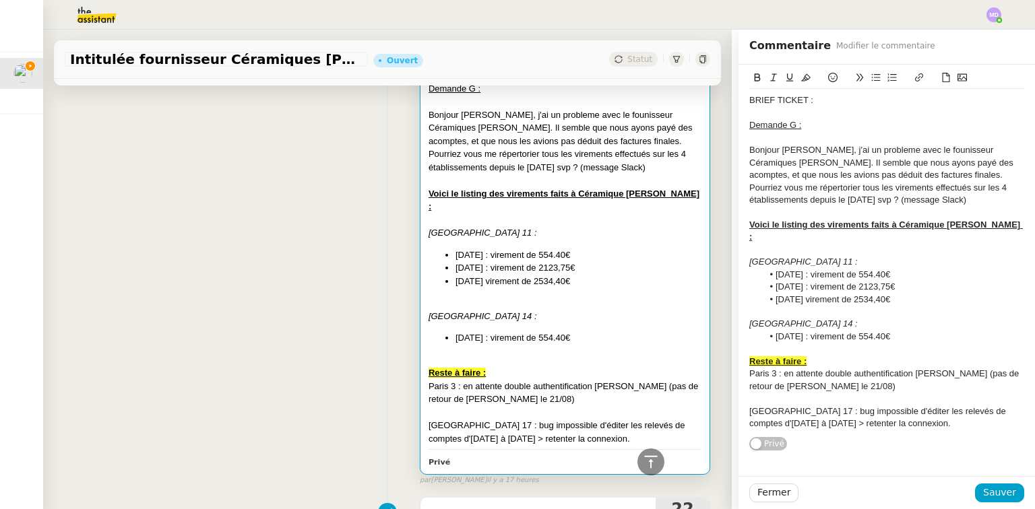
click at [766, 375] on div "Paris 3 : en attente double authentification [PERSON_NAME] (pas de retour de [P…" at bounding box center [886, 380] width 275 height 25
click at [769, 375] on div "Paris 3 : en attente double authentification [PERSON_NAME] (pas de retour de [P…" at bounding box center [886, 380] width 275 height 25
click at [771, 375] on div "Paris 3 : en attente double authentification [PERSON_NAME] (pas de retour de [P…" at bounding box center [886, 380] width 275 height 25
click at [995, 487] on span "Sauver" at bounding box center [999, 492] width 33 height 15
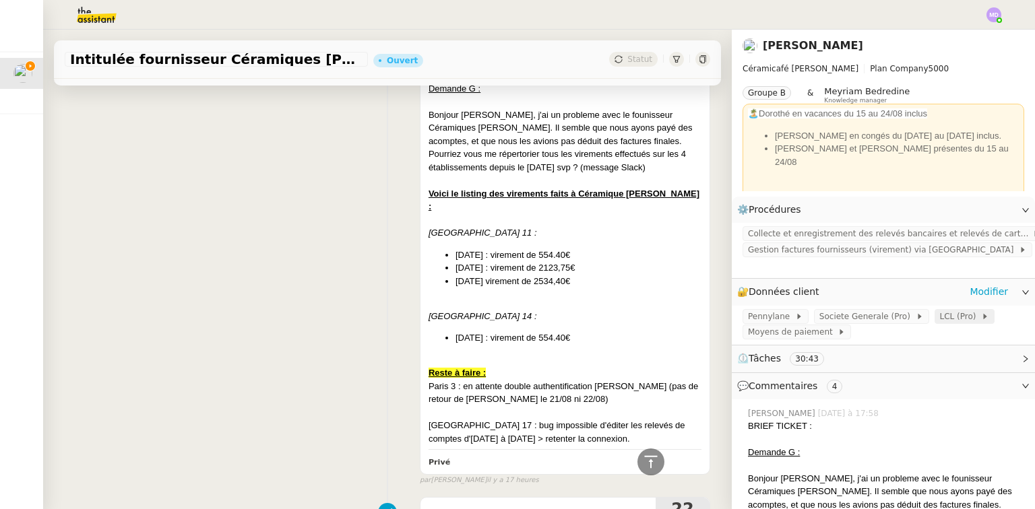
click at [940, 310] on span "LCL (Pro)" at bounding box center [961, 316] width 42 height 13
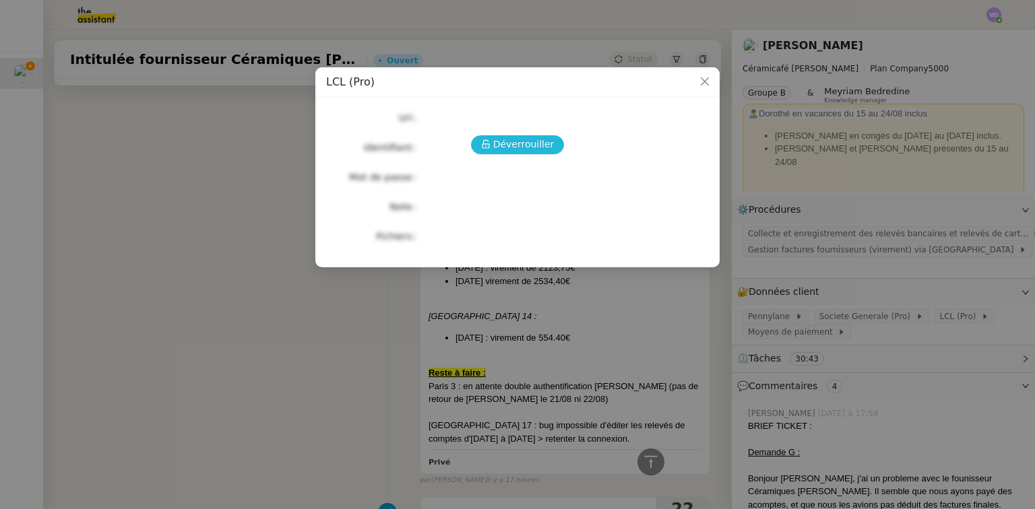
click at [514, 144] on span "Déverrouiller" at bounding box center [523, 144] width 61 height 15
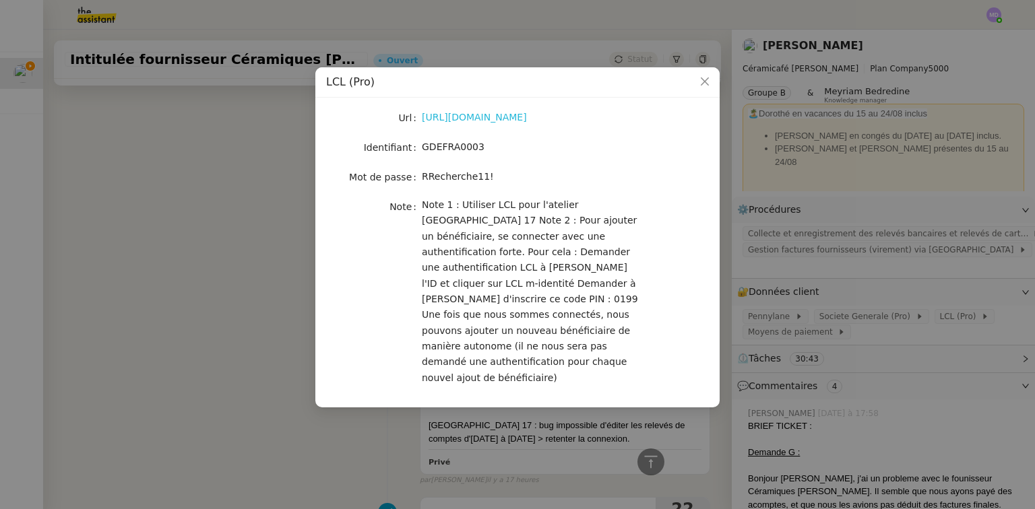
click at [503, 113] on link "[URL][DOMAIN_NAME]" at bounding box center [474, 117] width 105 height 11
click at [182, 252] on nz-modal-container "LCL (Pro) Url [URL][DOMAIN_NAME] Identifiant GDEFRA0003 Mot de passe [SECURITY_…" at bounding box center [517, 254] width 1035 height 509
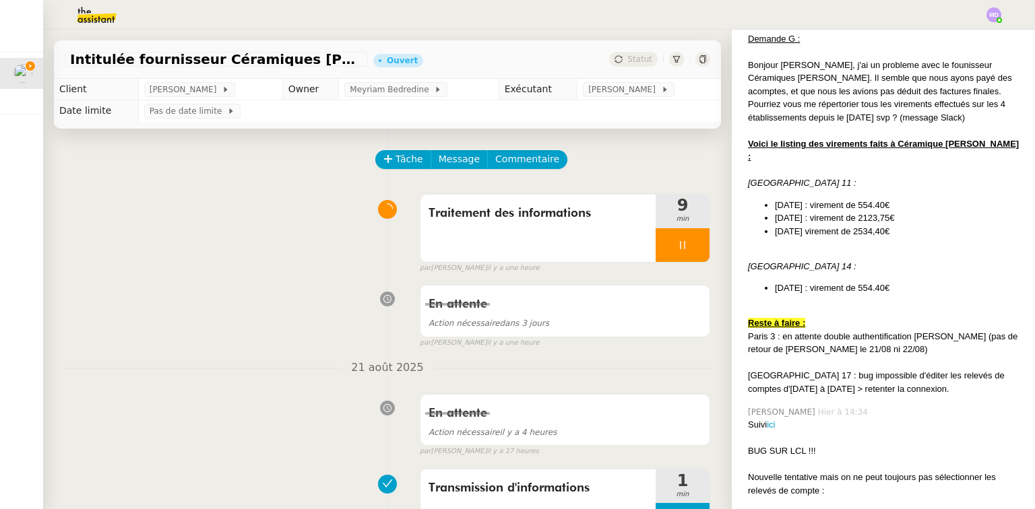
scroll to position [485, 0]
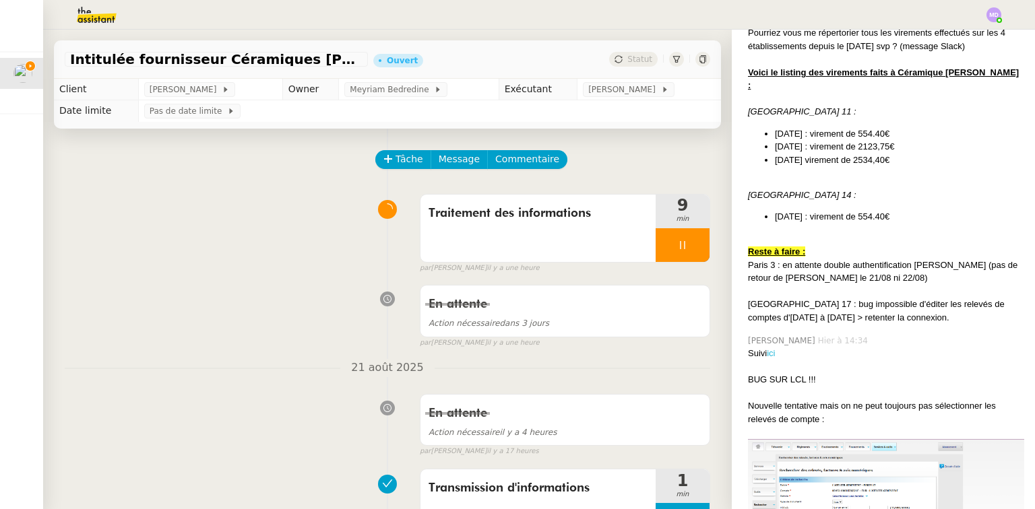
click at [767, 348] on link "ici" at bounding box center [771, 353] width 8 height 10
click at [676, 241] on div at bounding box center [683, 245] width 54 height 34
click at [691, 248] on icon at bounding box center [696, 245] width 11 height 11
